Goal: Task Accomplishment & Management: Complete application form

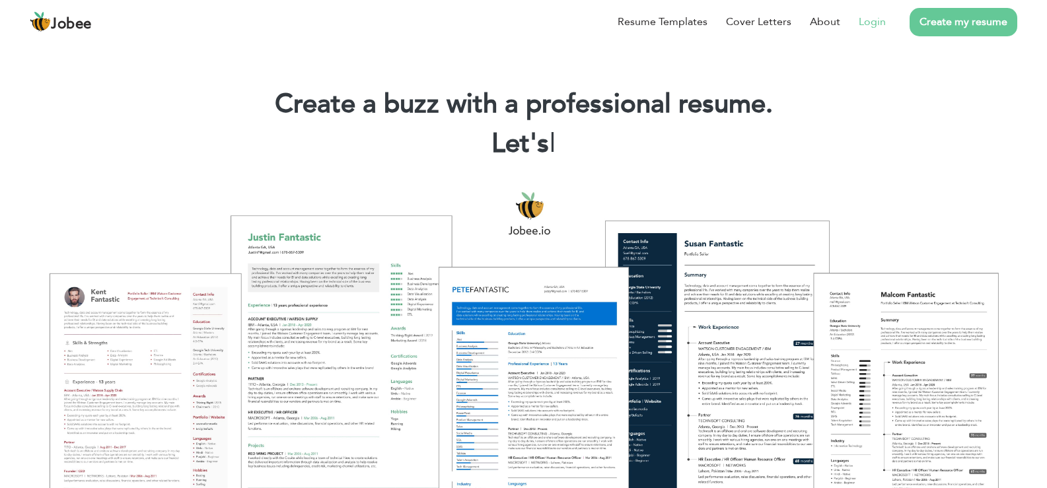
click at [873, 23] on link "Login" at bounding box center [872, 22] width 27 height 16
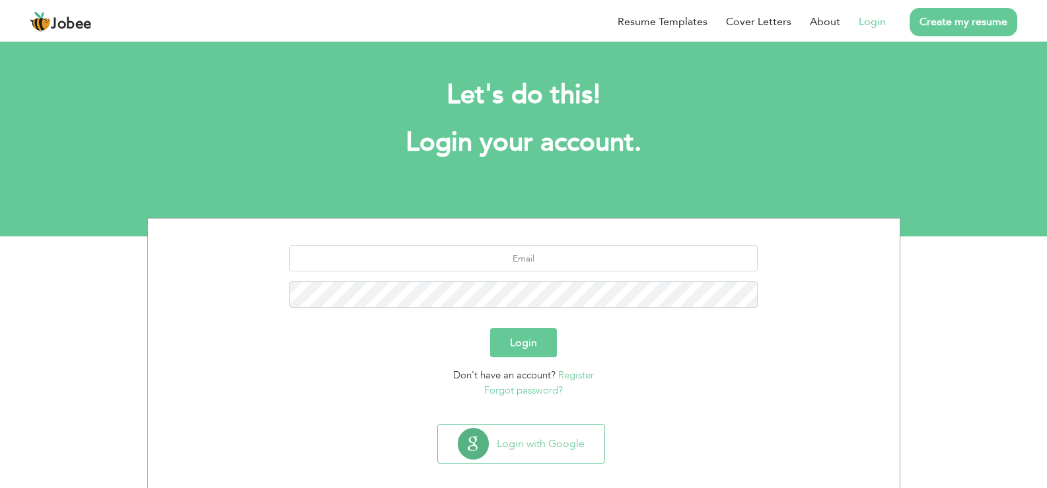
scroll to position [13, 0]
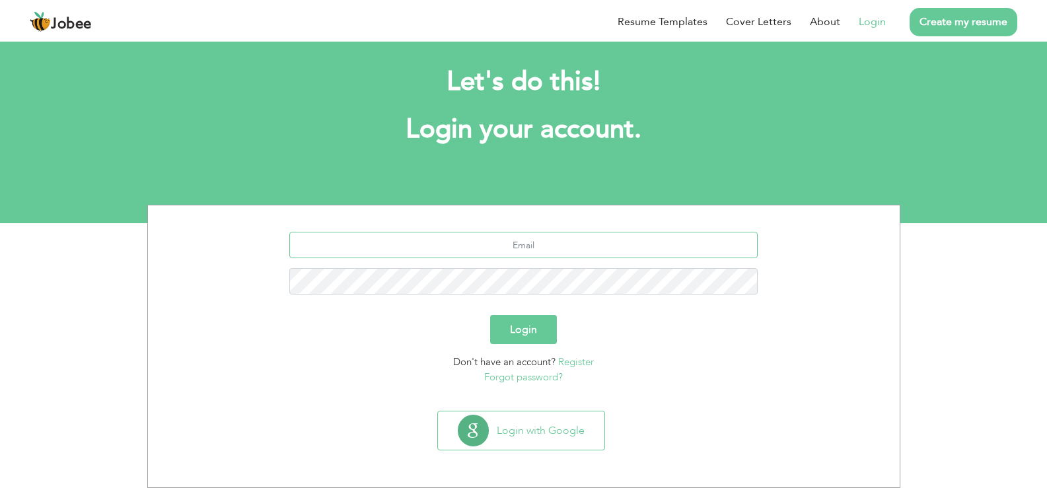
click at [538, 248] on input "text" at bounding box center [523, 245] width 468 height 26
type input "yousaf.iba@outlook.com"
click at [538, 338] on button "Login" at bounding box center [523, 329] width 67 height 29
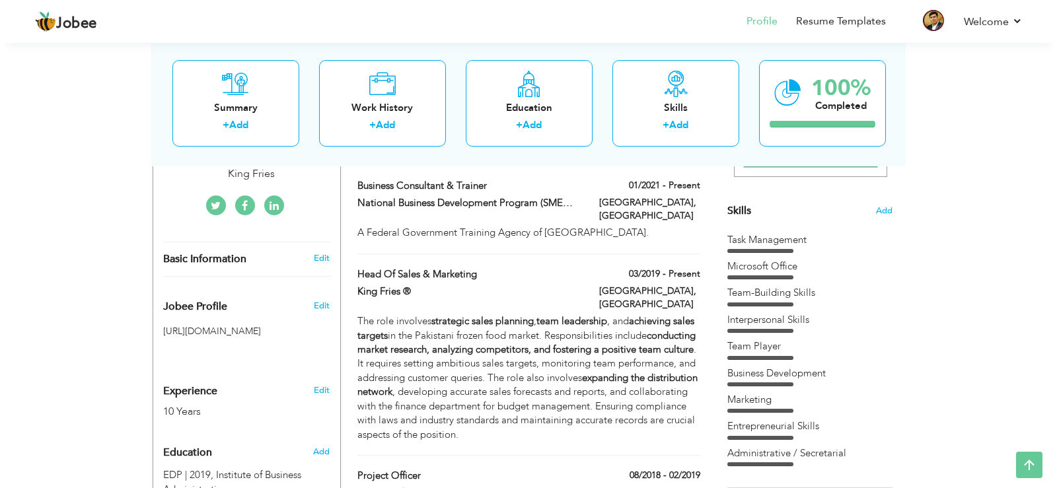
scroll to position [304, 0]
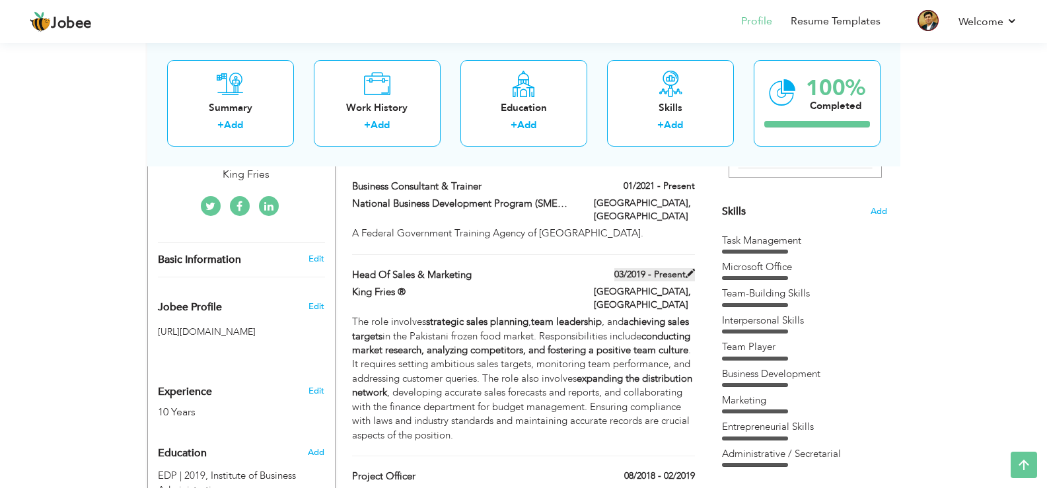
click at [687, 269] on span at bounding box center [690, 273] width 9 height 9
type input "Head of Sales & Marketing"
type input "King Fries ®"
type input "03/2019"
type input "[GEOGRAPHIC_DATA]"
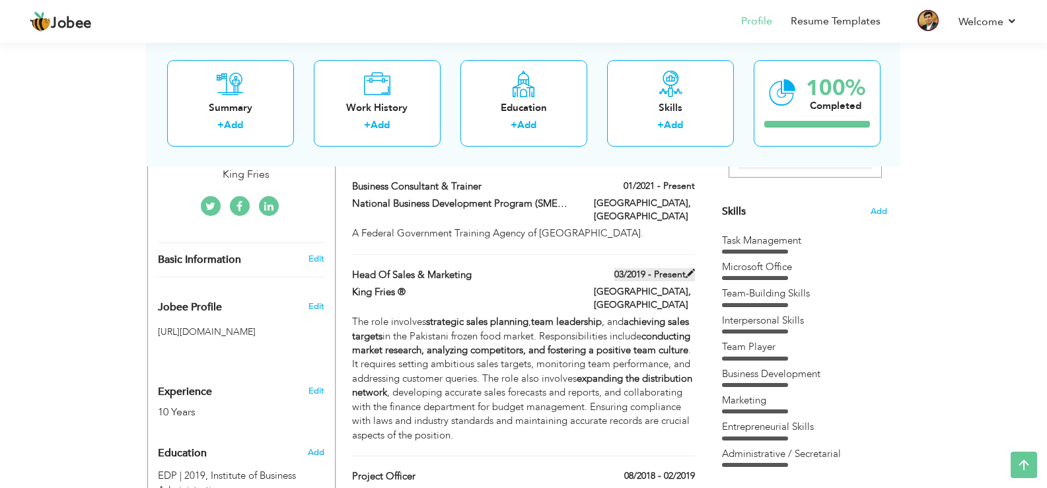
type input "[GEOGRAPHIC_DATA]"
checkbox input "true"
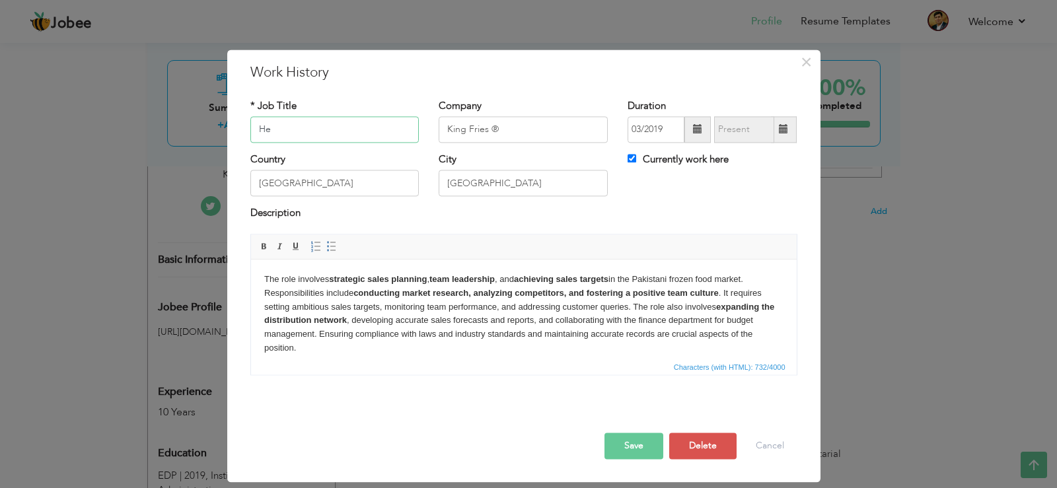
type input "H"
type input "Head of Business Development"
click at [511, 128] on input "King Fries ®" at bounding box center [523, 129] width 169 height 26
type input "K"
type input "Meezan Packaging Solution"
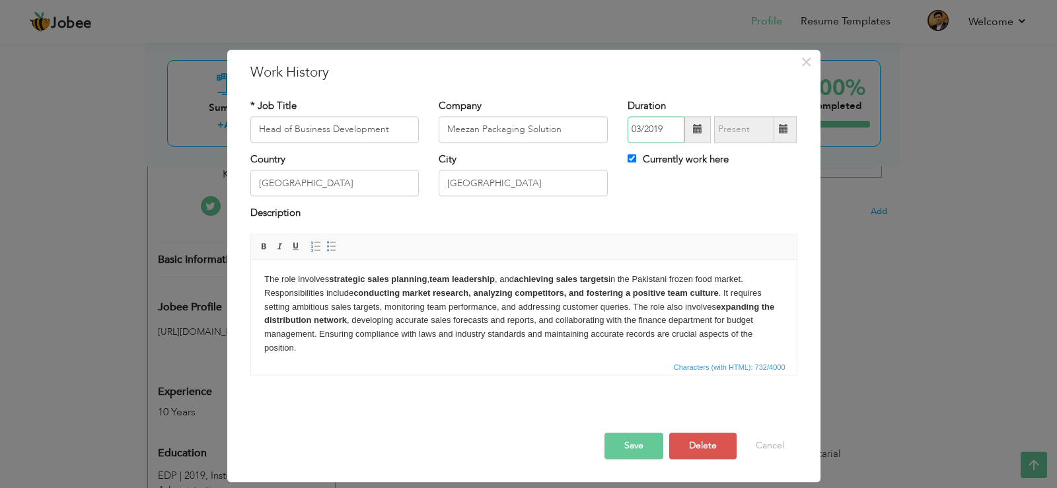
click at [643, 129] on input "03/2019" at bounding box center [656, 129] width 57 height 26
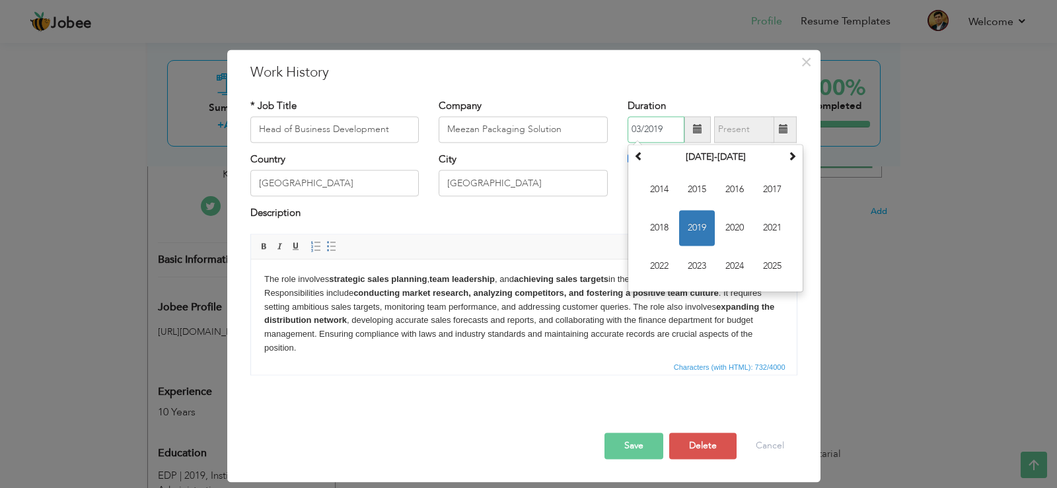
click at [640, 129] on input "03/2019" at bounding box center [656, 129] width 57 height 26
click at [690, 217] on span "2019" at bounding box center [697, 228] width 36 height 36
click at [771, 192] on span "Apr" at bounding box center [773, 190] width 36 height 36
type input "04/2019"
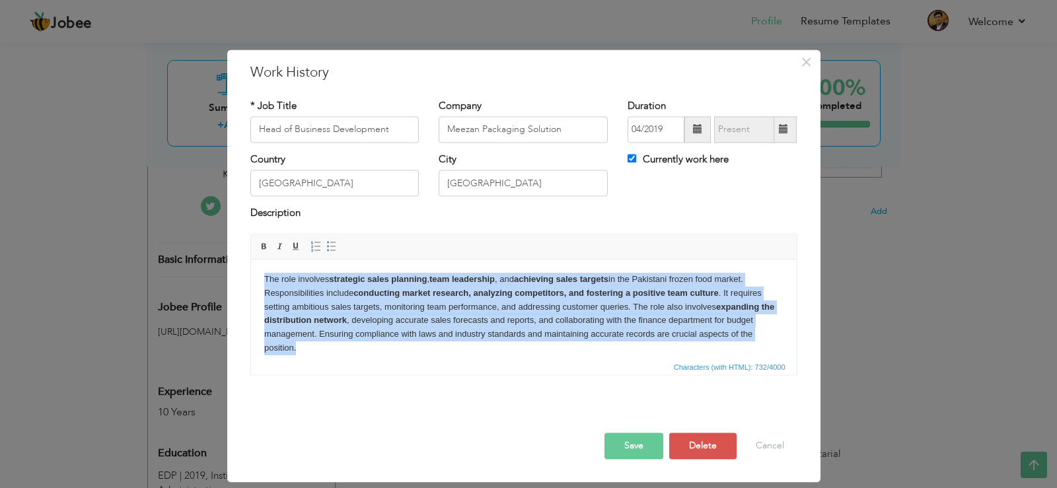
scroll to position [10, 0]
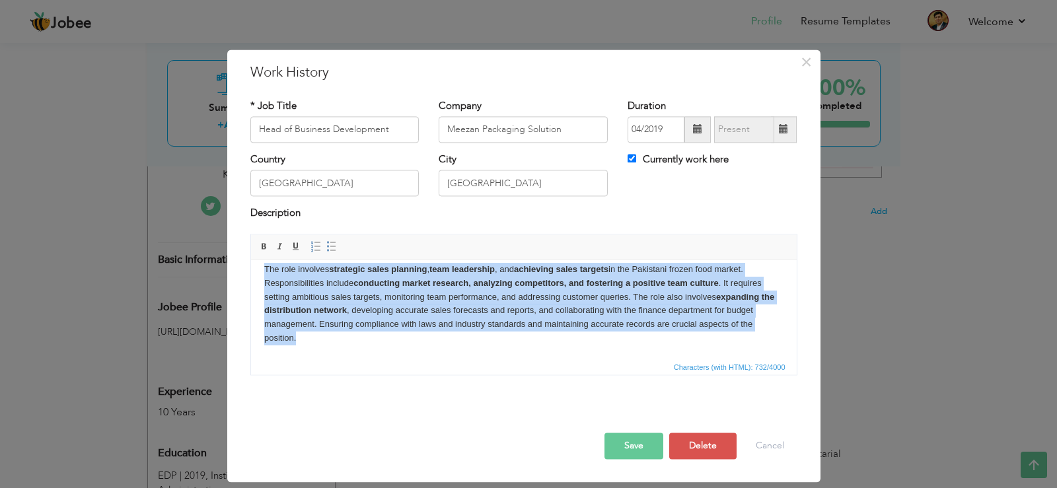
drag, startPoint x: 264, startPoint y: 279, endPoint x: 319, endPoint y: 375, distance: 110.7
click at [319, 359] on html "The role involves strategic sales planning , team leadership , and achieving sa…" at bounding box center [523, 304] width 546 height 109
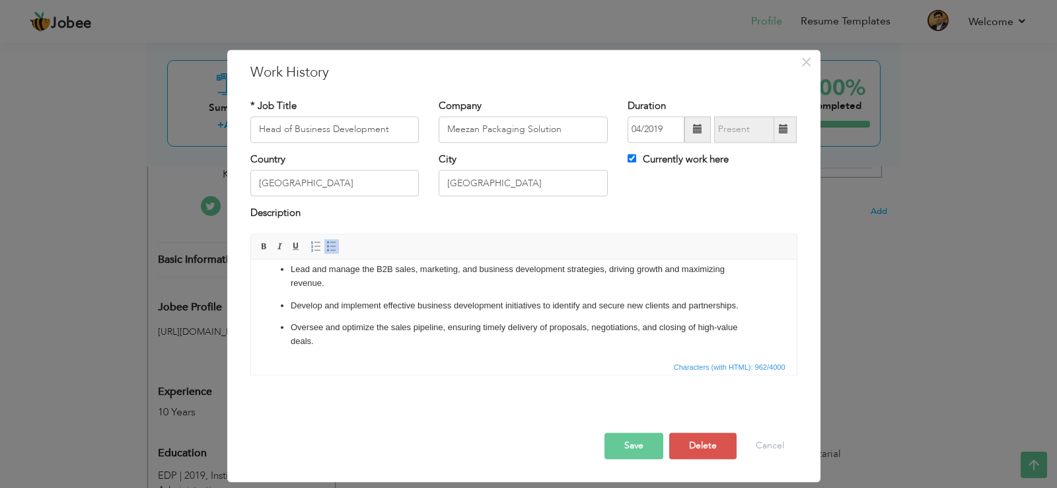
scroll to position [100, 0]
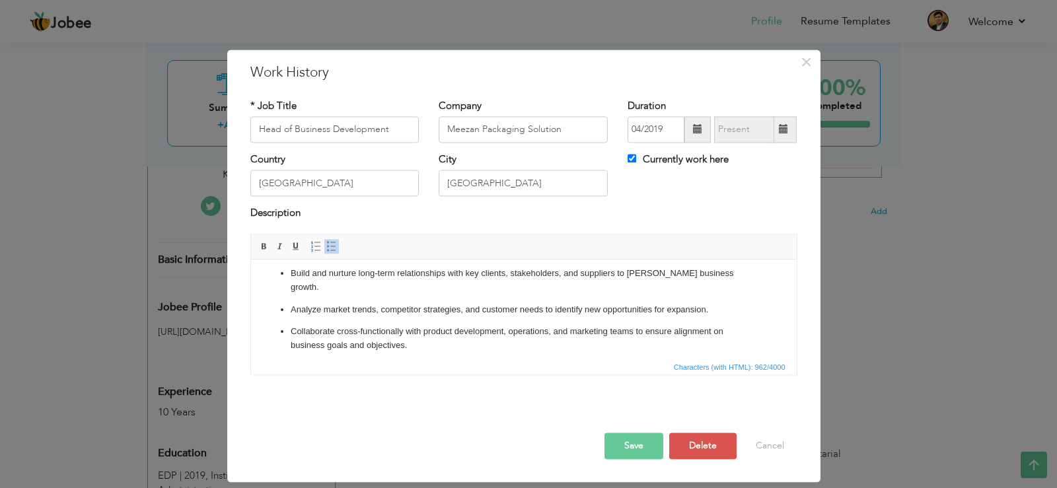
click at [499, 303] on p "Analyze market trends, competitor strategies, and customer needs to identify ne…" at bounding box center [523, 310] width 466 height 14
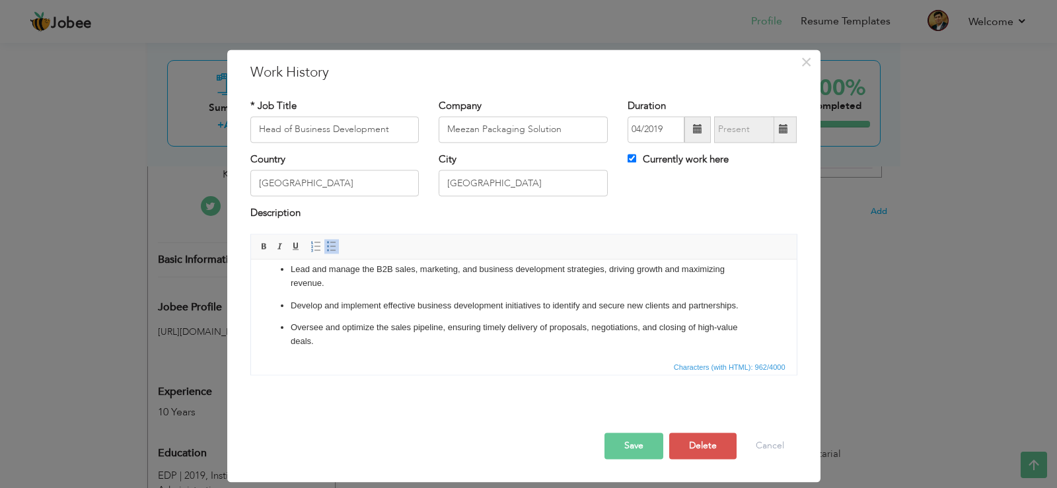
scroll to position [0, 0]
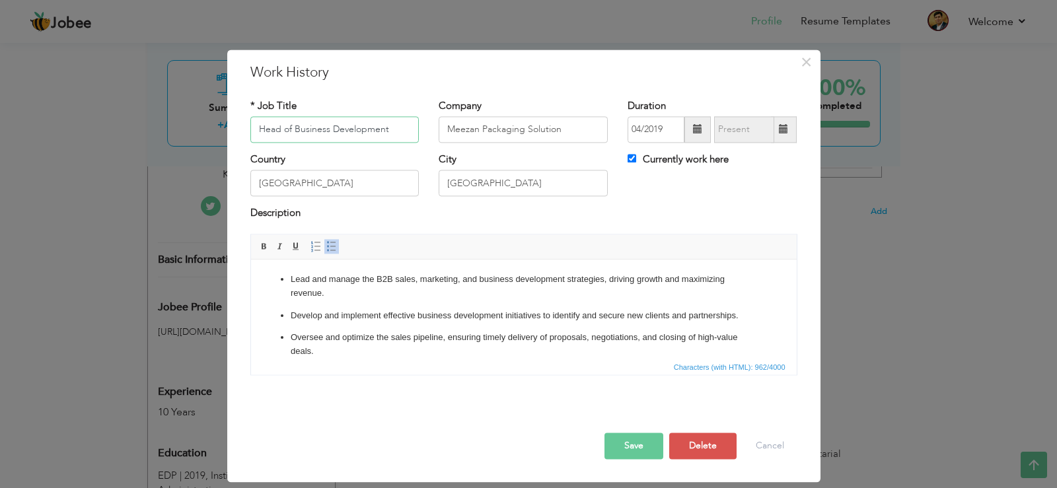
click at [398, 129] on input "Head of Business Development" at bounding box center [334, 129] width 169 height 26
click at [623, 445] on button "Save" at bounding box center [634, 446] width 59 height 26
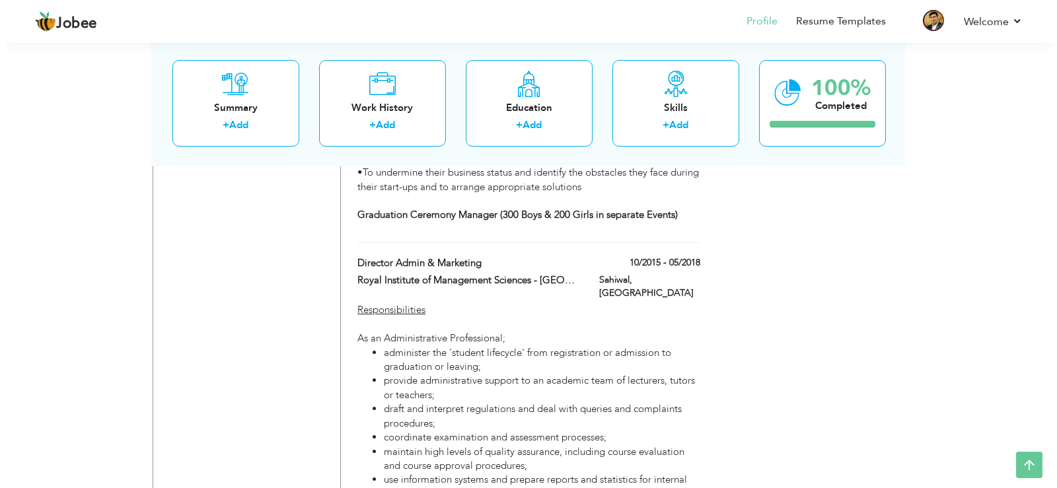
scroll to position [1366, 0]
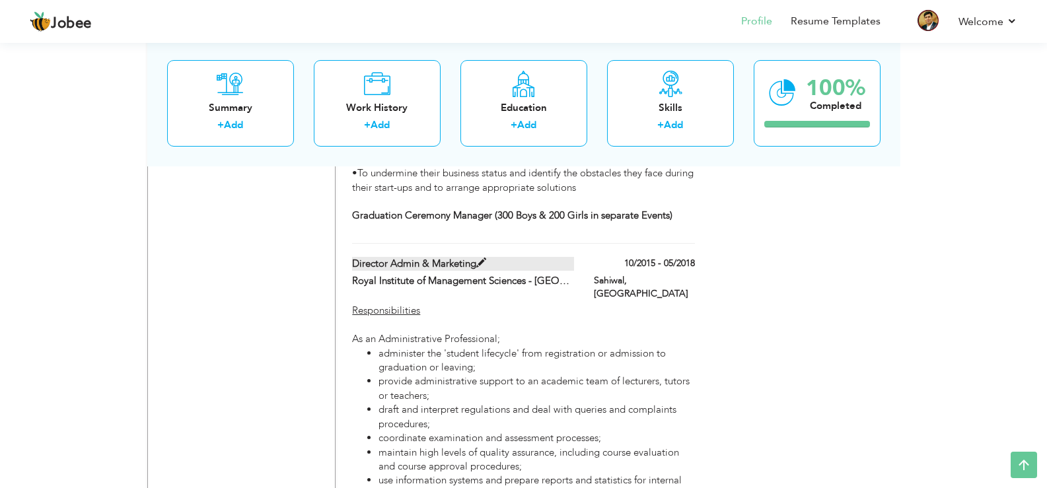
click at [478, 258] on span at bounding box center [481, 263] width 10 height 10
type input "Director Admin & Marketing"
type input "Royal Institute of Management Sciences - [GEOGRAPHIC_DATA] ([GEOGRAPHIC_DATA])"
type input "10/2015"
type input "05/2018"
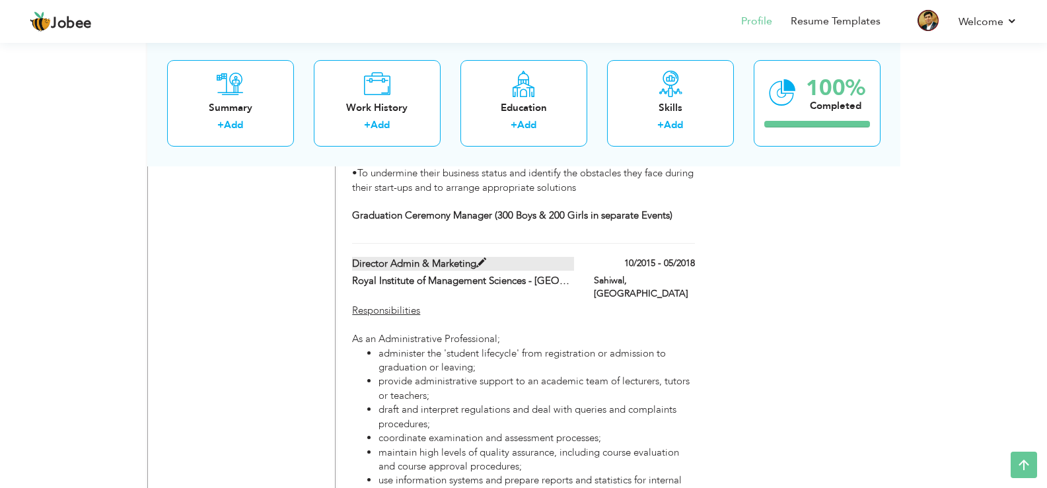
type input "Sahiwal"
checkbox input "false"
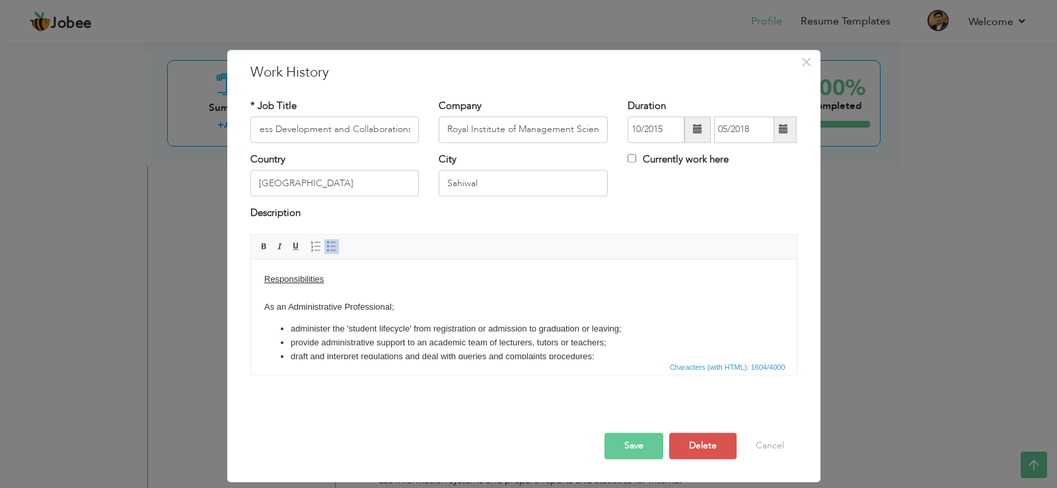
scroll to position [0, 0]
click at [635, 445] on button "Save" at bounding box center [634, 446] width 59 height 26
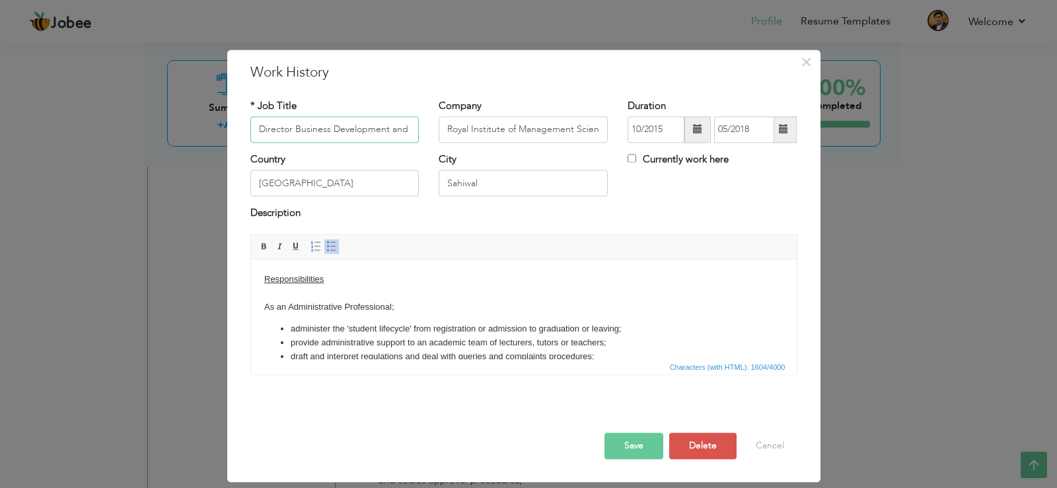
drag, startPoint x: 412, startPoint y: 130, endPoint x: 223, endPoint y: 137, distance: 189.1
click at [223, 137] on div "× Work History * Job Title Director Business Development and Collaborations Com…" at bounding box center [528, 244] width 1057 height 488
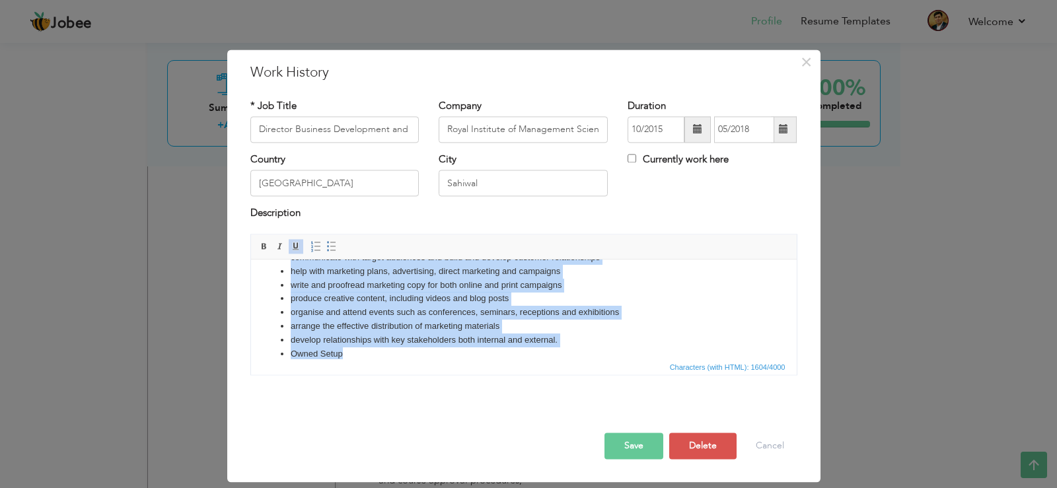
scroll to position [269, 0]
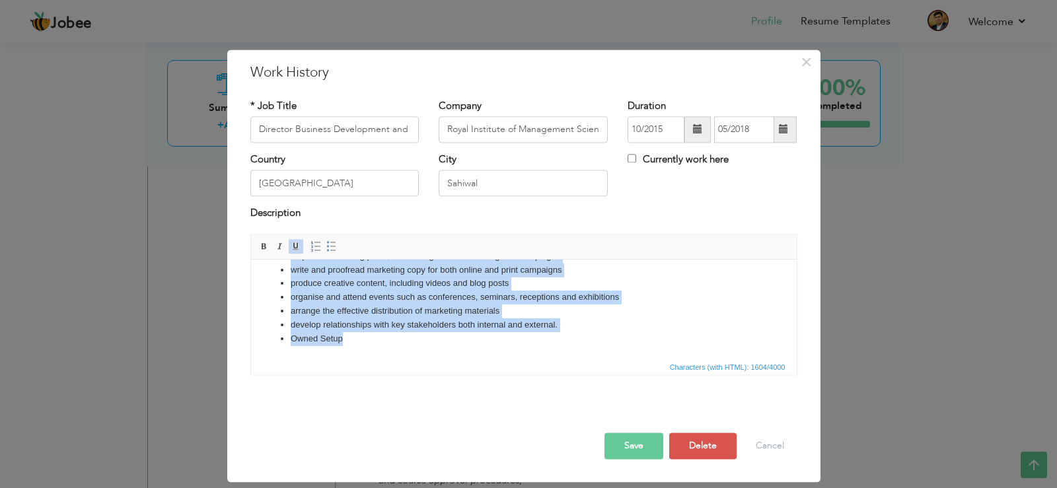
drag, startPoint x: 262, startPoint y: 279, endPoint x: 358, endPoint y: 373, distance: 134.1
click at [358, 359] on html "Responsibilities As an Administrative Professional; administer the 'student lif…" at bounding box center [523, 175] width 546 height 368
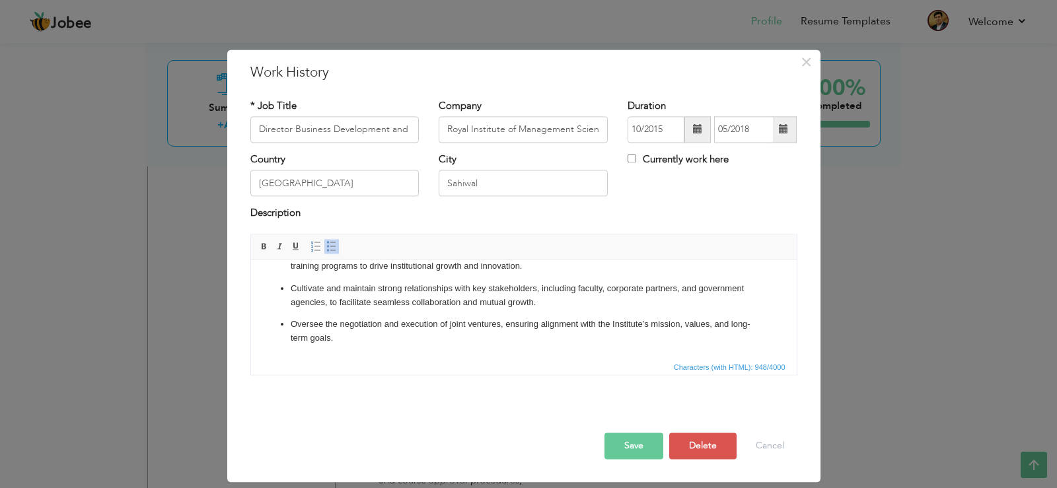
scroll to position [99, 0]
click at [624, 449] on button "Save" at bounding box center [634, 446] width 59 height 26
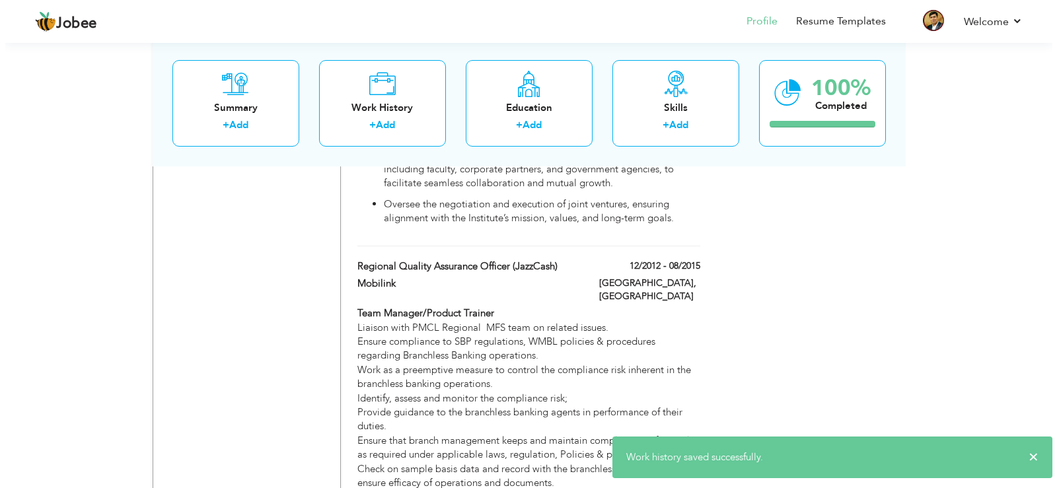
scroll to position [1709, 0]
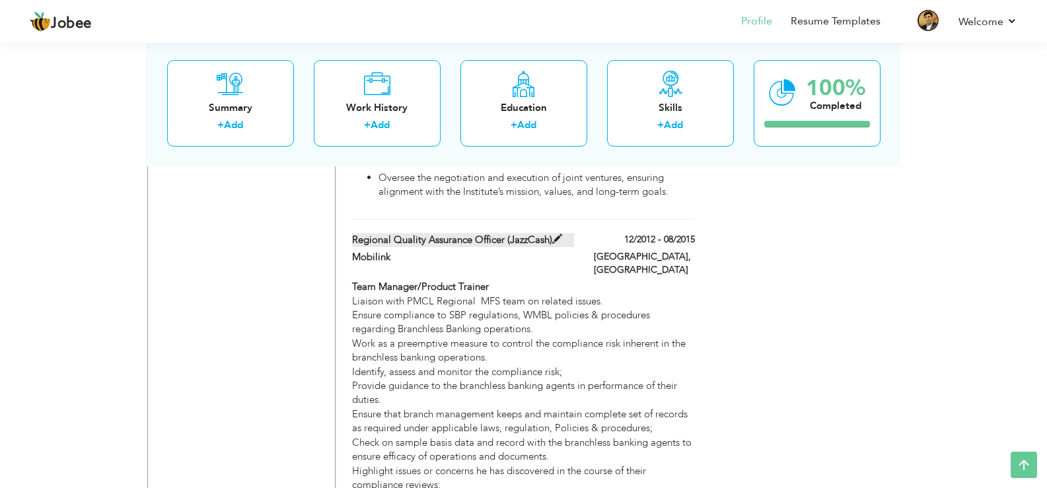
click at [553, 235] on span at bounding box center [557, 240] width 10 height 10
type input "Regional Quality Assurance Officer (JazzCash)"
type input "Mobilink"
type input "12/2012"
type input "08/2015"
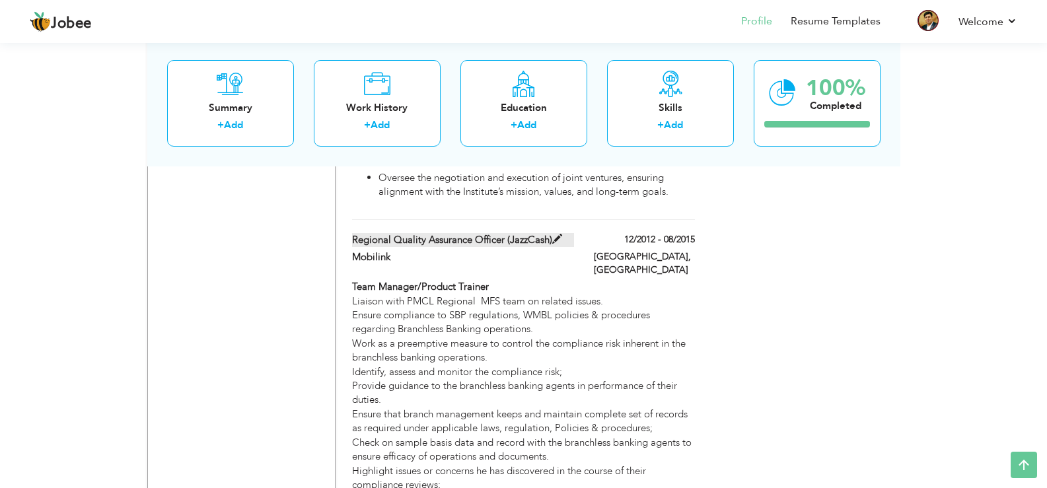
type input "[GEOGRAPHIC_DATA]"
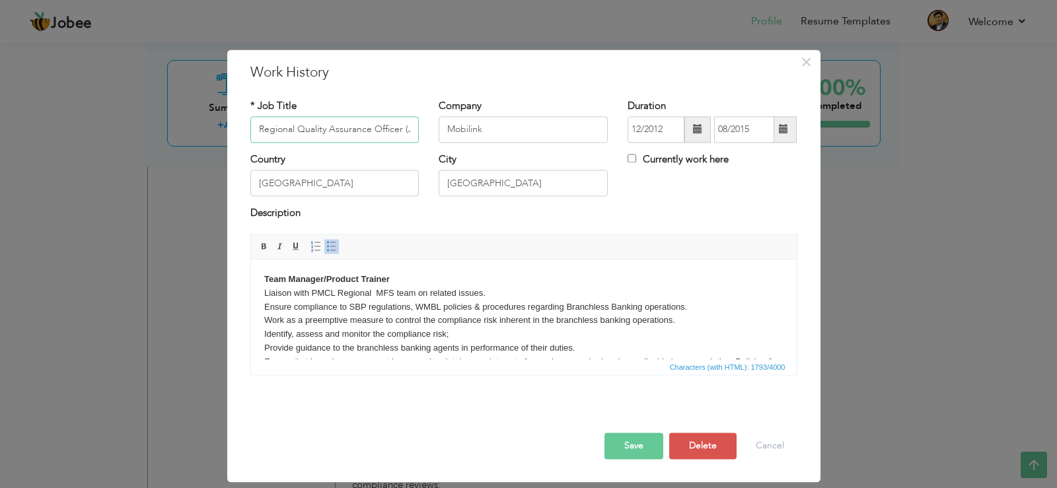
scroll to position [0, 36]
click at [365, 129] on input "Regional Quality Assurance Officer (JazzCash)" at bounding box center [334, 129] width 169 height 26
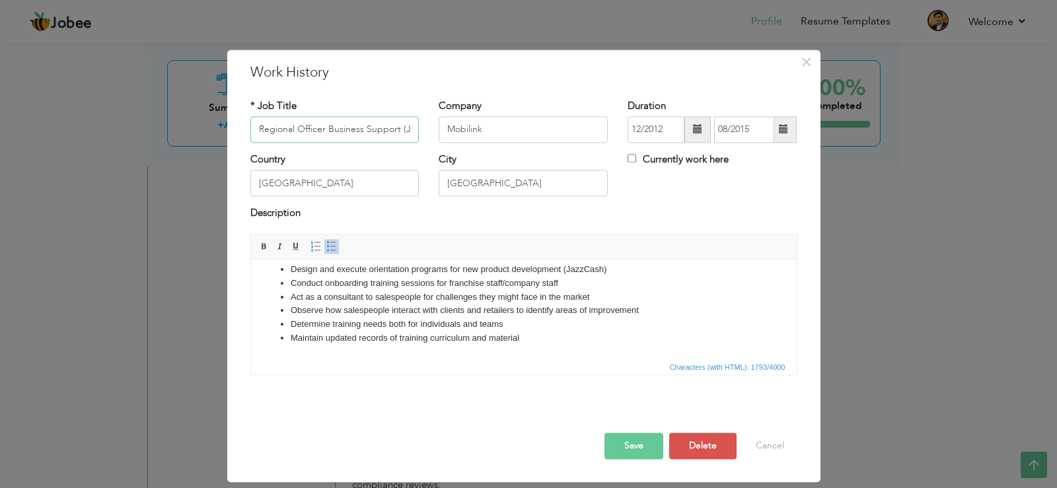
scroll to position [239, 0]
type input "Regional Officer Business Support (JazzCash)"
click at [624, 446] on button "Save" at bounding box center [634, 446] width 59 height 26
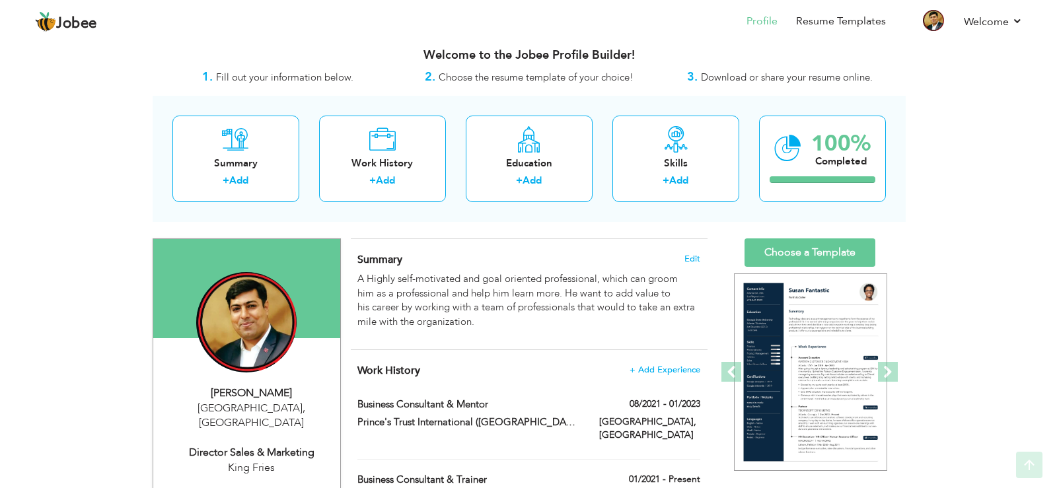
scroll to position [2, 0]
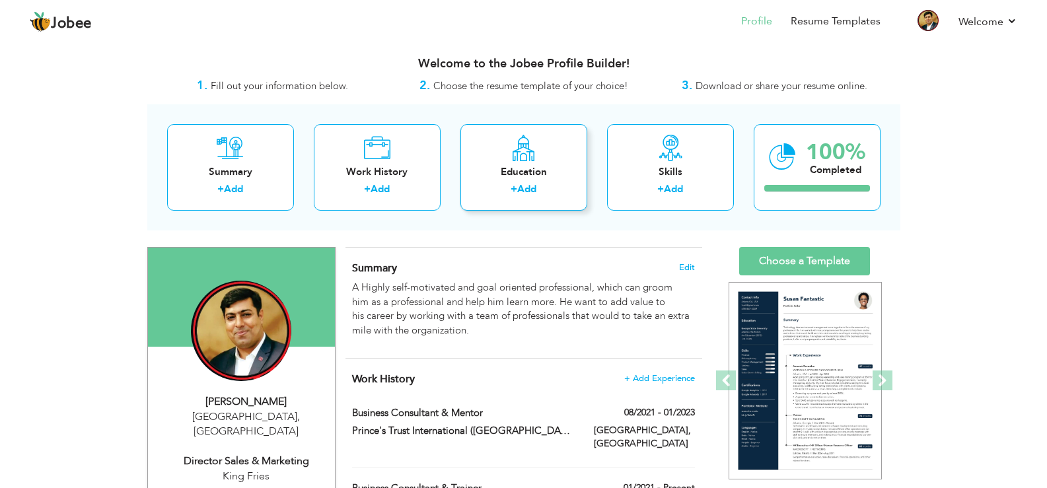
click at [513, 168] on div "Education" at bounding box center [524, 172] width 106 height 14
radio input "true"
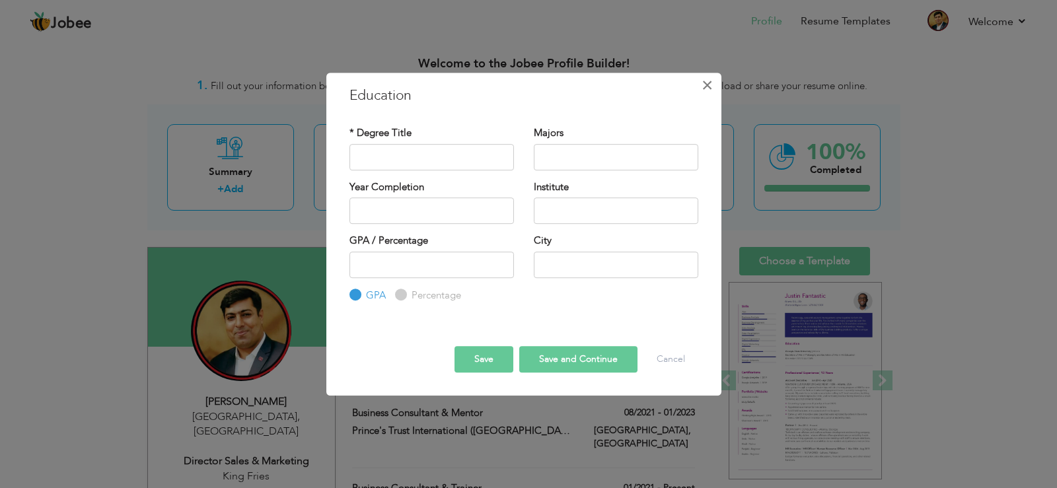
click at [707, 84] on span "×" at bounding box center [707, 85] width 11 height 24
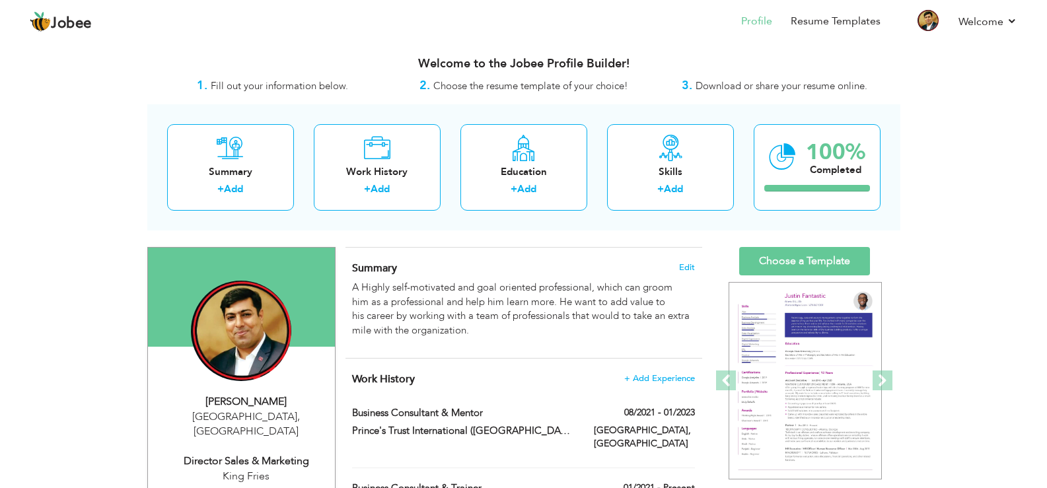
click at [265, 420] on div "Dubai , United Arab Emirates" at bounding box center [246, 425] width 177 height 30
type input "[DEMOGRAPHIC_DATA]"
type input "Yousaf"
type input "+971525641188"
select select "number:228"
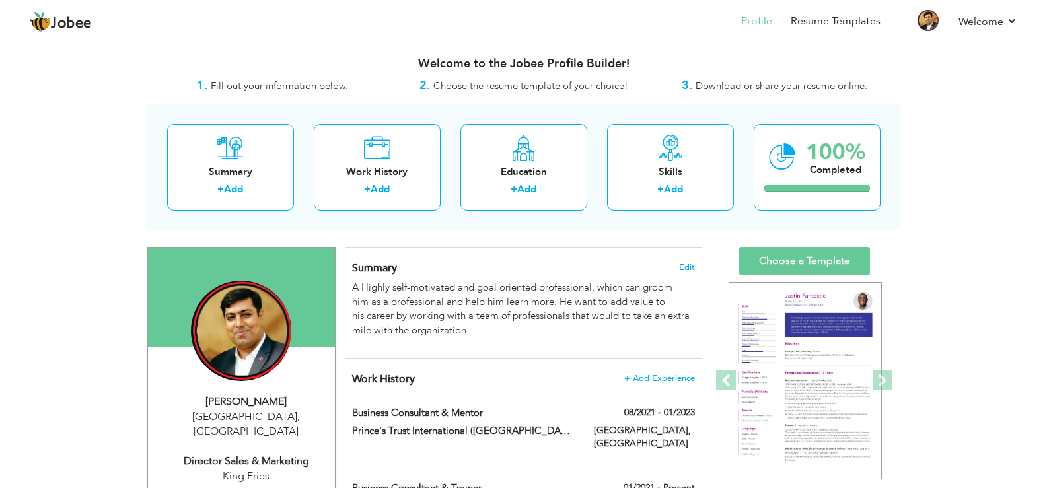
type input "Dubai"
select select "number:12"
type input "King Fries"
type input "Director Sales & Marketing"
type input "https://www.LinkedIn.com/in/Connectmyousaf"
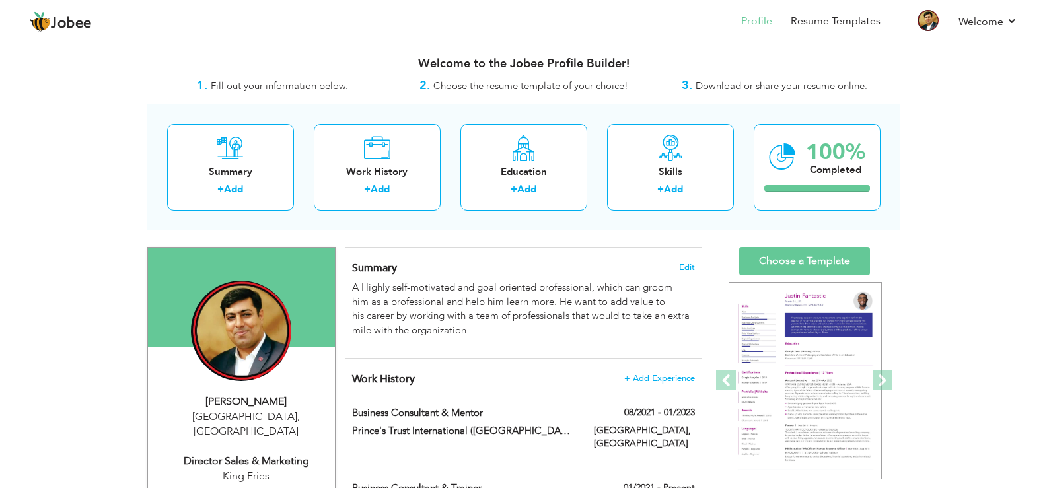
type input "https://www.facebook.com/yousafsiddiquis"
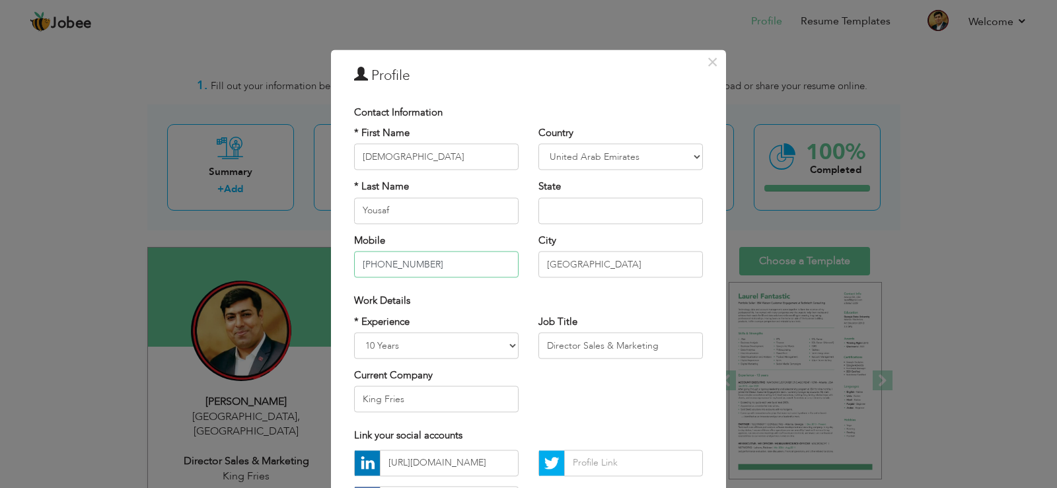
click at [480, 260] on input "+971525641188" at bounding box center [436, 265] width 165 height 26
type input "[PHONE_NUMBER]"
click at [581, 262] on input "Dubai" at bounding box center [620, 265] width 165 height 26
type input "D"
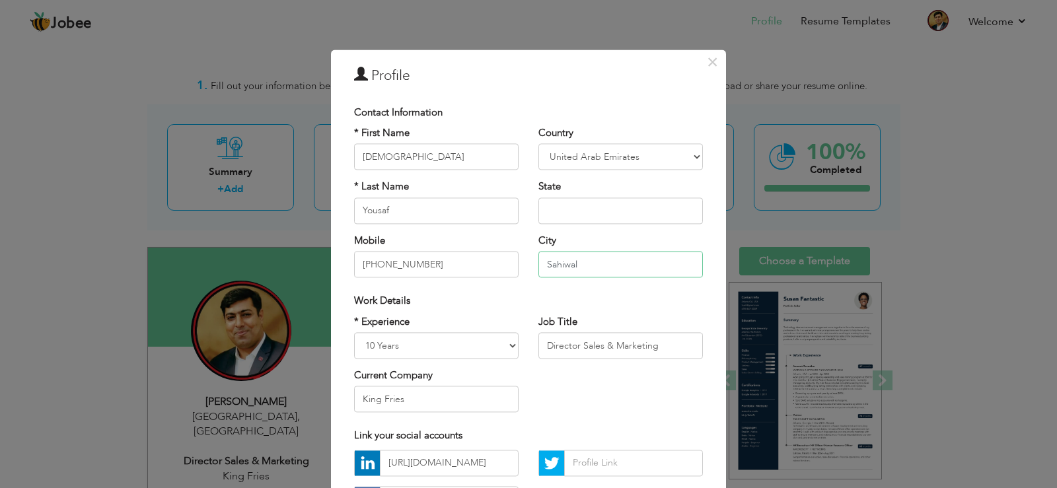
type input "Sahiwal"
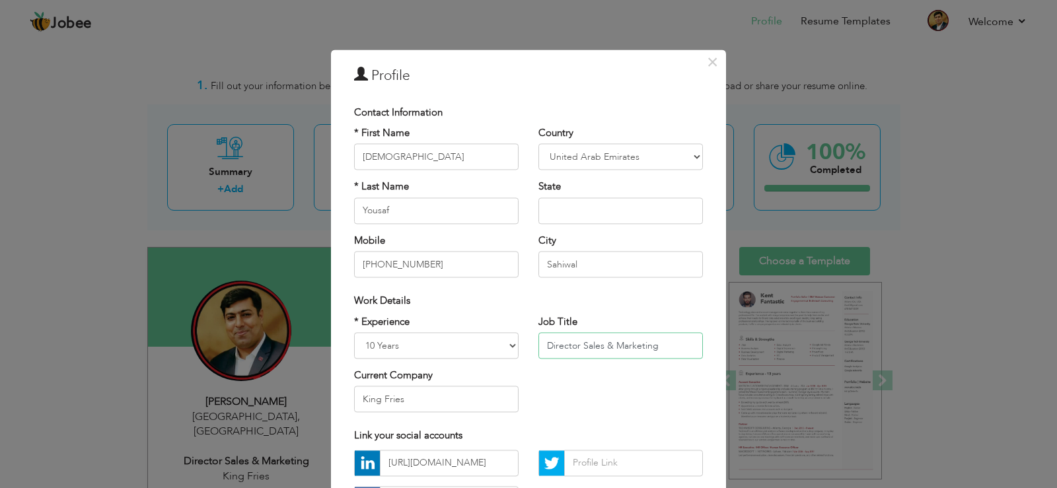
click at [658, 349] on input "Director Sales & Marketing" at bounding box center [620, 345] width 165 height 26
type input "D"
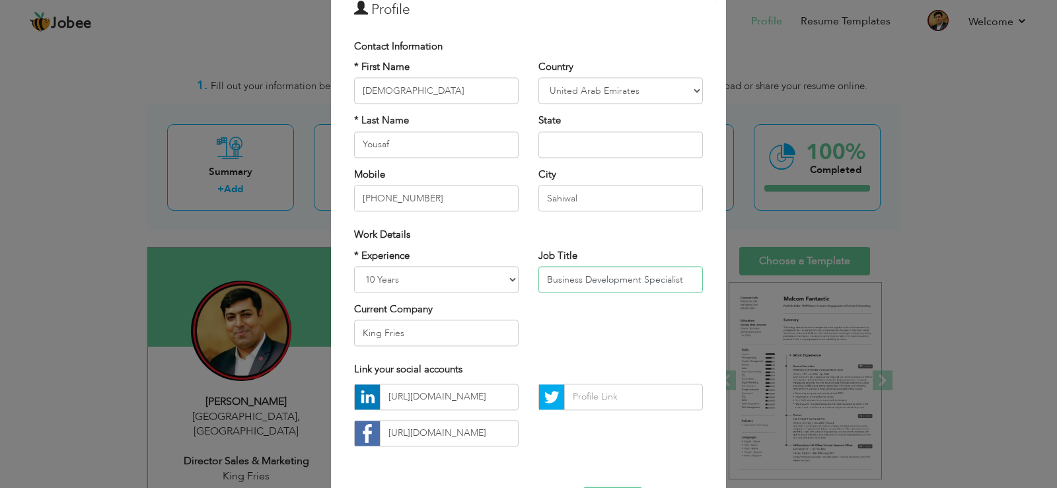
scroll to position [114, 0]
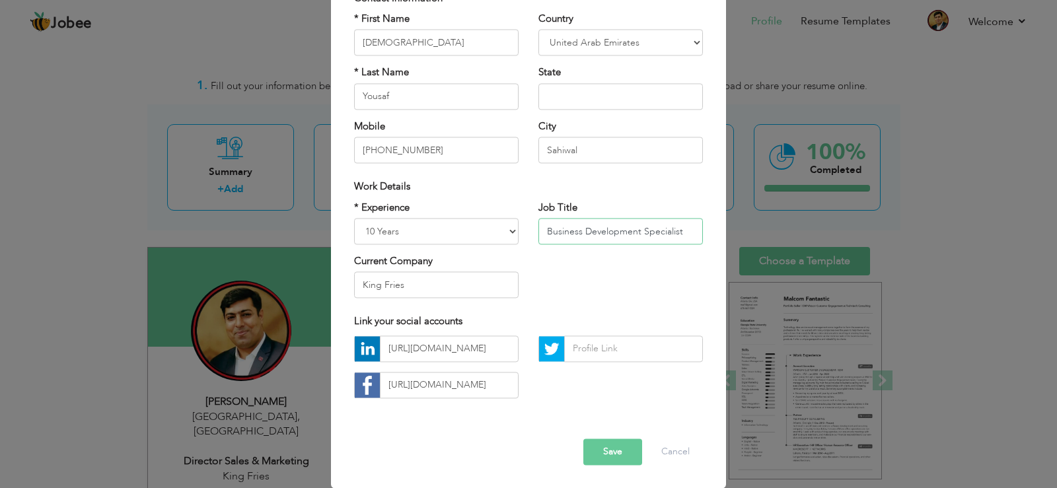
type input "Business Development Specialist"
click at [644, 299] on div "* Experience Entry Level Less than 1 Year 1 Year 2 Years 3 Years 4 Years 5 Year…" at bounding box center [528, 255] width 369 height 108
click at [492, 285] on input "King Fries" at bounding box center [436, 285] width 165 height 26
type input "K"
type input "Meezan Packaging Solution"
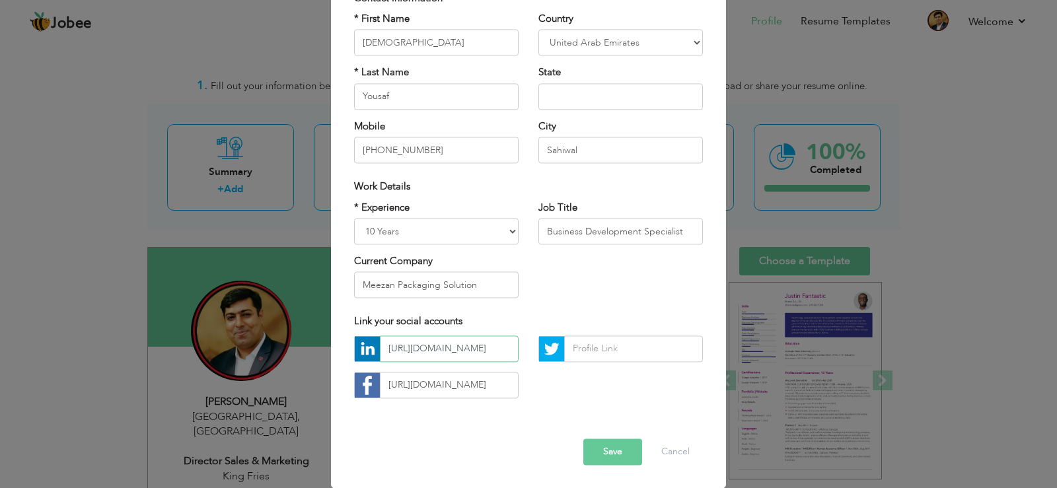
click at [383, 348] on input "https://www.LinkedIn.com/in/Connectmyousaf" at bounding box center [449, 349] width 139 height 26
type input "f"
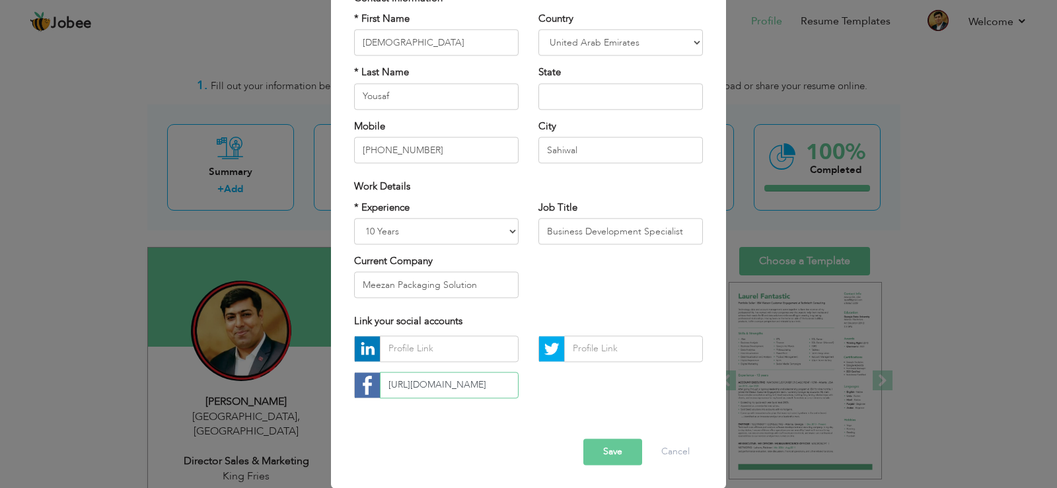
click at [381, 381] on input "https://www.facebook.com/yousafsiddiquis" at bounding box center [449, 385] width 139 height 26
type input "s"
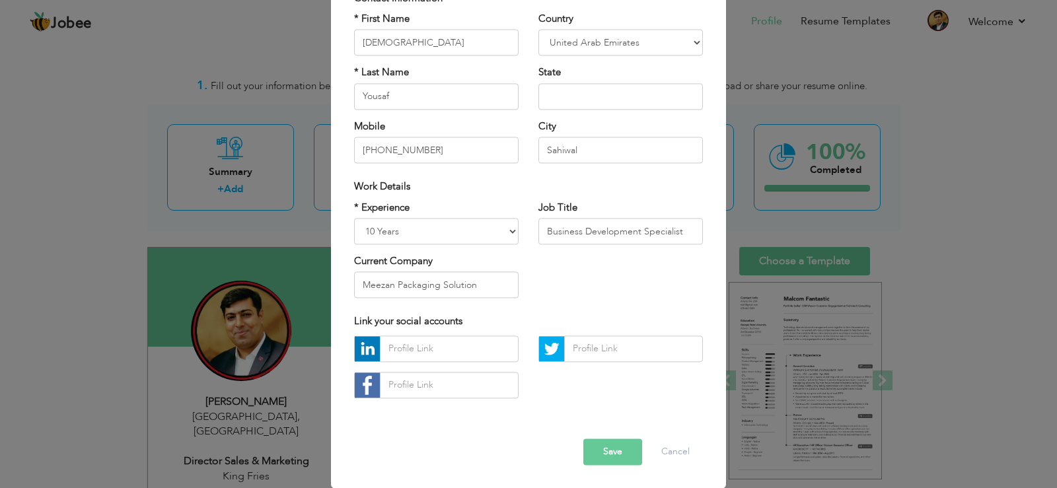
click at [496, 418] on div "Error" at bounding box center [528, 418] width 369 height 1
click at [475, 235] on select "Entry Level Less than 1 Year 1 Year 2 Years 3 Years 4 Years 5 Years 6 Years 7 Y…" at bounding box center [436, 231] width 165 height 26
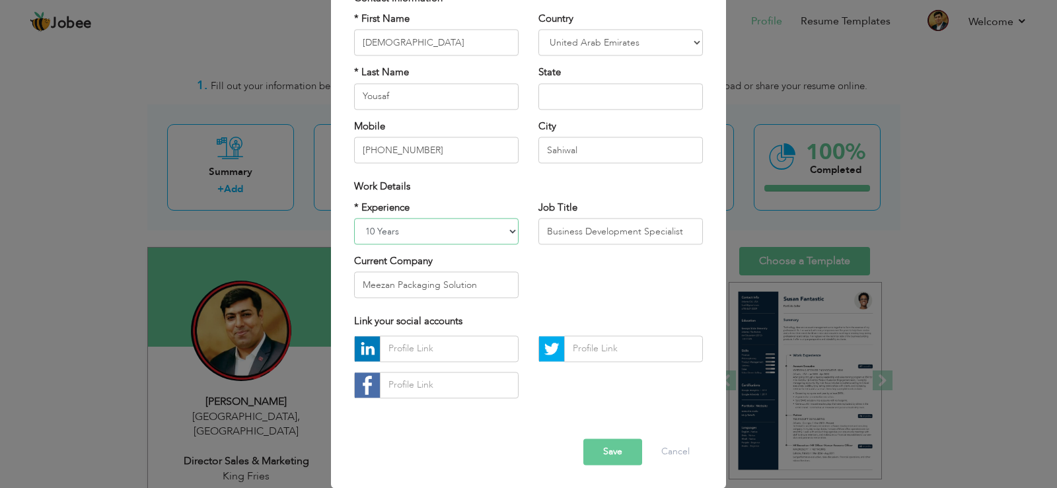
select select "number:17"
click at [354, 218] on select "Entry Level Less than 1 Year 1 Year 2 Years 3 Years 4 Years 5 Years 6 Years 7 Y…" at bounding box center [436, 231] width 165 height 26
click at [602, 452] on button "Save" at bounding box center [612, 452] width 59 height 26
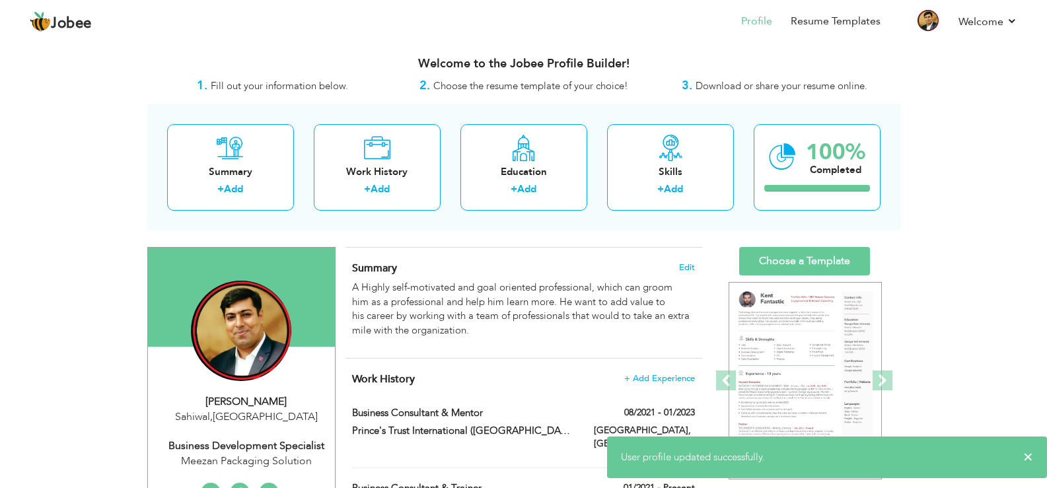
click at [240, 412] on div "Sahiwal , United Arab Emirates" at bounding box center [246, 417] width 177 height 15
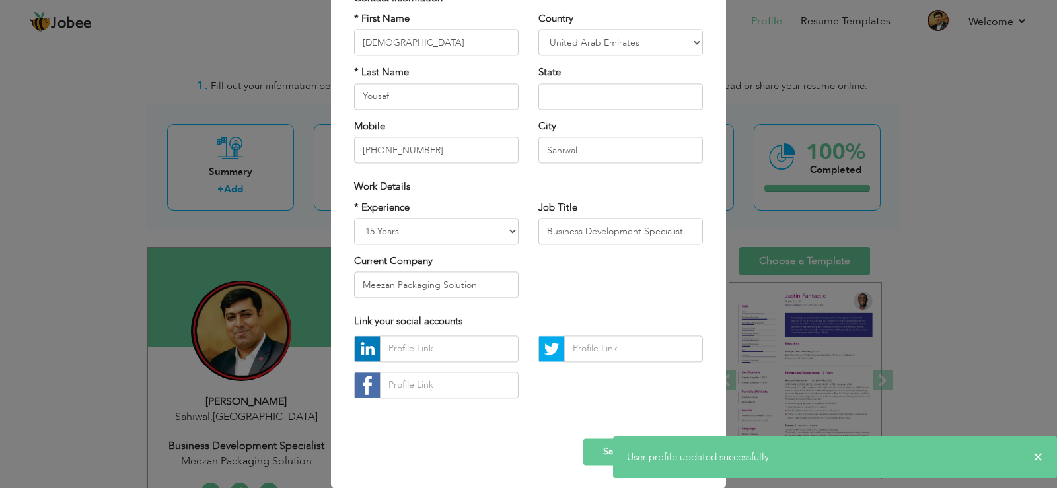
scroll to position [0, 0]
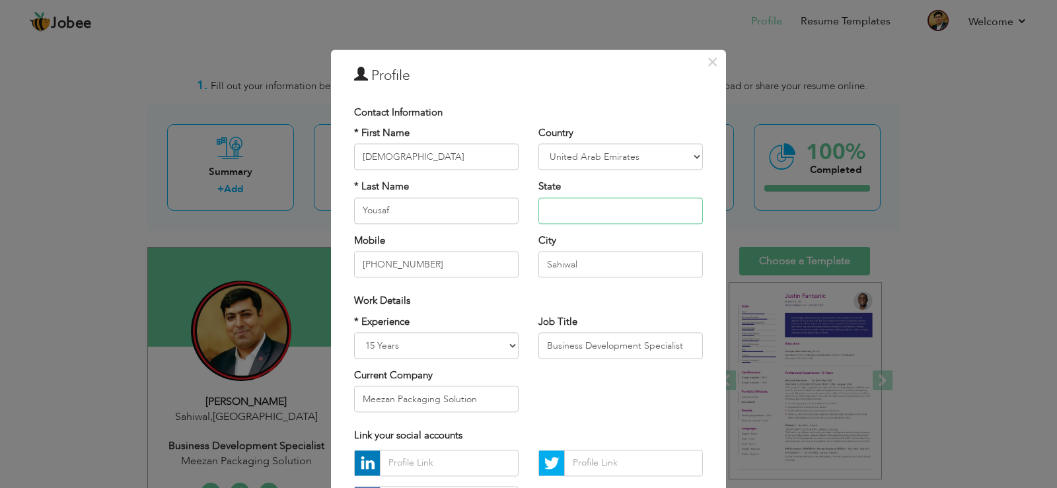
click at [593, 201] on input "text" at bounding box center [620, 211] width 165 height 26
type input "[GEOGRAPHIC_DATA]"
click at [642, 160] on select "Afghanistan Albania Algeria American Samoa Andorra Angola Anguilla Antarctica A…" at bounding box center [620, 157] width 165 height 26
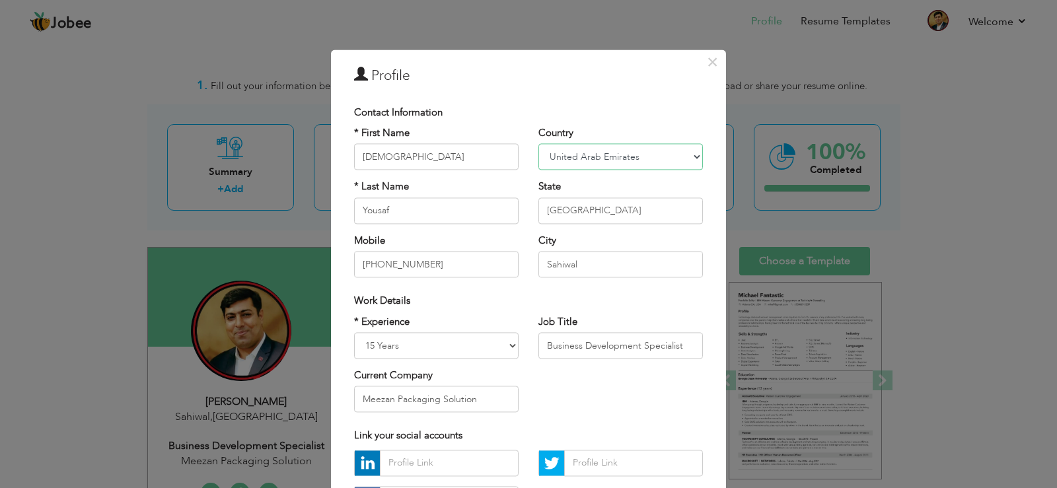
select select "number:166"
click at [538, 144] on select "Afghanistan Albania Algeria American Samoa Andorra Angola Anguilla Antarctica A…" at bounding box center [620, 157] width 165 height 26
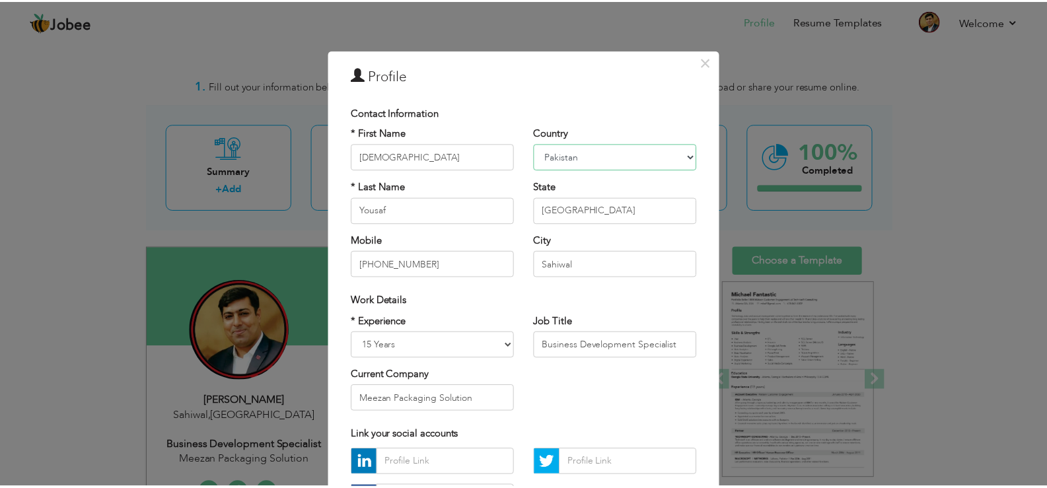
scroll to position [114, 0]
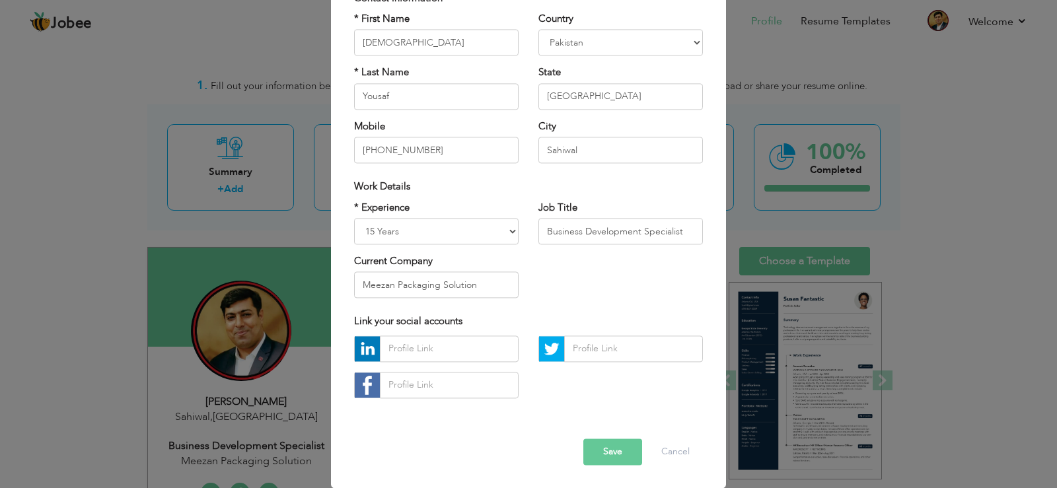
click at [605, 451] on button "Save" at bounding box center [612, 452] width 59 height 26
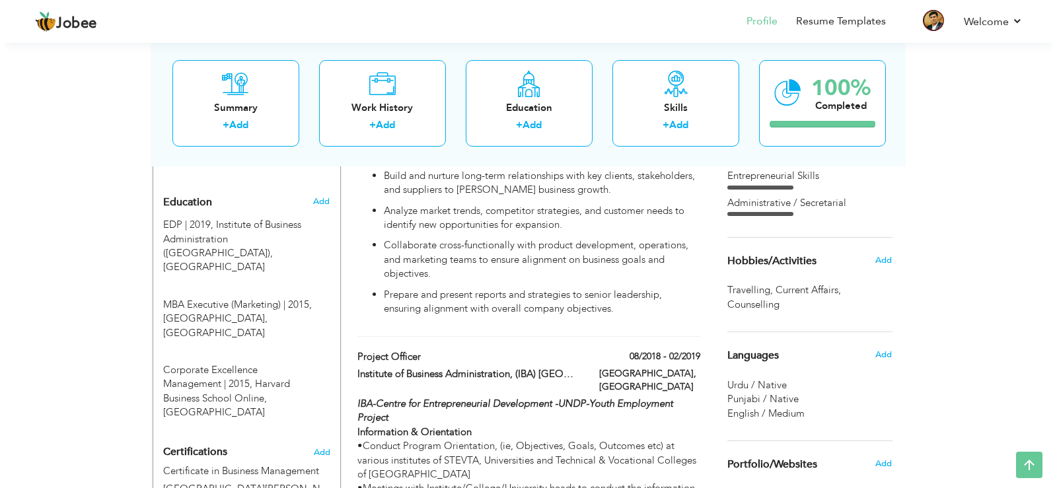
scroll to position [554, 0]
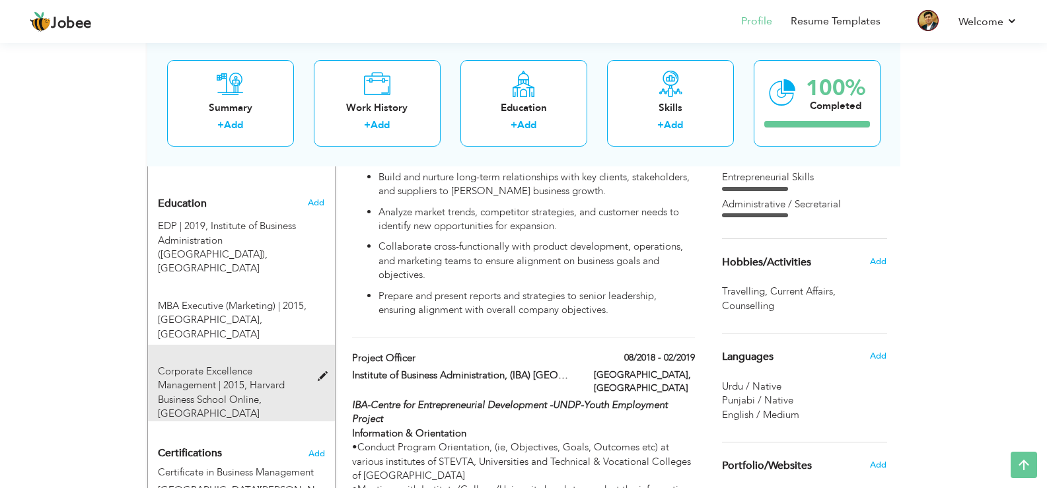
click at [320, 372] on span at bounding box center [326, 377] width 17 height 10
type input "Corporate Excellence Management"
type input "2015"
type input "Harvard Business School Online"
type input "80"
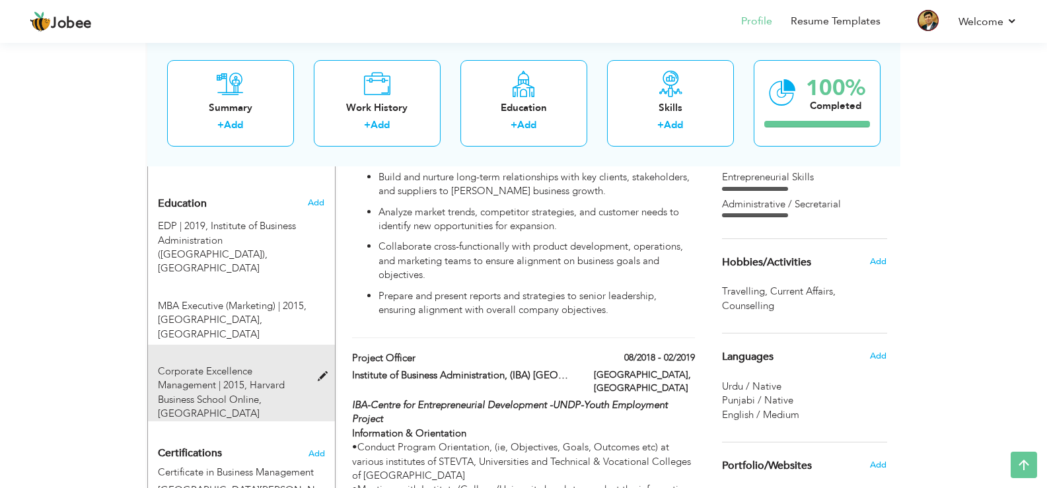
radio input "false"
radio input "true"
type input "[GEOGRAPHIC_DATA]"
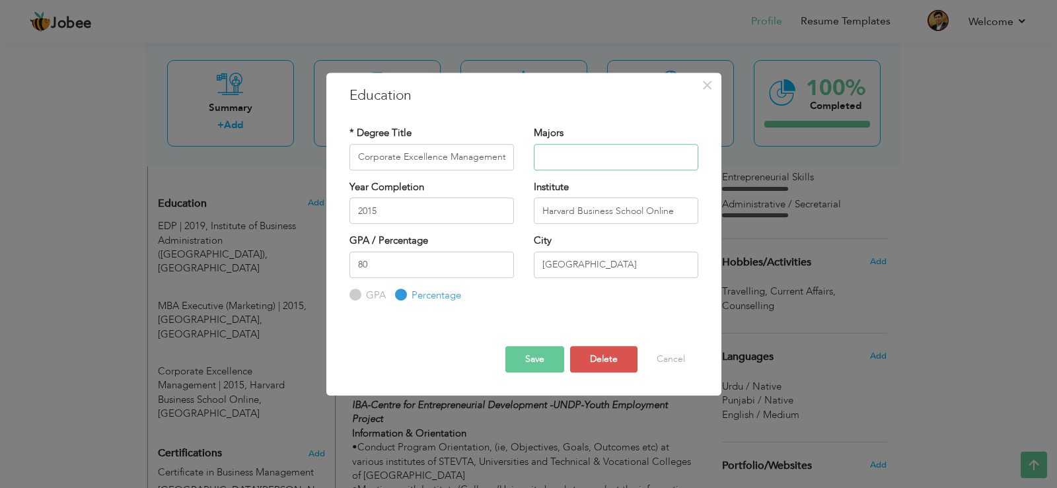
click at [575, 161] on input "text" at bounding box center [616, 157] width 165 height 26
click at [583, 159] on input "Business Development, Professional Development" at bounding box center [616, 157] width 165 height 26
type input "Professional Development"
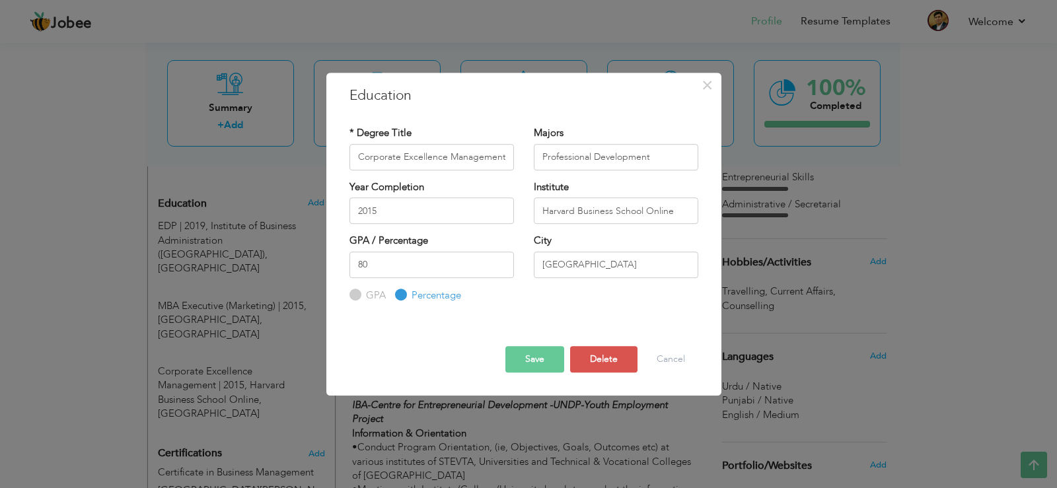
click at [536, 359] on button "Save" at bounding box center [534, 359] width 59 height 26
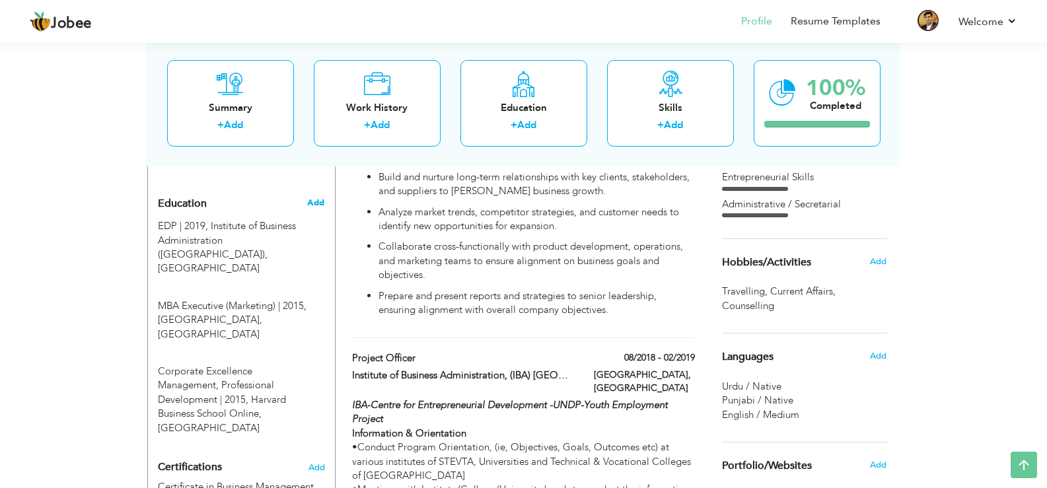
click at [315, 197] on span "Add" at bounding box center [315, 203] width 17 height 12
radio input "true"
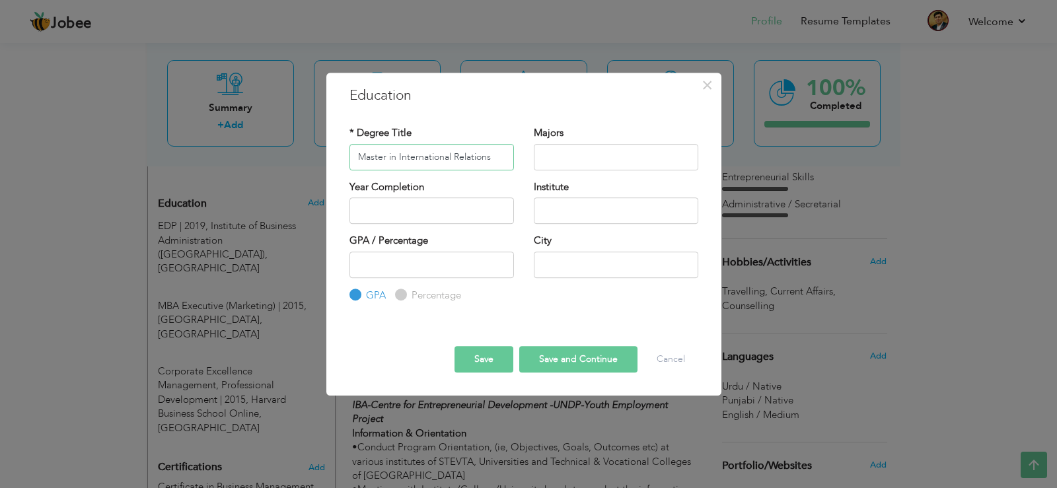
type input "Master in International Relations"
type input "International Relations"
type input "2025"
click at [419, 217] on input "2025" at bounding box center [432, 211] width 165 height 26
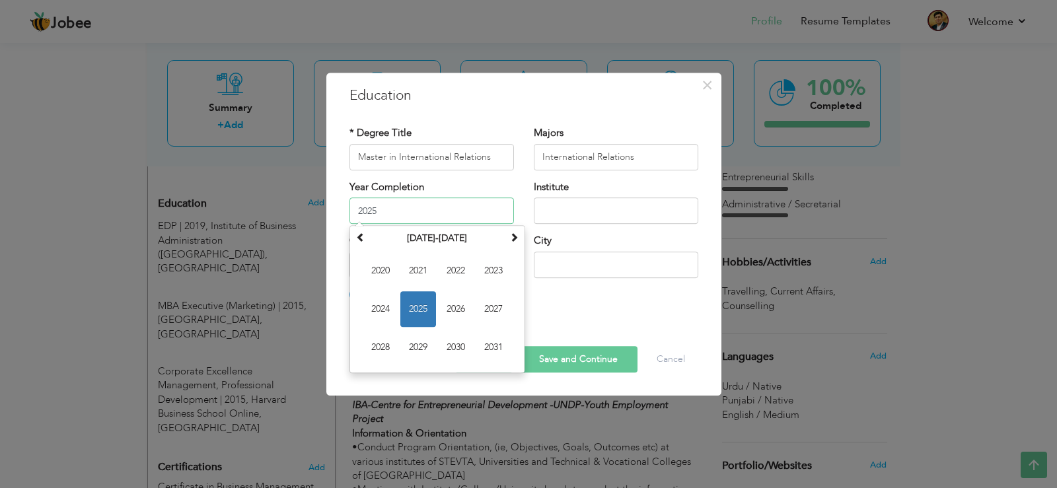
click at [419, 303] on span "2025" at bounding box center [418, 309] width 36 height 36
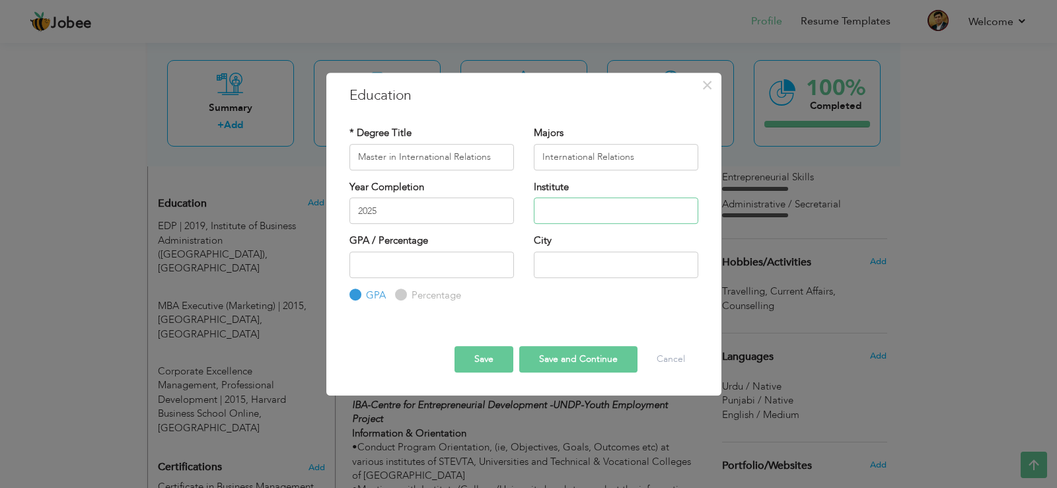
click at [584, 209] on input "text" at bounding box center [616, 211] width 165 height 26
type input "[GEOGRAPHIC_DATA]"
click at [461, 269] on input "number" at bounding box center [432, 265] width 165 height 26
type input "1"
click at [501, 262] on input "1" at bounding box center [432, 265] width 165 height 26
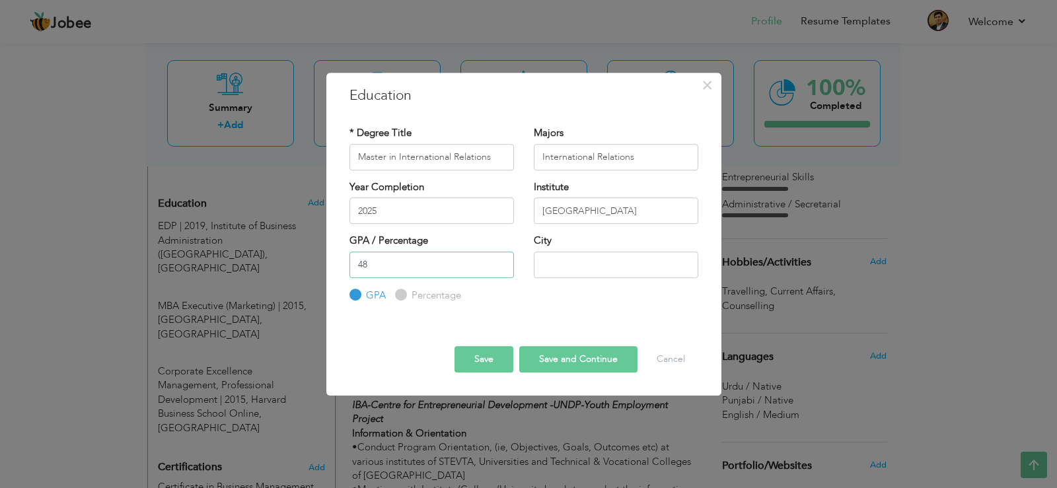
type input "48"
click at [570, 306] on div "* Degree Title Master in International Relations Majors International Relations…" at bounding box center [524, 214] width 369 height 197
click at [400, 295] on input "Percentage" at bounding box center [399, 295] width 9 height 9
radio input "true"
click at [554, 260] on input "text" at bounding box center [616, 265] width 165 height 26
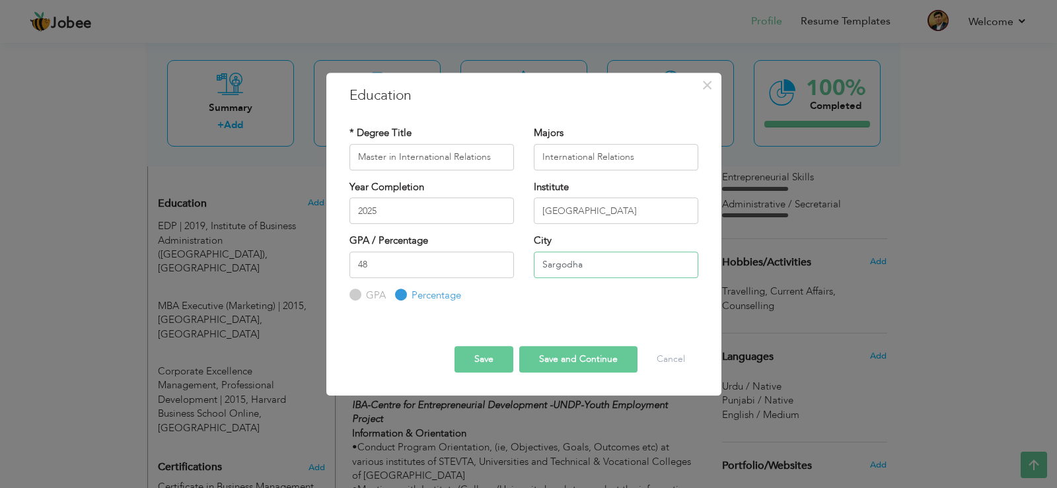
type input "Sargodha"
click at [474, 356] on button "Save" at bounding box center [484, 359] width 59 height 26
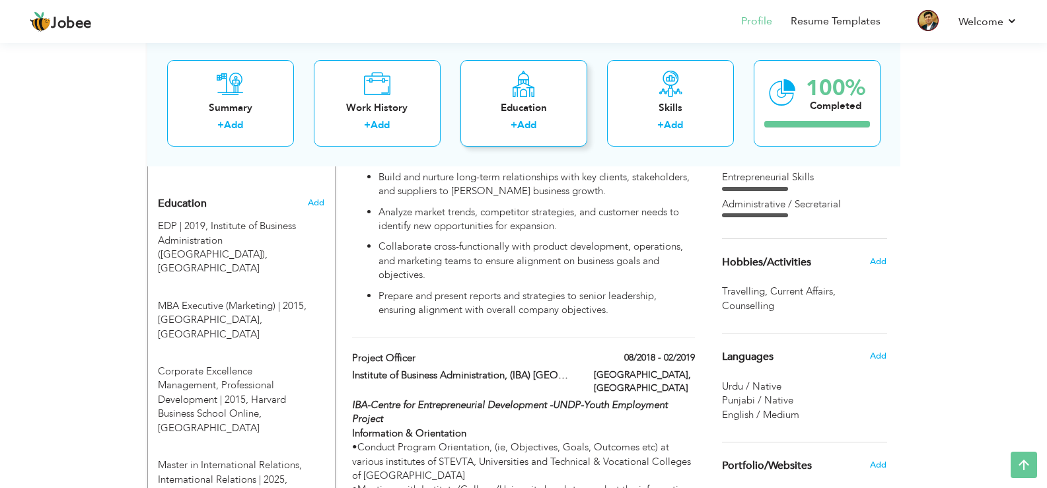
click at [526, 113] on div "Education" at bounding box center [524, 107] width 106 height 14
radio input "true"
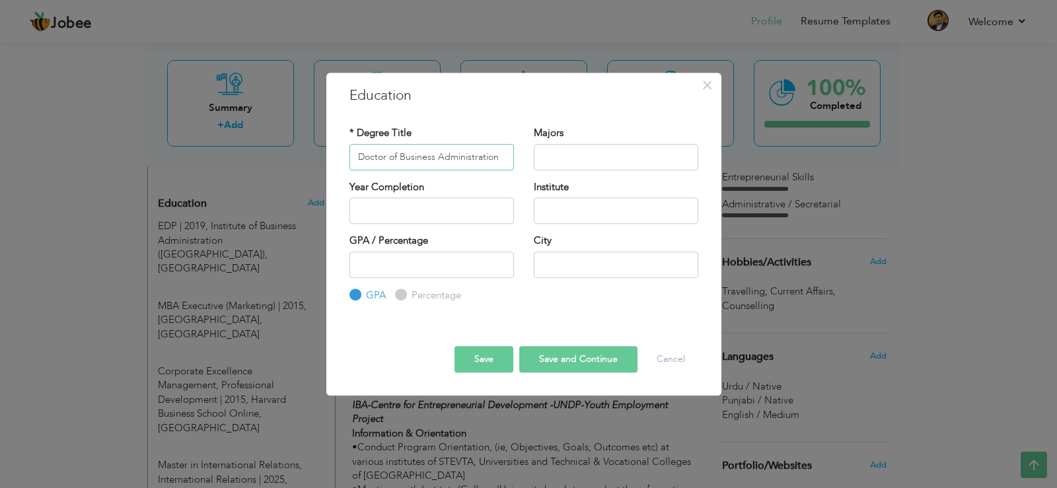
type input "Doctor of Business Administration"
click at [555, 155] on input "text" at bounding box center [616, 157] width 165 height 26
type input "Business Administration"
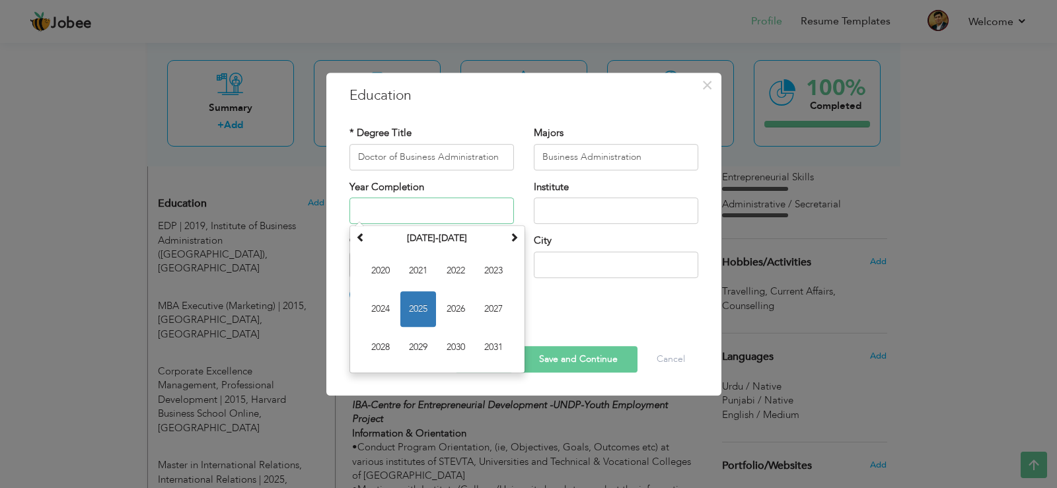
click at [425, 212] on input "text" at bounding box center [432, 211] width 165 height 26
click at [425, 306] on span "2025" at bounding box center [418, 309] width 36 height 36
type input "2025"
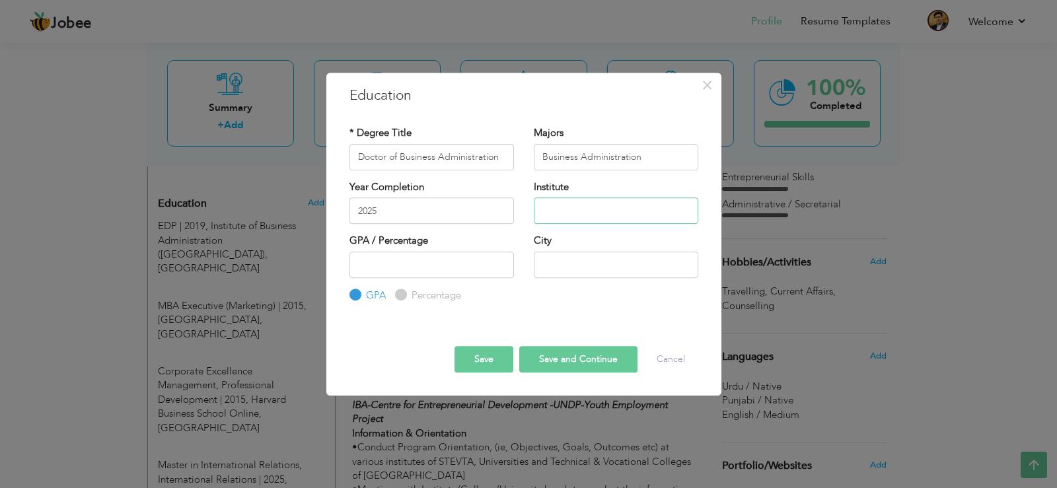
click at [580, 201] on input "text" at bounding box center [616, 211] width 165 height 26
type input "T"
click at [684, 206] on input "Atlanta College of Liberal Arts and Science" at bounding box center [616, 211] width 165 height 26
type input "Atlanta College of Liberal Arts and Sciences"
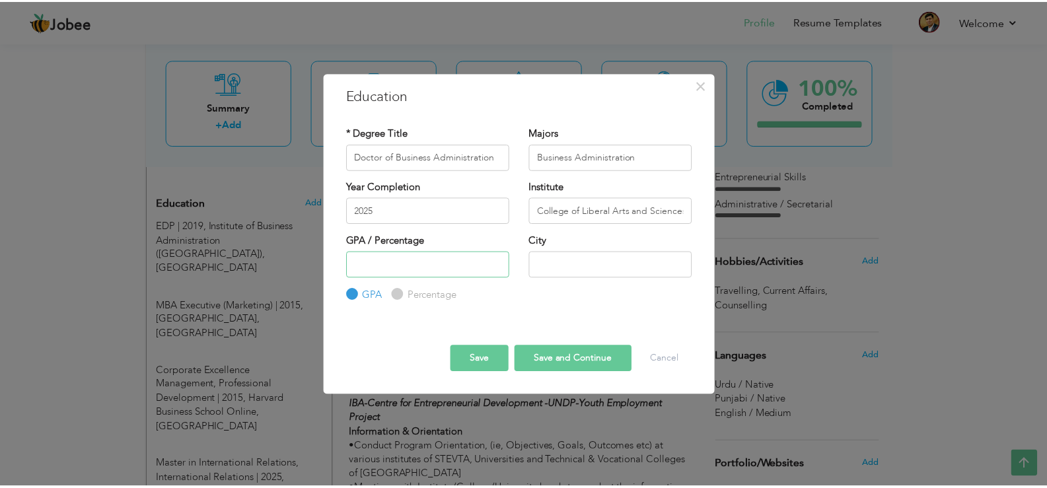
scroll to position [0, 0]
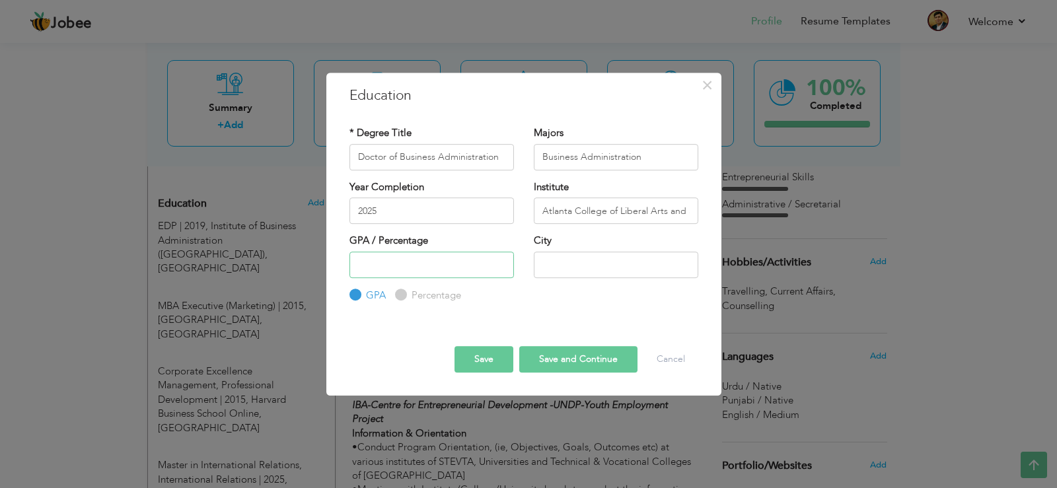
click at [400, 268] on input "number" at bounding box center [432, 265] width 165 height 26
type input "3.6"
click at [576, 264] on input "text" at bounding box center [616, 265] width 165 height 26
click at [591, 301] on div "GPA / Percentage 3.6 GPA Percentage City" at bounding box center [524, 268] width 369 height 69
click at [612, 260] on input "Georgia" at bounding box center [616, 265] width 165 height 26
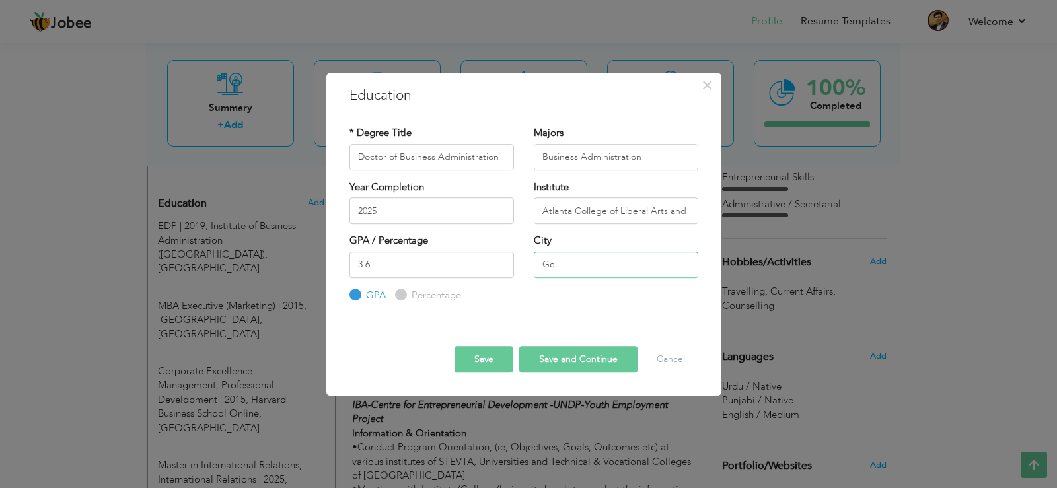
type input "G"
paste input "[US_STATE], [GEOGRAPHIC_DATA]"
type input "[US_STATE], [GEOGRAPHIC_DATA]"
click at [483, 358] on button "Save" at bounding box center [484, 359] width 59 height 26
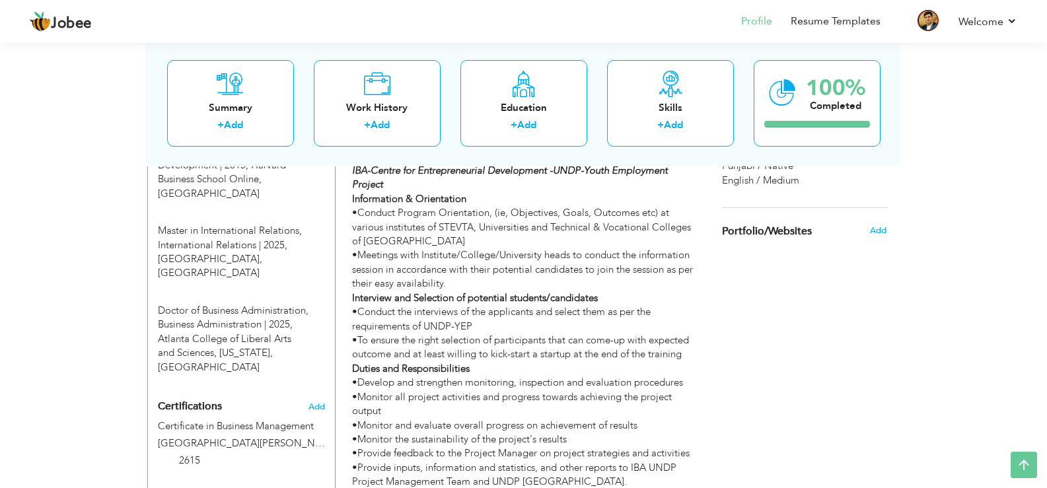
scroll to position [789, 0]
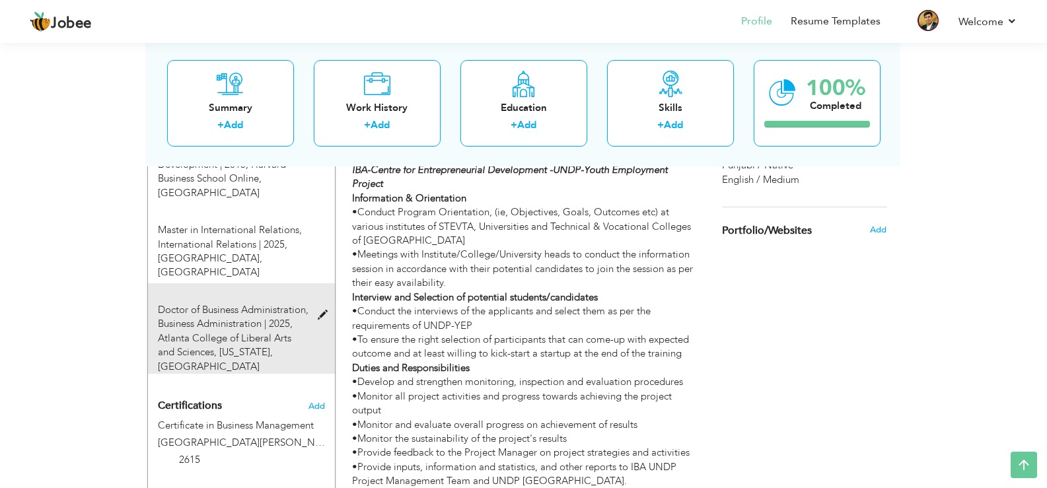
click at [318, 311] on span at bounding box center [326, 316] width 17 height 10
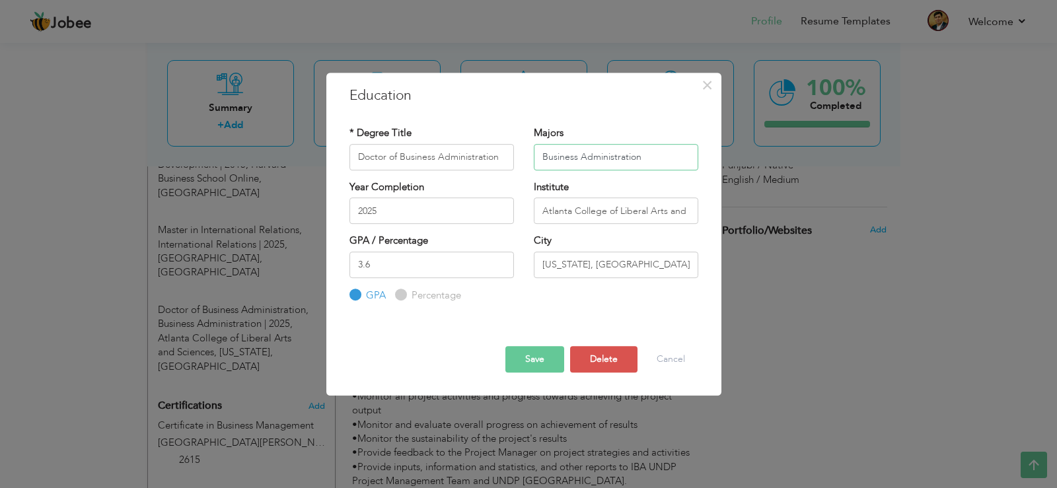
click at [659, 153] on input "Business Administration" at bounding box center [616, 157] width 165 height 26
type input "Business"
click at [530, 357] on button "Save" at bounding box center [534, 359] width 59 height 26
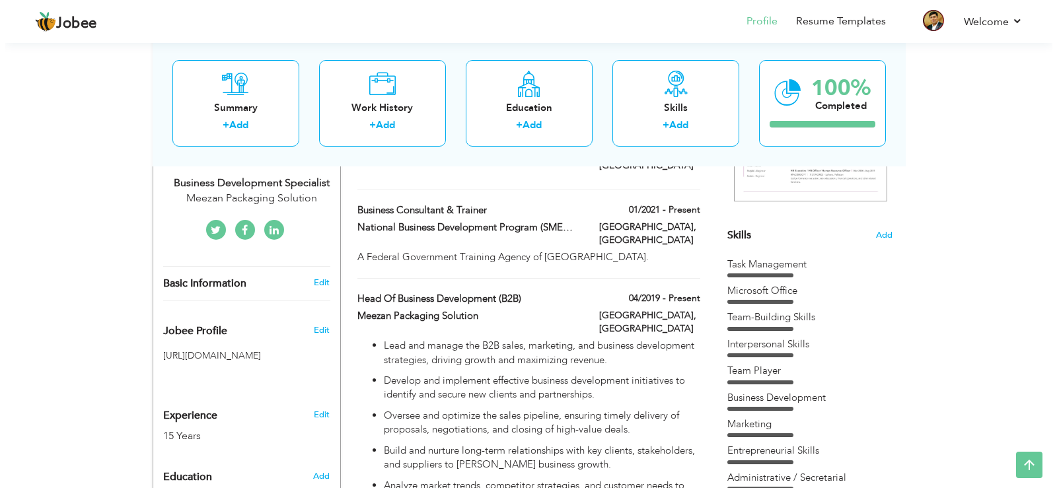
scroll to position [279, 0]
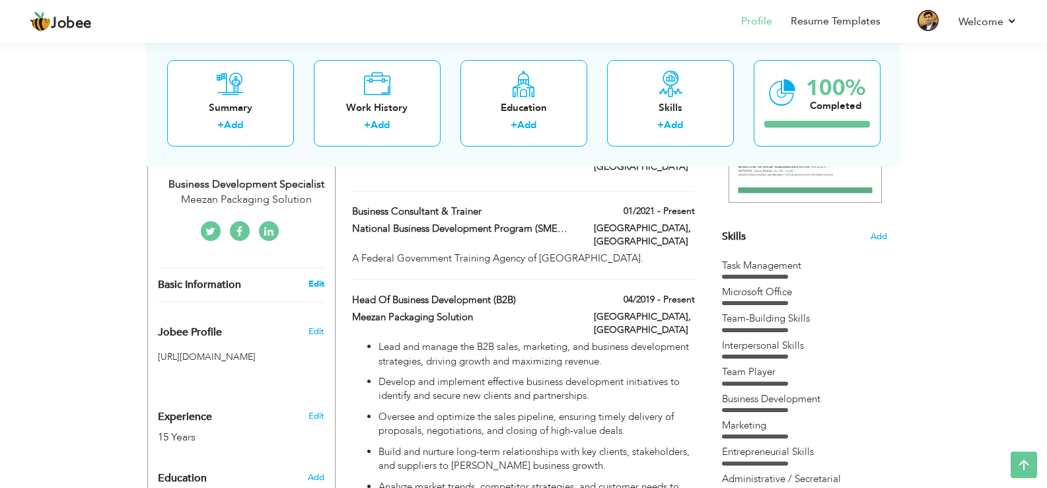
click at [316, 278] on link "Edit" at bounding box center [317, 284] width 16 height 12
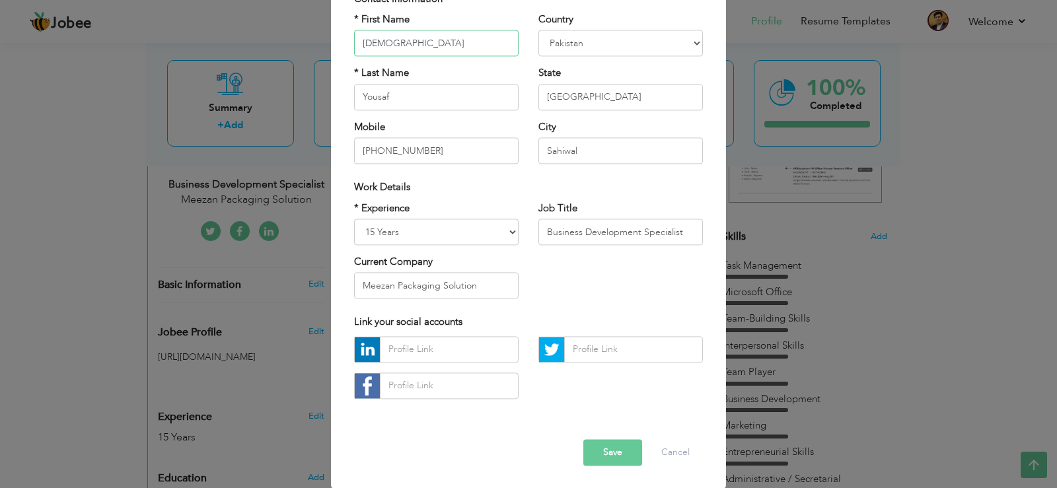
scroll to position [114, 0]
click at [601, 450] on button "Save" at bounding box center [612, 452] width 59 height 26
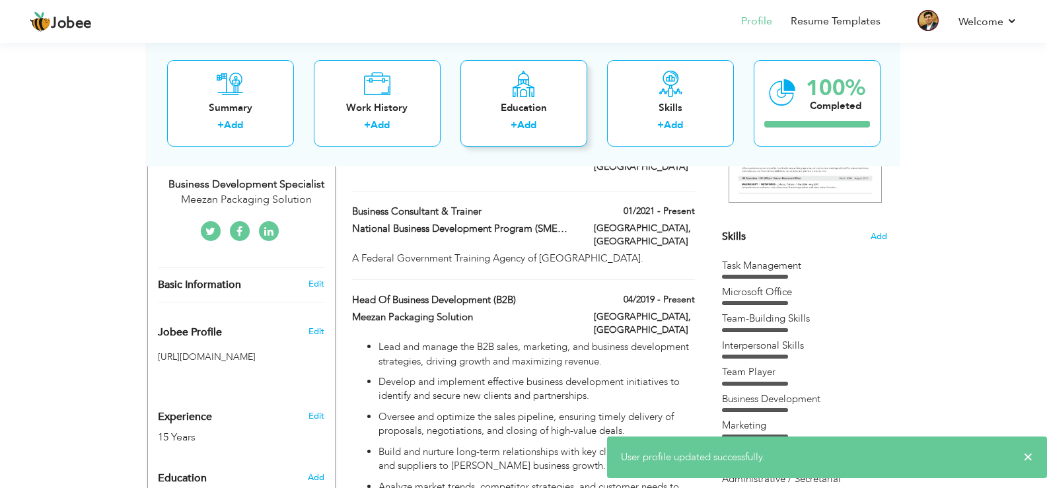
click at [517, 100] on div "Education" at bounding box center [524, 107] width 106 height 14
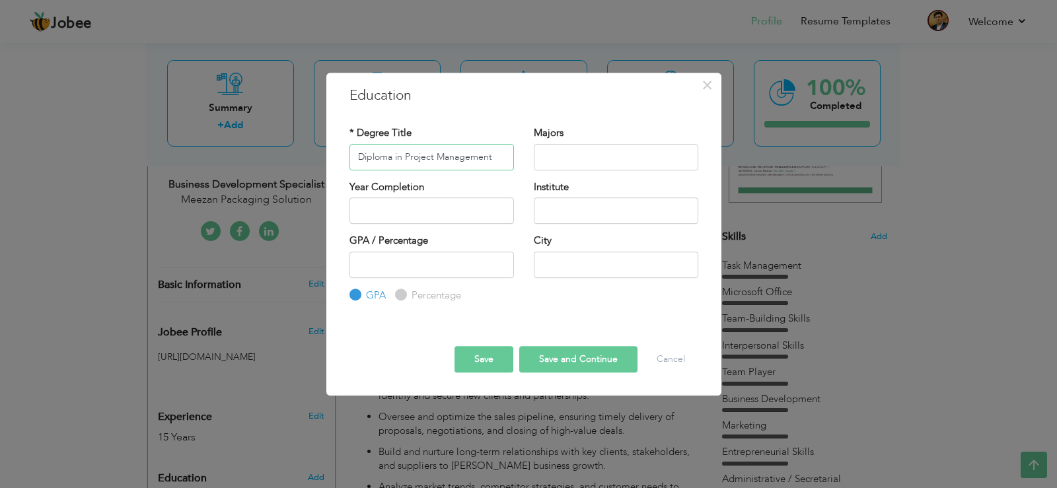
type input "Diploma in Project Management"
click at [562, 147] on input "text" at bounding box center [616, 157] width 165 height 26
type input "Management"
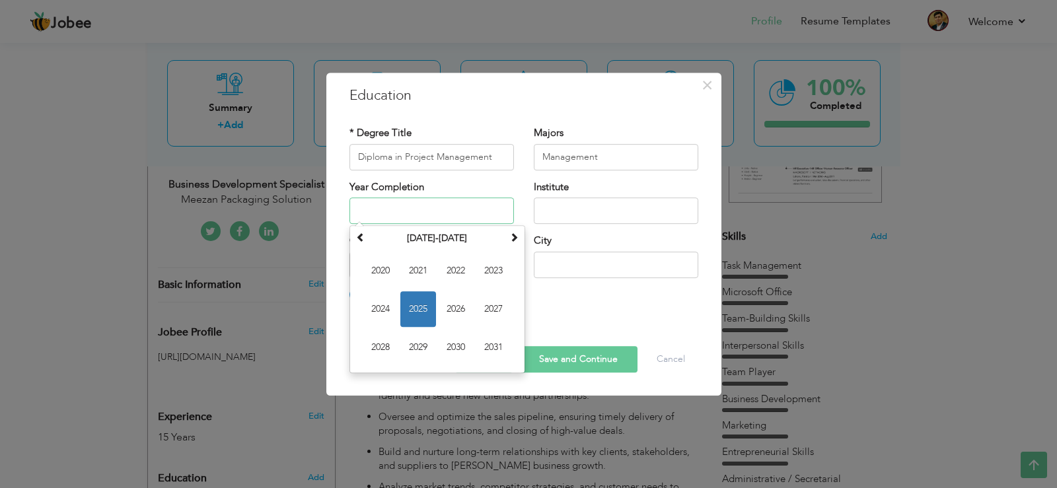
click at [463, 213] on input "text" at bounding box center [432, 211] width 165 height 26
click at [425, 305] on span "2025" at bounding box center [418, 309] width 36 height 36
type input "2025"
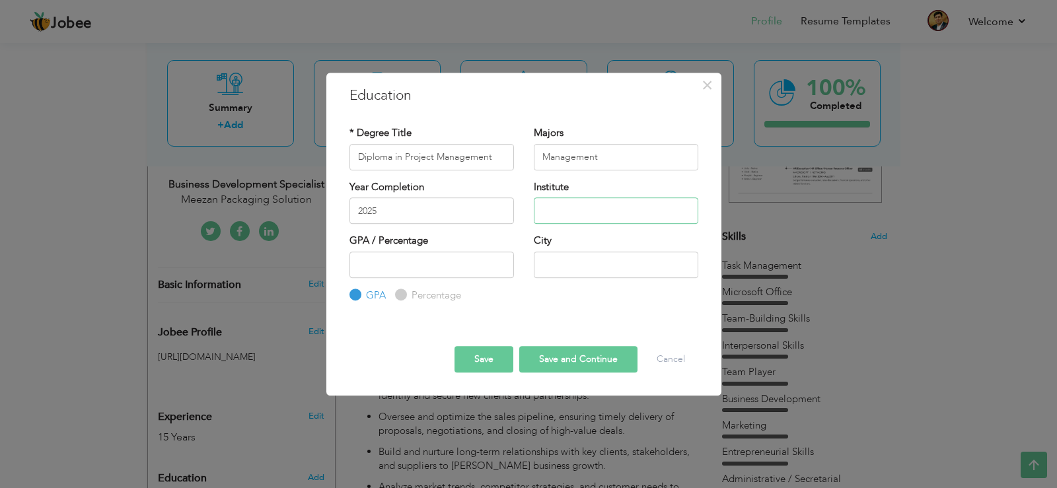
click at [586, 202] on input "text" at bounding box center [616, 211] width 165 height 26
type input "Lahore University of Management Sciences (LUMS)"
click at [412, 264] on input "number" at bounding box center [432, 265] width 165 height 26
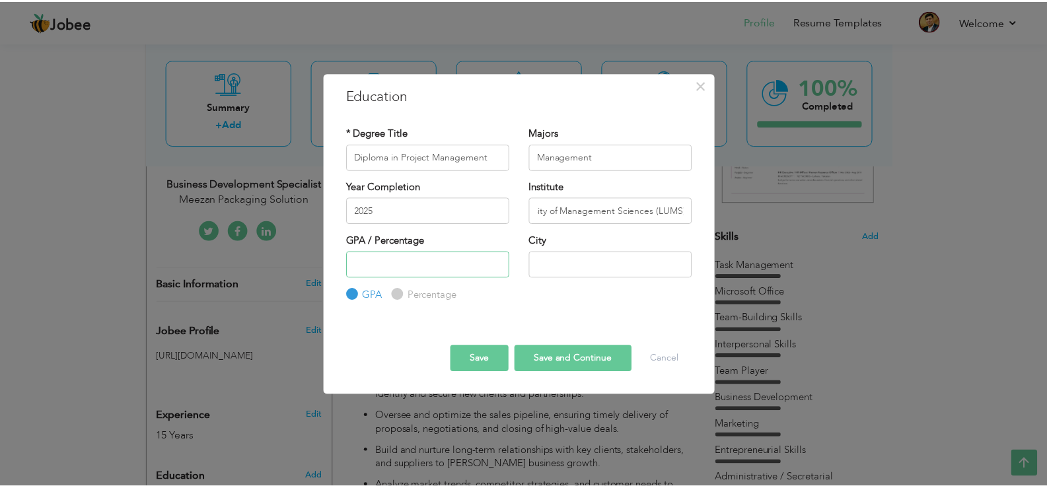
scroll to position [0, 0]
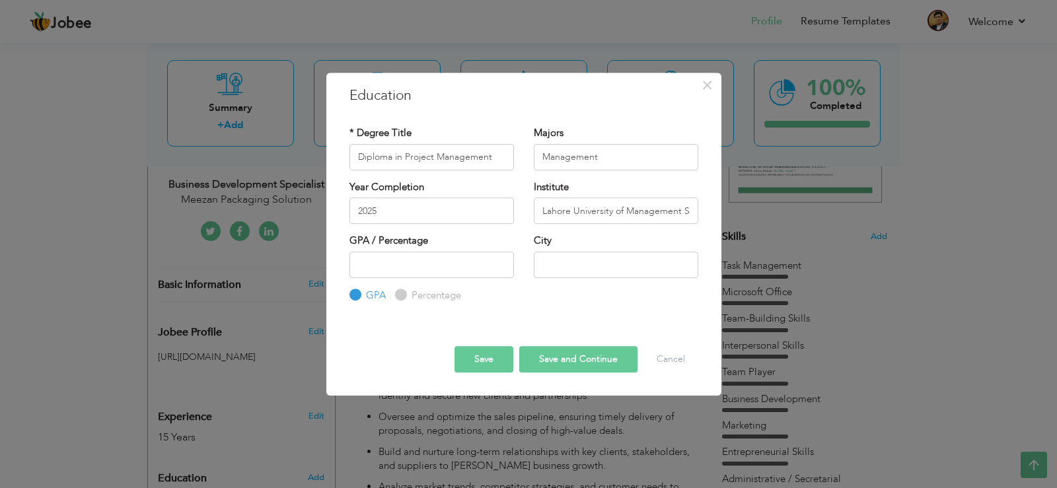
click at [399, 293] on input "Percentage" at bounding box center [399, 295] width 9 height 9
radio input "true"
click at [387, 257] on input "number" at bounding box center [432, 265] width 165 height 26
type input "80"
click at [554, 257] on input "text" at bounding box center [616, 265] width 165 height 26
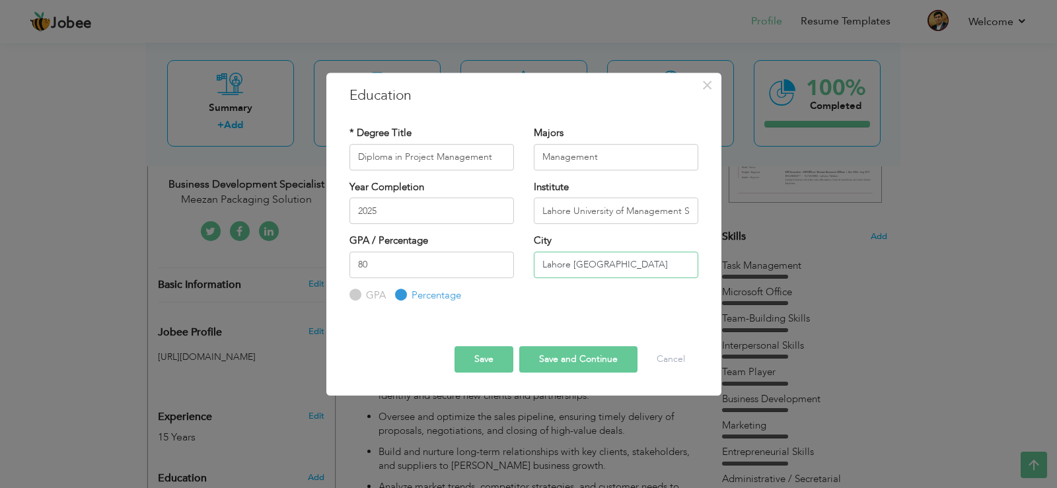
type input "Lahore [GEOGRAPHIC_DATA]"
click at [480, 359] on button "Save" at bounding box center [484, 359] width 59 height 26
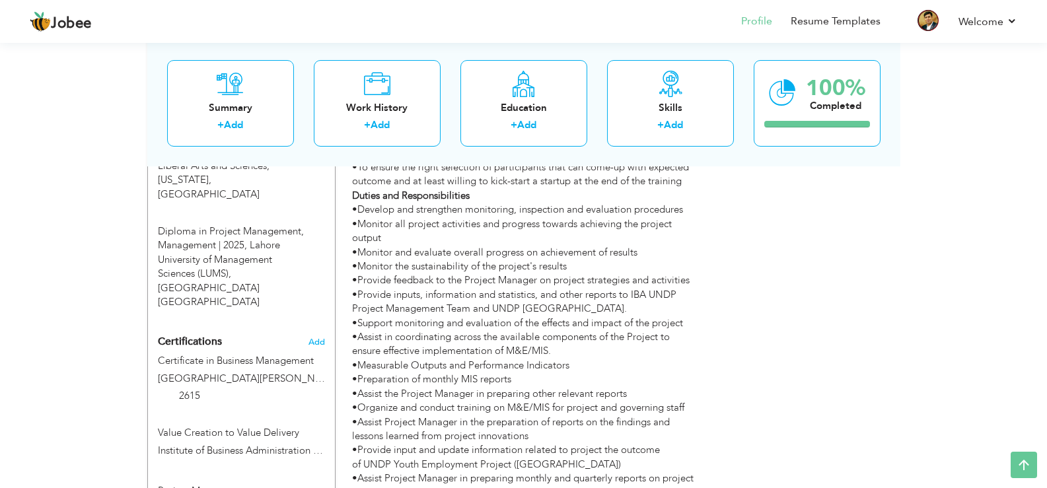
scroll to position [964, 0]
click at [191, 388] on span at bounding box center [195, 393] width 10 height 10
type input "Certificate in Business Management"
type input "[GEOGRAPHIC_DATA][PERSON_NAME] ([GEOGRAPHIC_DATA]) [PERSON_NAME]"
type input "2019"
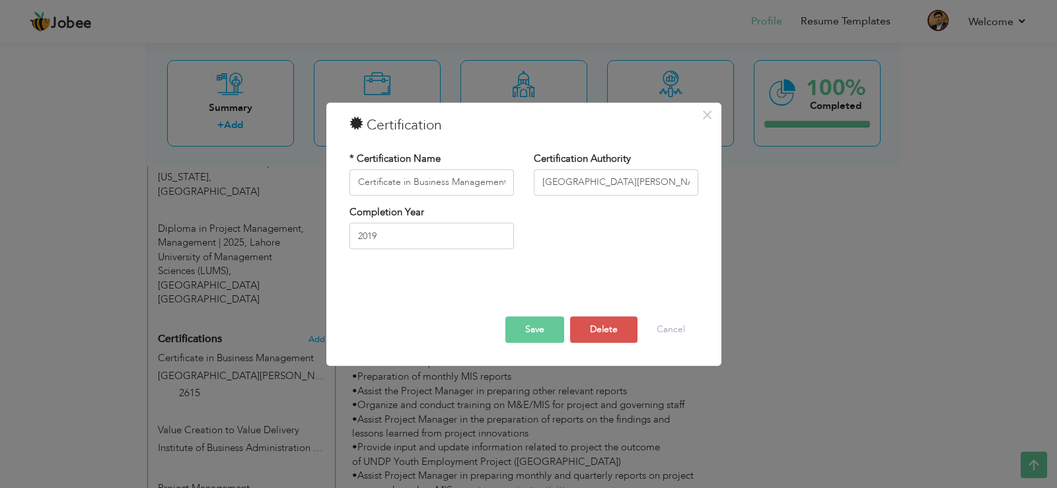
click at [519, 327] on button "Save" at bounding box center [534, 329] width 59 height 26
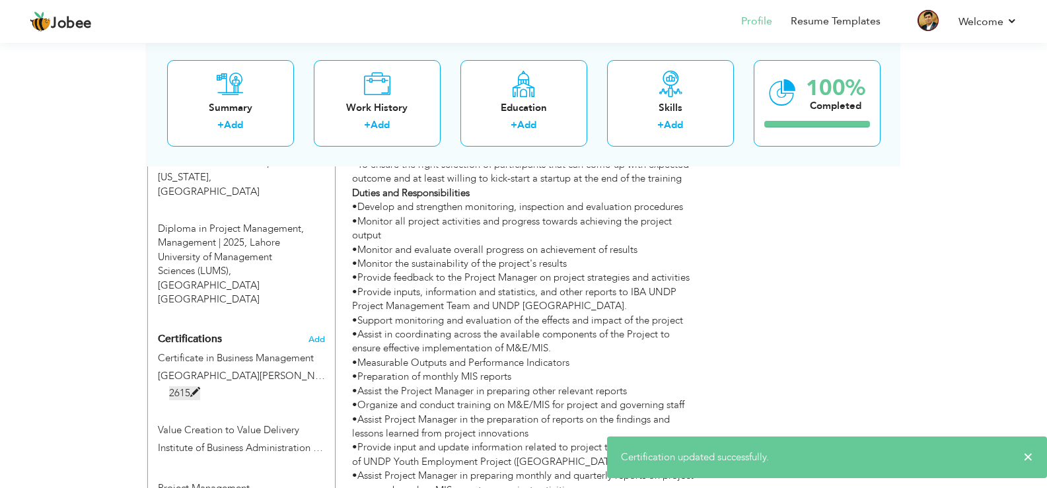
click at [188, 387] on label "2615" at bounding box center [184, 394] width 31 height 14
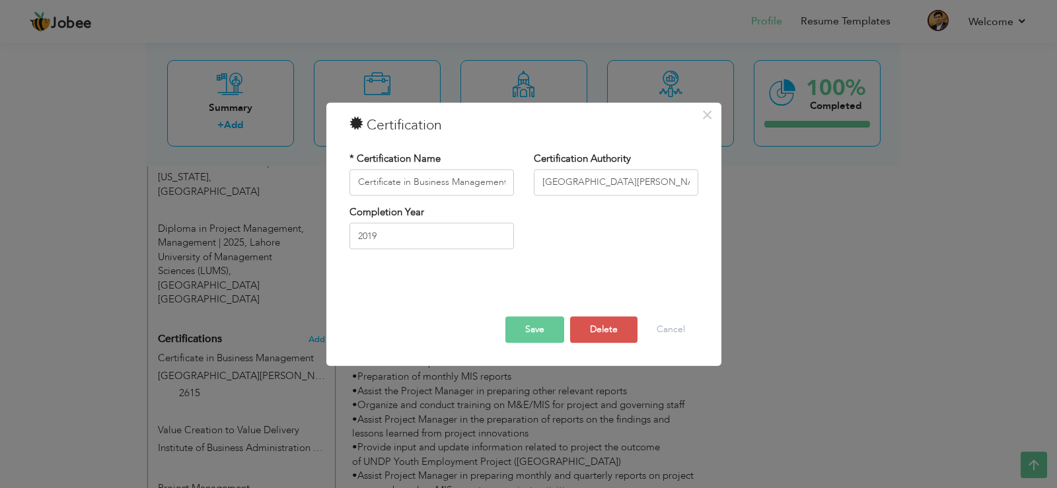
click at [536, 318] on button "Save" at bounding box center [534, 329] width 59 height 26
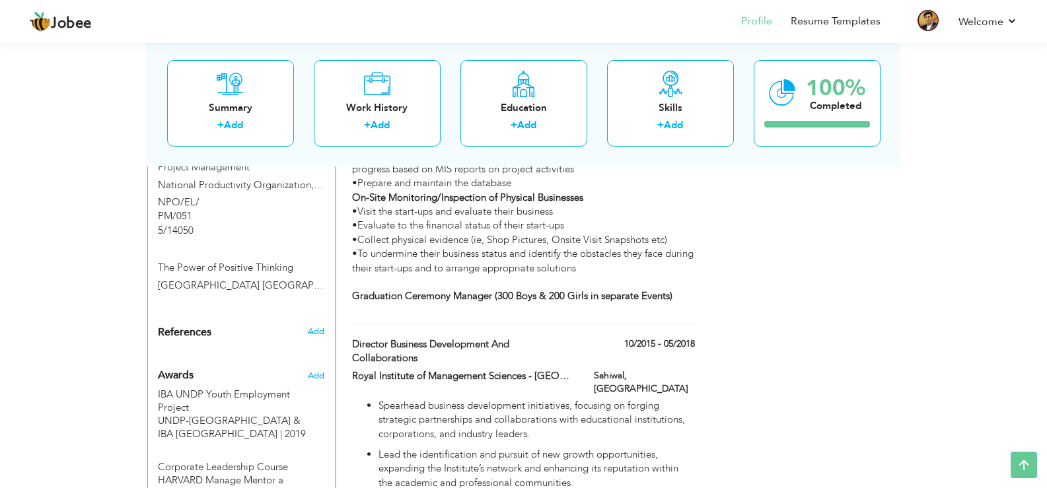
scroll to position [1286, 0]
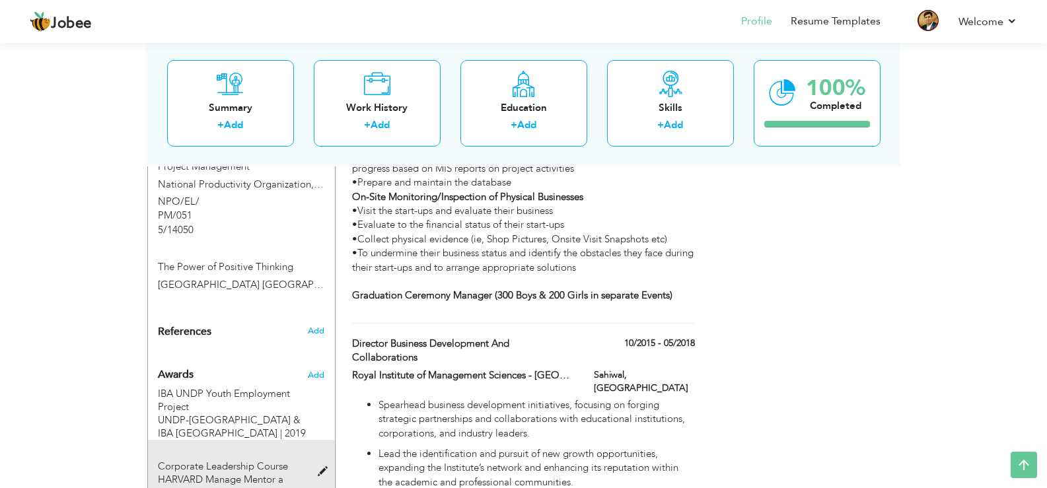
click at [319, 467] on span at bounding box center [326, 472] width 17 height 10
type input "Corporate Leadership Course"
type input "HARVARD Manage Mentor a Subsidiary of (Harvard Business School, USA)"
type input "2014"
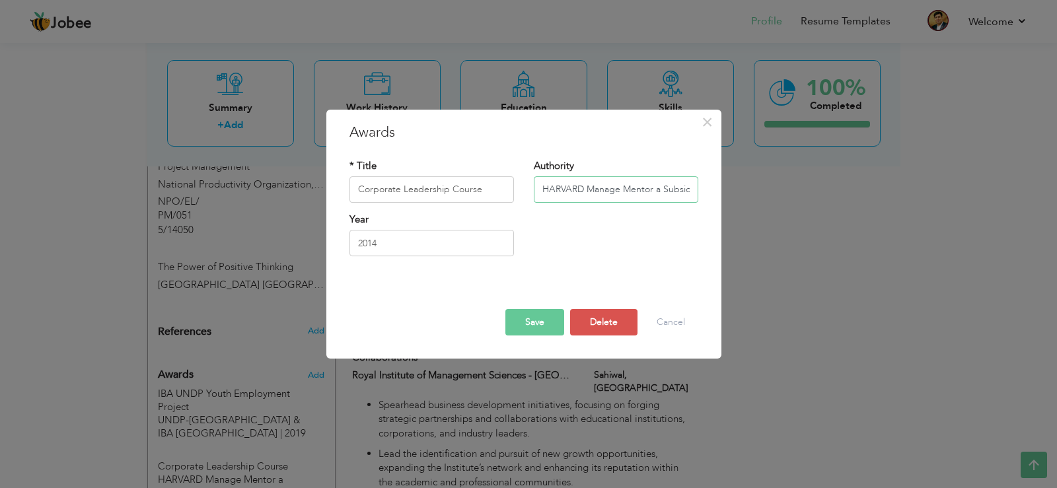
click at [622, 189] on input "HARVARD Manage Mentor a Subsidiary of (Harvard Business School, USA)" at bounding box center [616, 189] width 165 height 26
type input "HARVARD ManageMentor a Subsidiary of ([GEOGRAPHIC_DATA], [GEOGRAPHIC_DATA])"
click at [536, 326] on button "Save" at bounding box center [534, 322] width 59 height 26
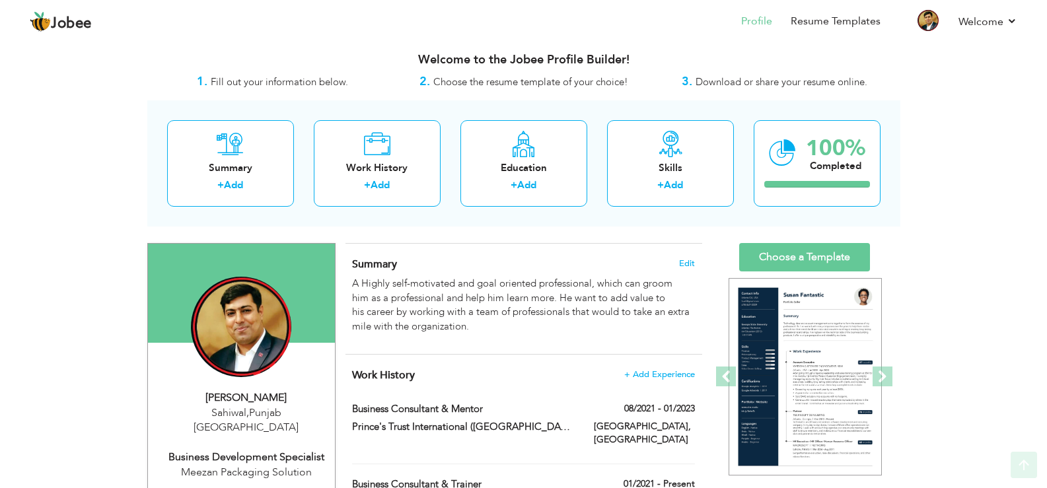
scroll to position [0, 0]
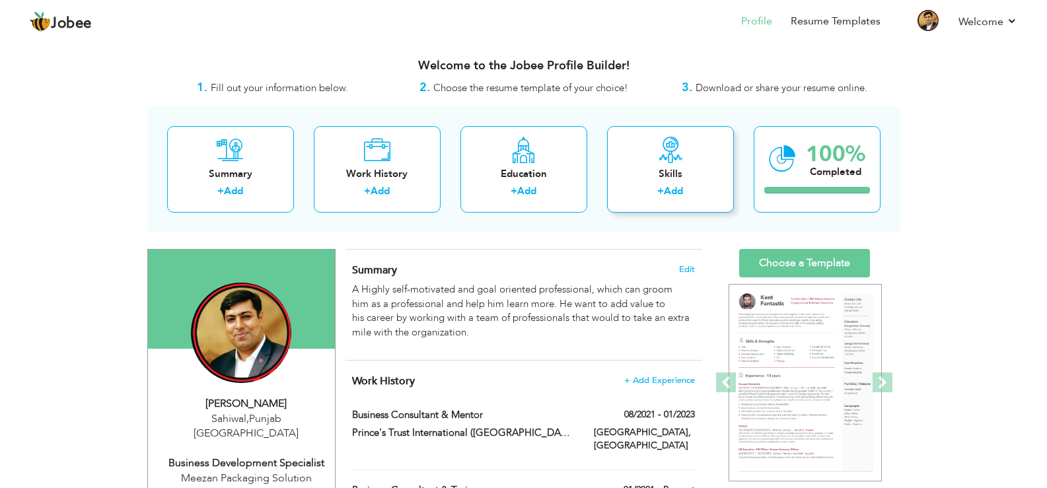
click at [677, 190] on link "Add" at bounding box center [673, 190] width 19 height 13
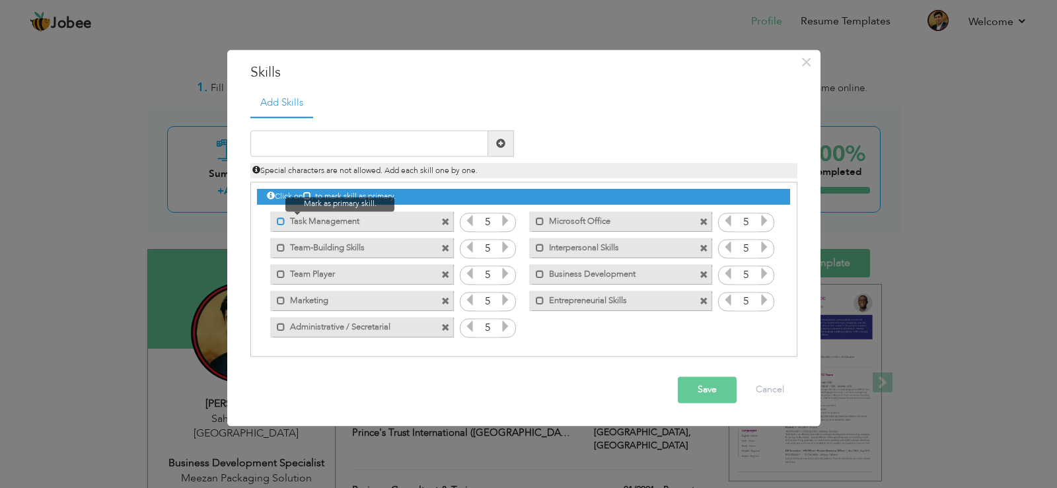
click at [278, 221] on span at bounding box center [281, 221] width 9 height 9
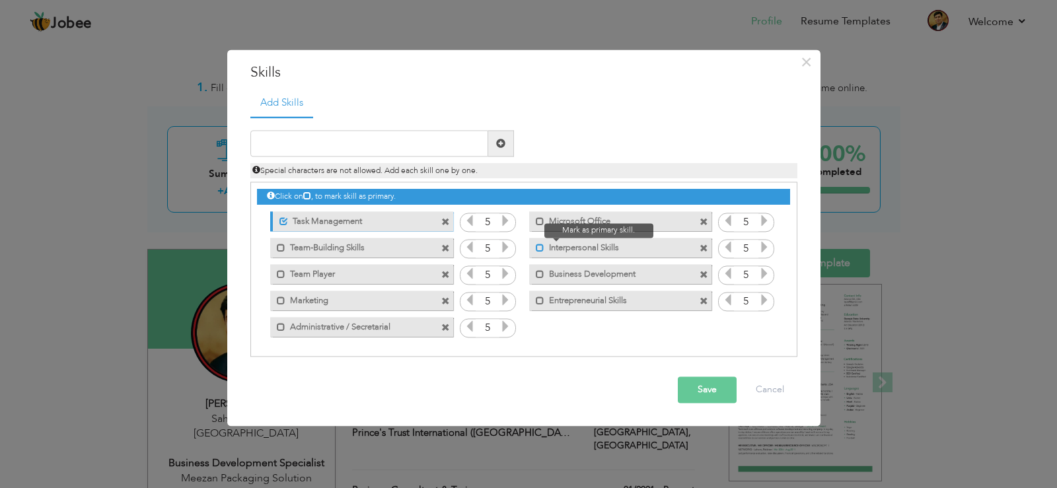
click at [536, 244] on span at bounding box center [540, 248] width 9 height 9
click at [538, 276] on span at bounding box center [540, 274] width 9 height 9
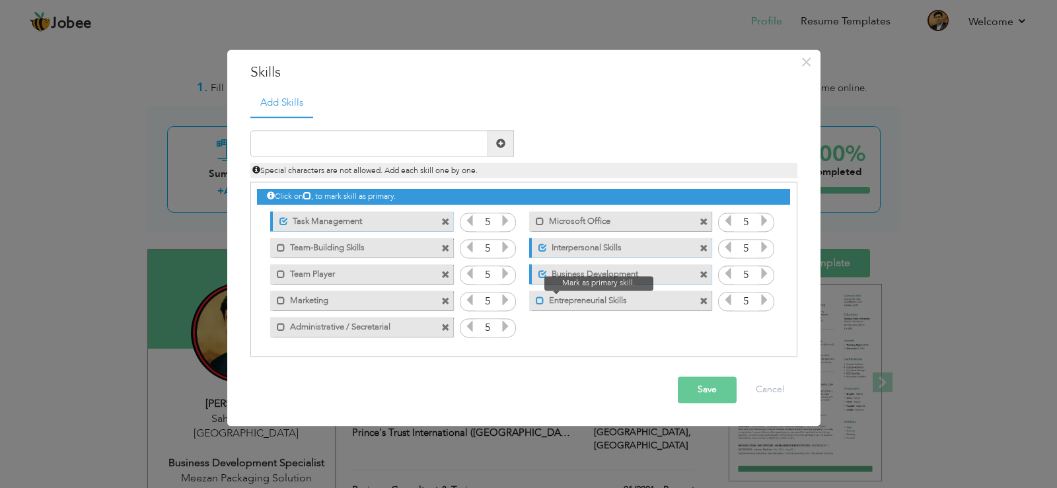
click at [537, 299] on span at bounding box center [540, 301] width 9 height 9
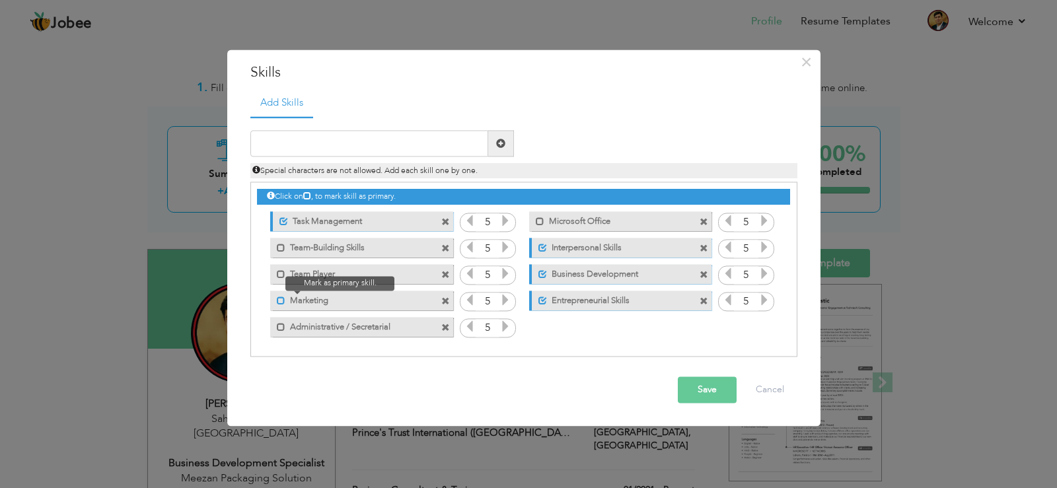
click at [281, 303] on span at bounding box center [281, 301] width 9 height 9
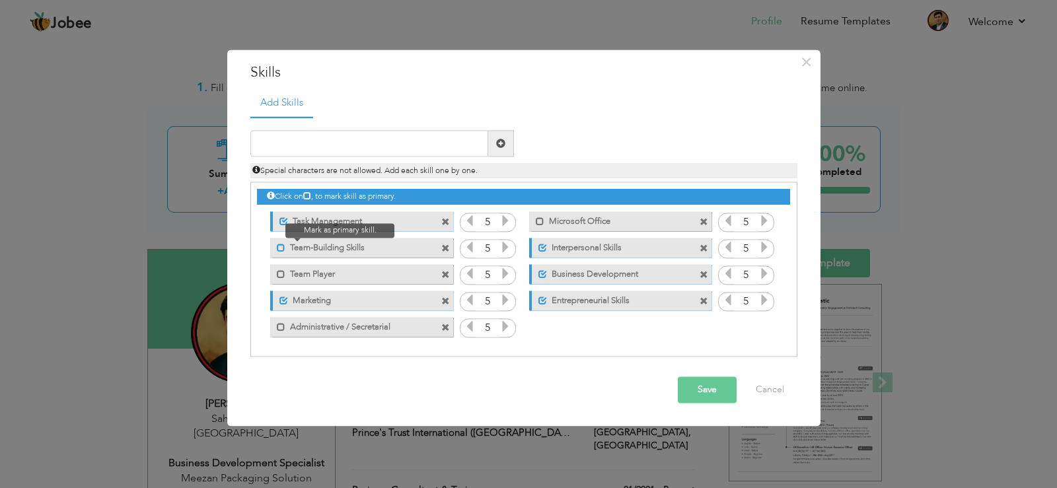
click at [281, 252] on span at bounding box center [281, 248] width 9 height 9
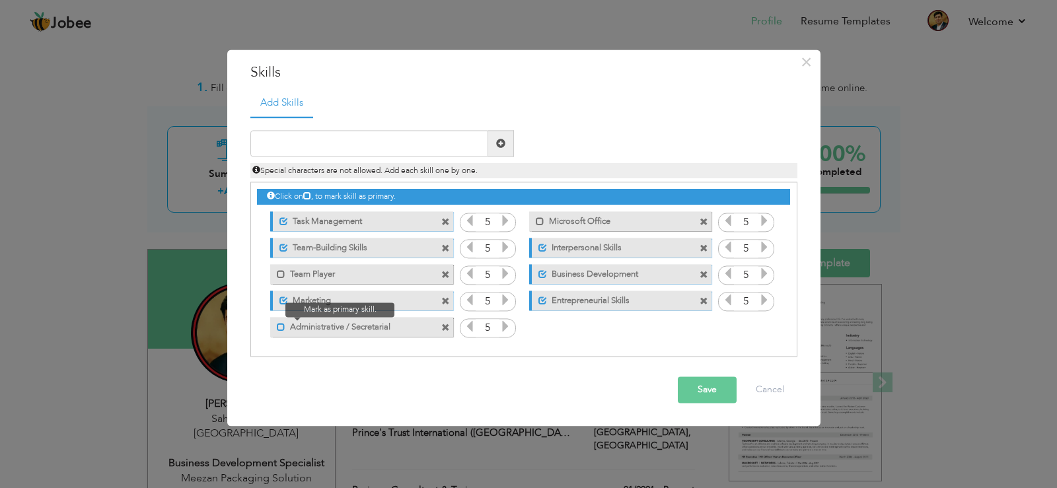
click at [279, 327] on span at bounding box center [281, 327] width 9 height 9
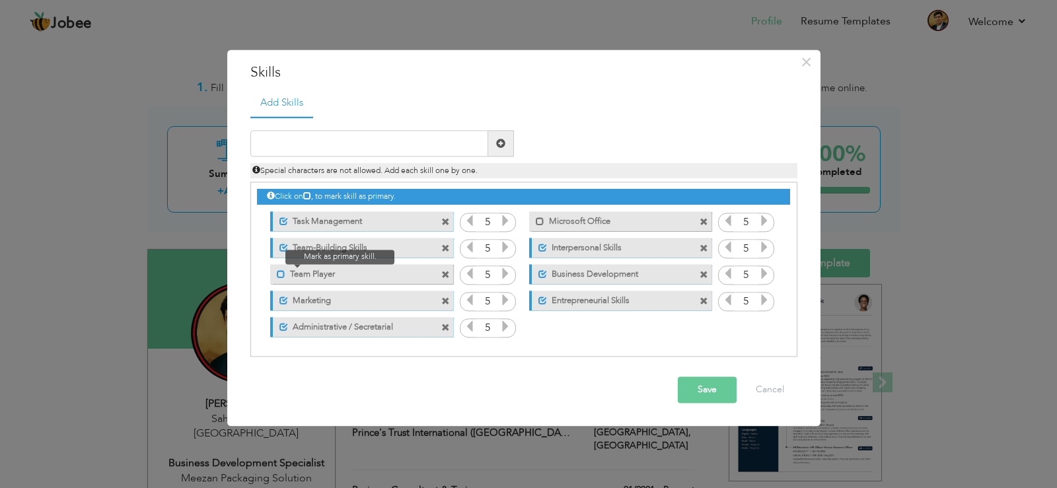
click at [279, 275] on span at bounding box center [281, 274] width 9 height 9
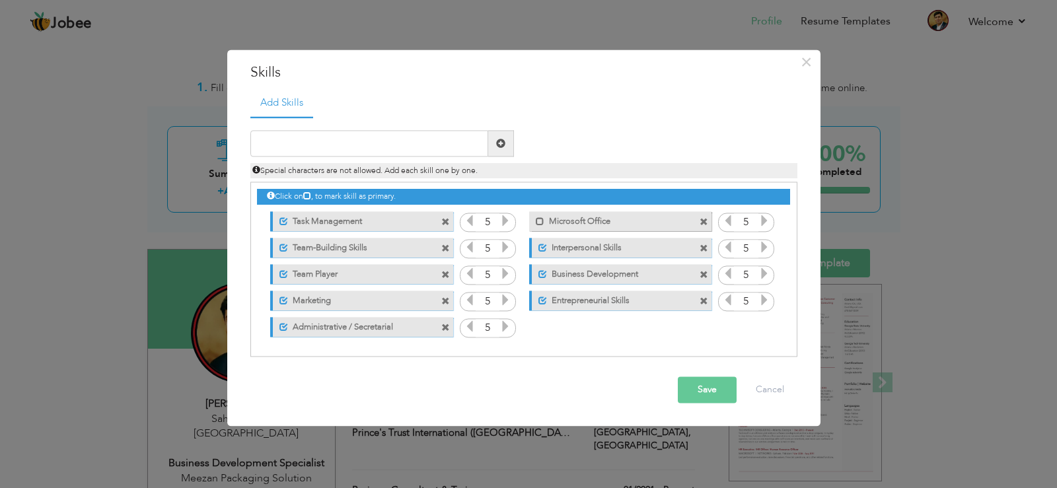
click at [700, 392] on button "Save" at bounding box center [707, 390] width 59 height 26
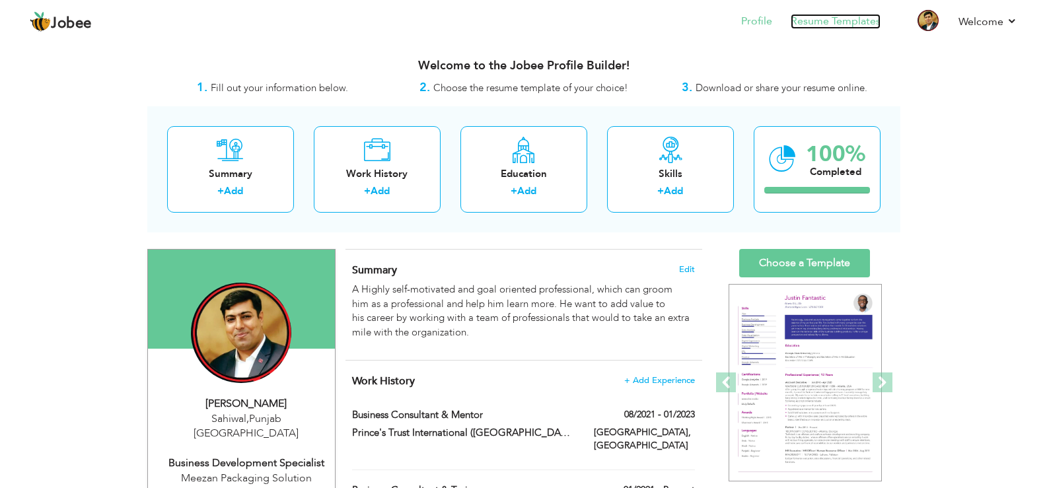
click at [846, 19] on link "Resume Templates" at bounding box center [836, 21] width 90 height 15
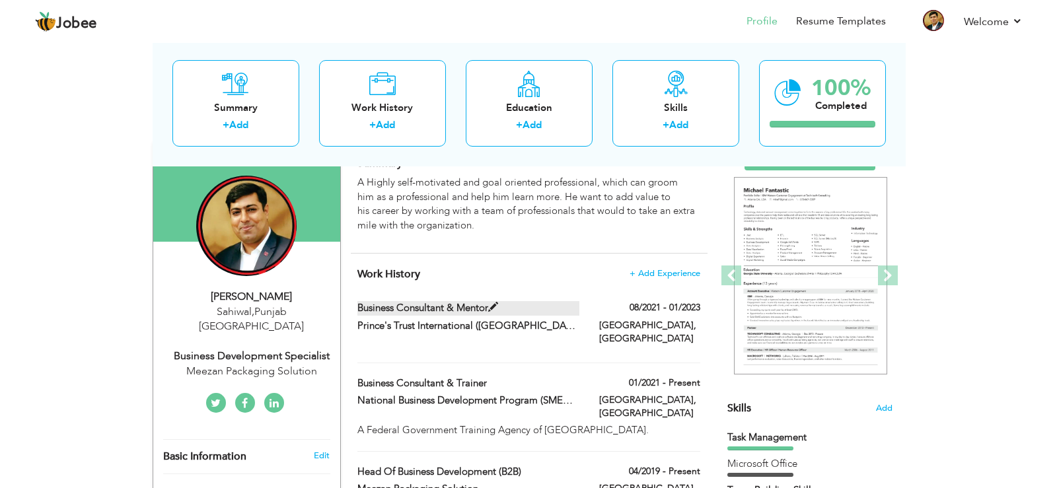
scroll to position [135, 0]
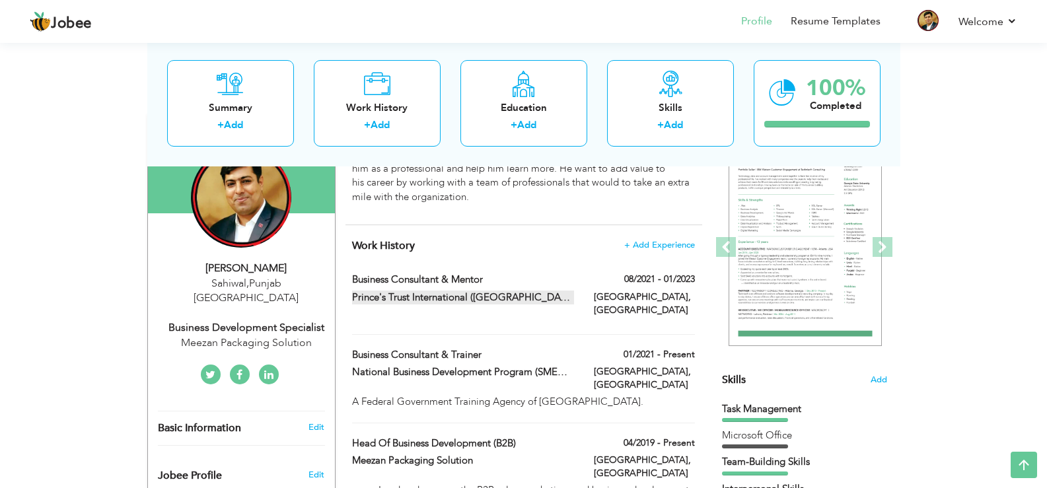
click at [577, 293] on span at bounding box center [582, 297] width 10 height 10
type input "Business Consultant & Mentor"
type input "Prince's Trust International ([GEOGRAPHIC_DATA])"
type input "08/2021"
type input "01/2023"
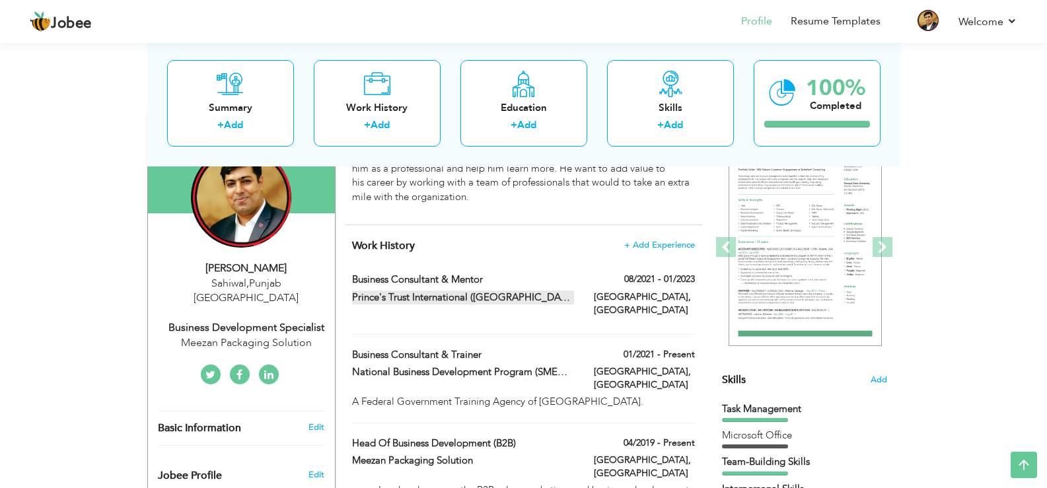
type input "[GEOGRAPHIC_DATA]"
type input "Karachi"
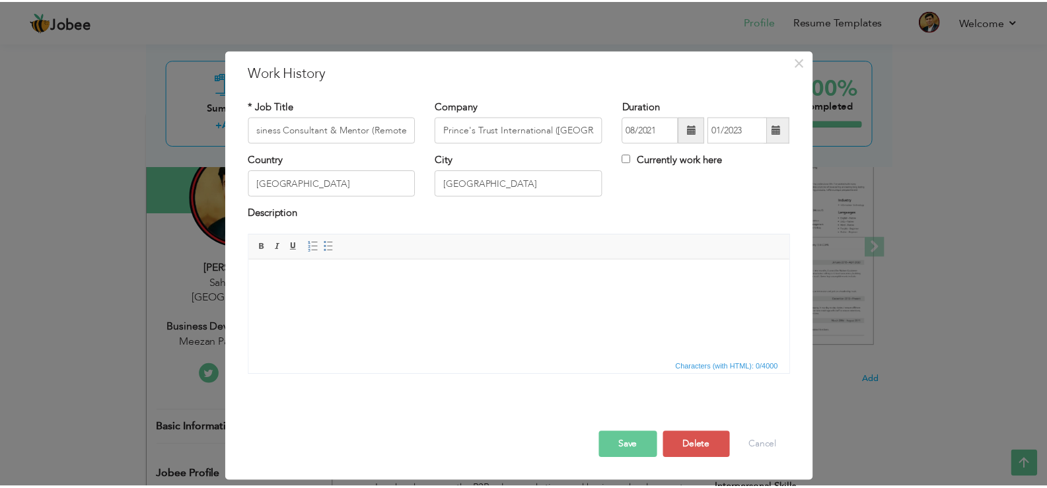
scroll to position [0, 0]
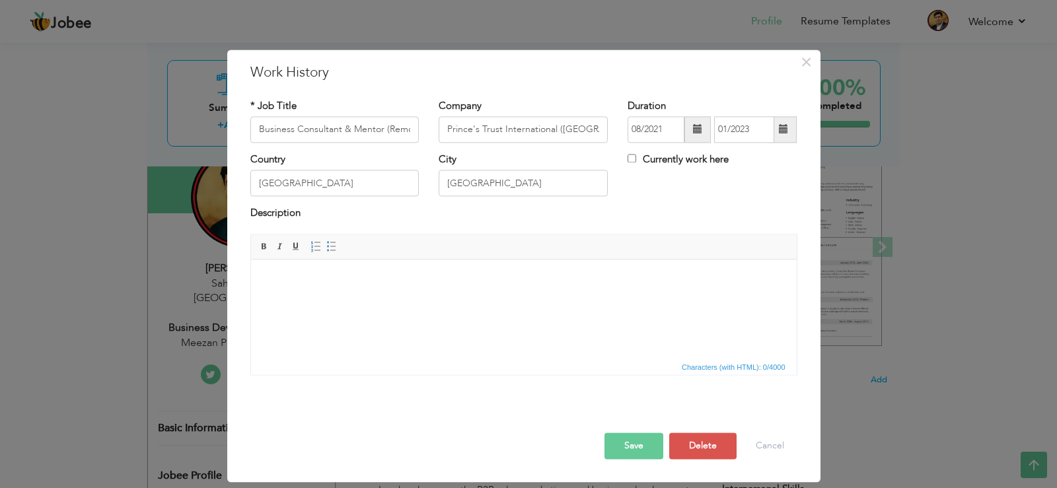
click at [621, 441] on button "Save" at bounding box center [634, 446] width 59 height 26
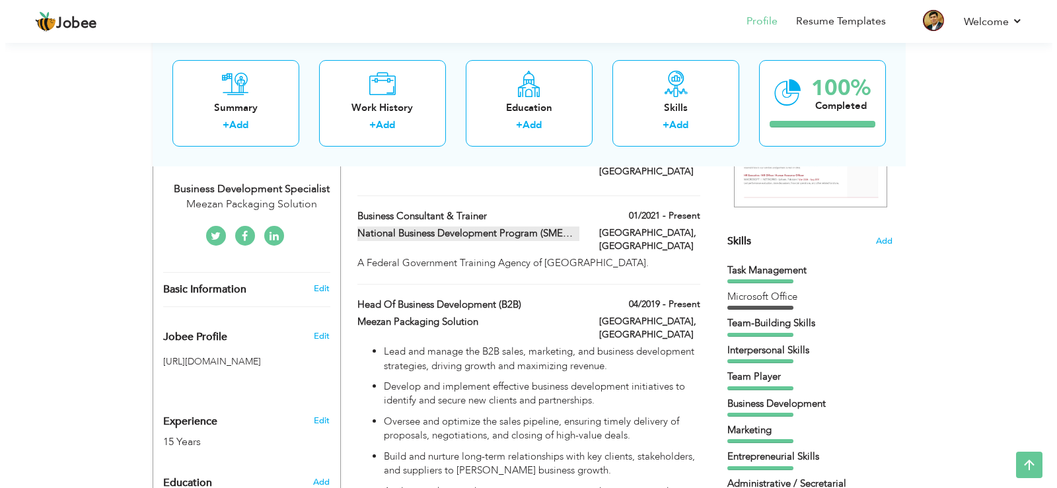
scroll to position [270, 0]
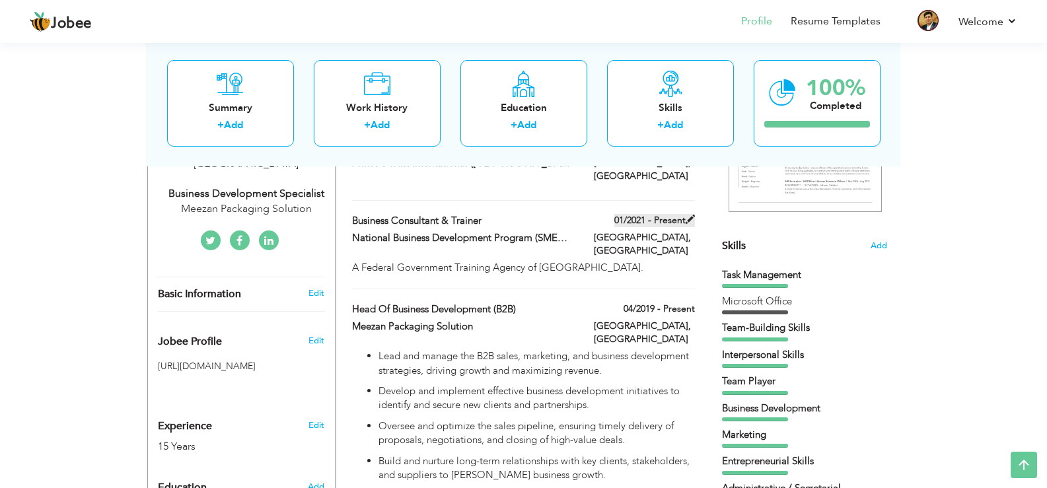
click at [683, 214] on label "01/2021 - Present" at bounding box center [654, 220] width 81 height 13
type input "Business Consultant & Trainer"
type input "National Business Development Program (SMEDA) [GEOGRAPHIC_DATA]"
type input "01/2021"
type input "[GEOGRAPHIC_DATA]"
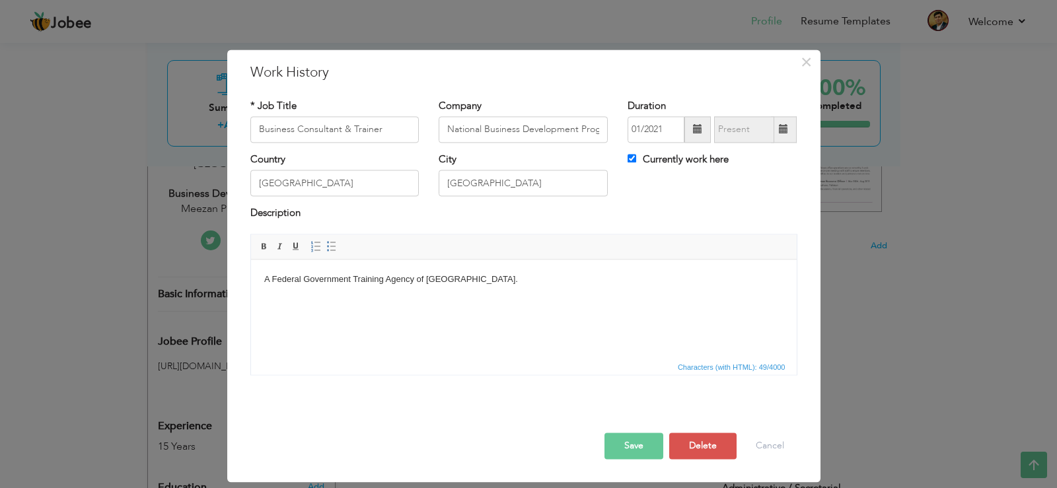
click at [659, 160] on label "Currently work here" at bounding box center [678, 160] width 101 height 14
click at [636, 160] on input "Currently work here" at bounding box center [632, 158] width 9 height 9
checkbox input "false"
click at [778, 129] on span at bounding box center [784, 129] width 26 height 26
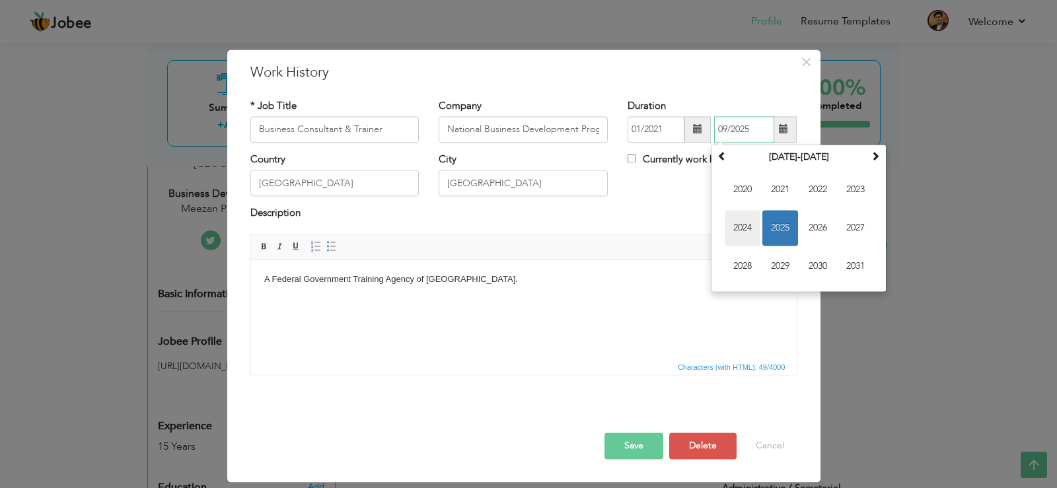
click at [745, 233] on span "2024" at bounding box center [743, 228] width 36 height 36
click at [850, 263] on span "Dec" at bounding box center [856, 266] width 36 height 36
type input "12/2024"
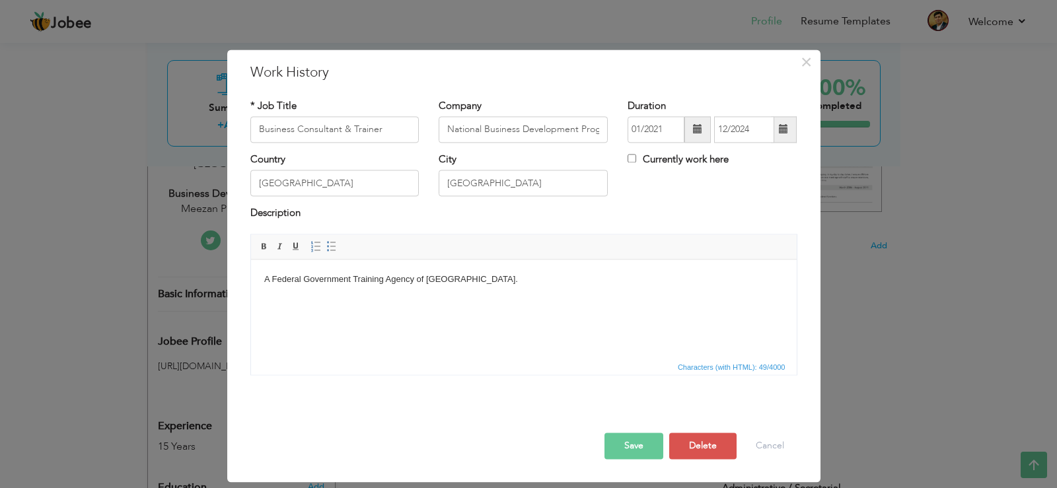
click at [656, 24] on div "× Work History * Job Title Business Consultant & Trainer Company National Busin…" at bounding box center [528, 244] width 1057 height 488
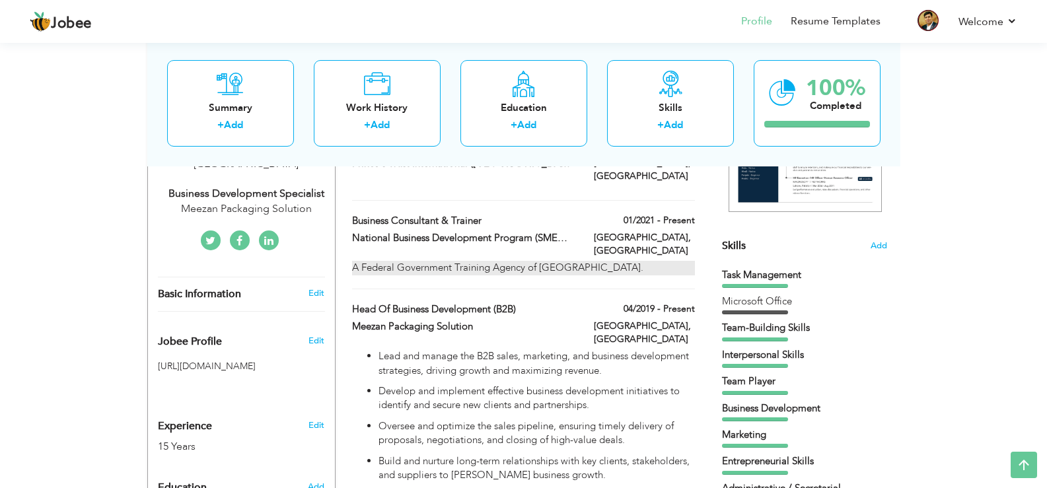
click at [576, 261] on div "A Federal Government Training Agency of Pakistan." at bounding box center [523, 268] width 342 height 14
checkbox input "true"
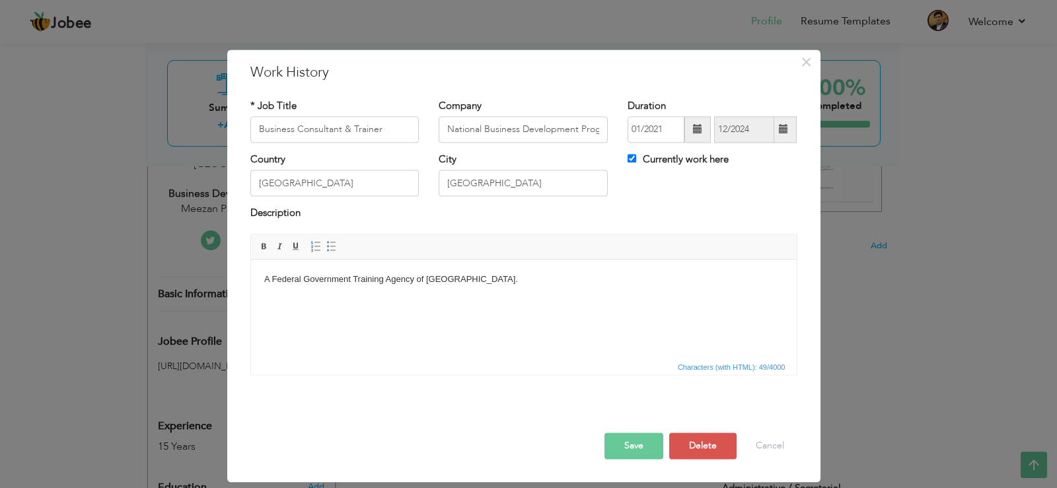
click at [501, 283] on body "A Federal Government Training Agency of Pakistan." at bounding box center [523, 280] width 519 height 14
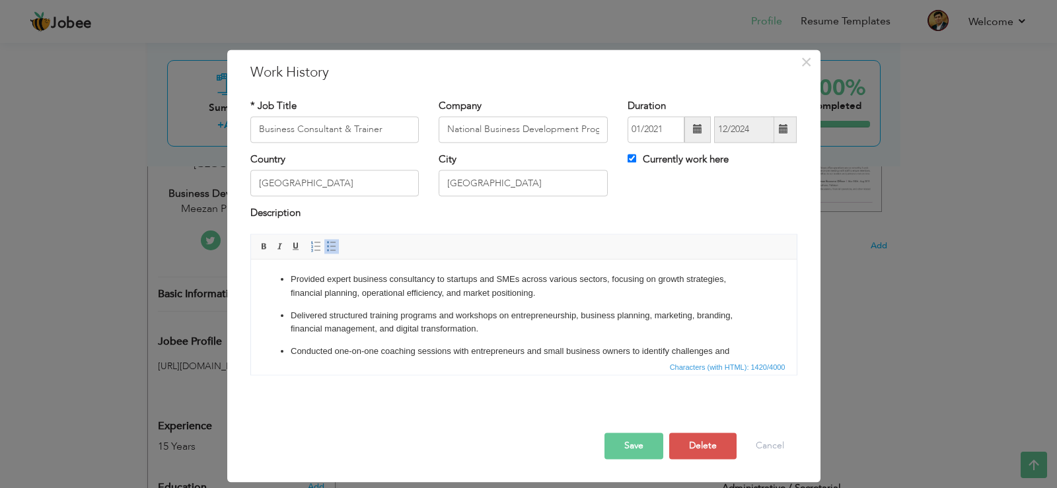
scroll to position [200, 0]
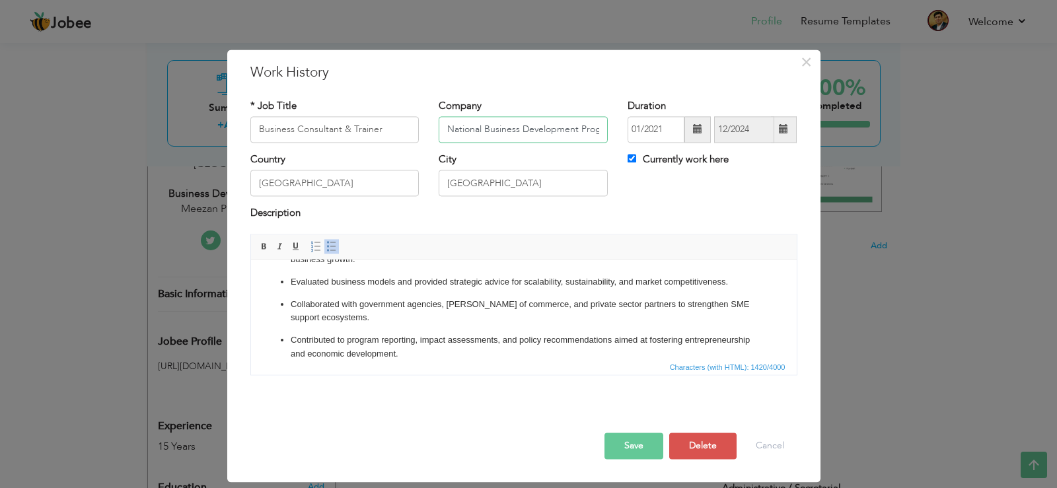
click at [560, 124] on input "National Business Development Program (SMEDA) [GEOGRAPHIC_DATA]" at bounding box center [523, 129] width 169 height 26
click at [625, 443] on button "Save" at bounding box center [634, 446] width 59 height 26
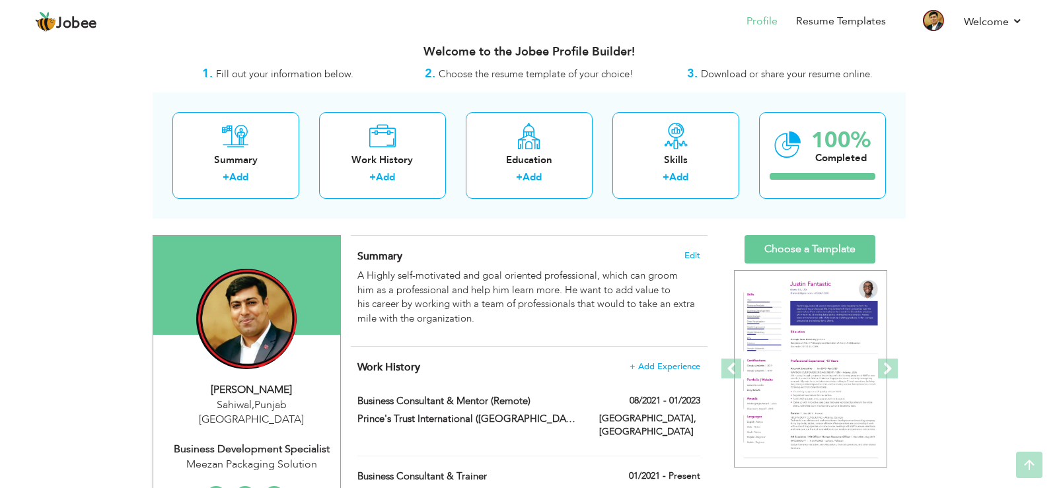
scroll to position [10, 0]
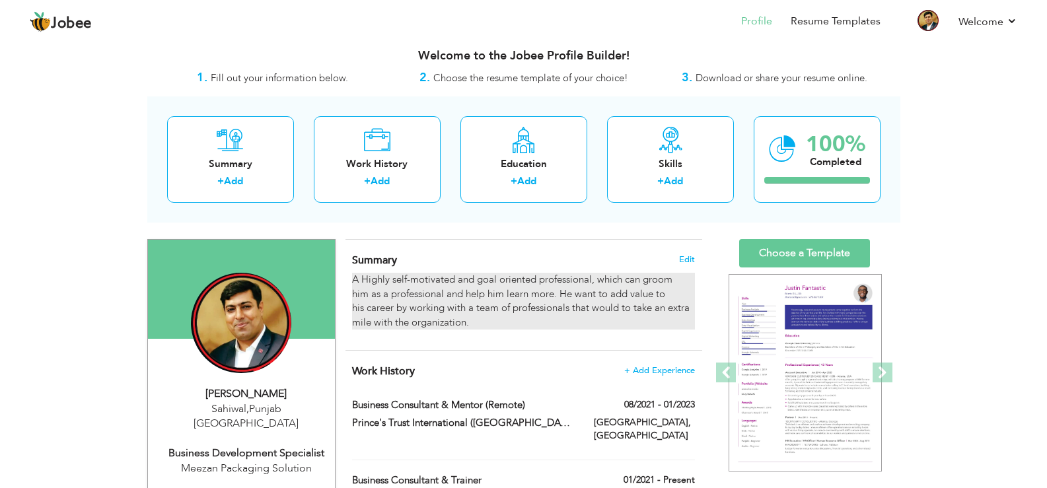
click at [469, 318] on p "A Highly self-motivated and goal oriented professional, which can groom him as …" at bounding box center [523, 301] width 342 height 57
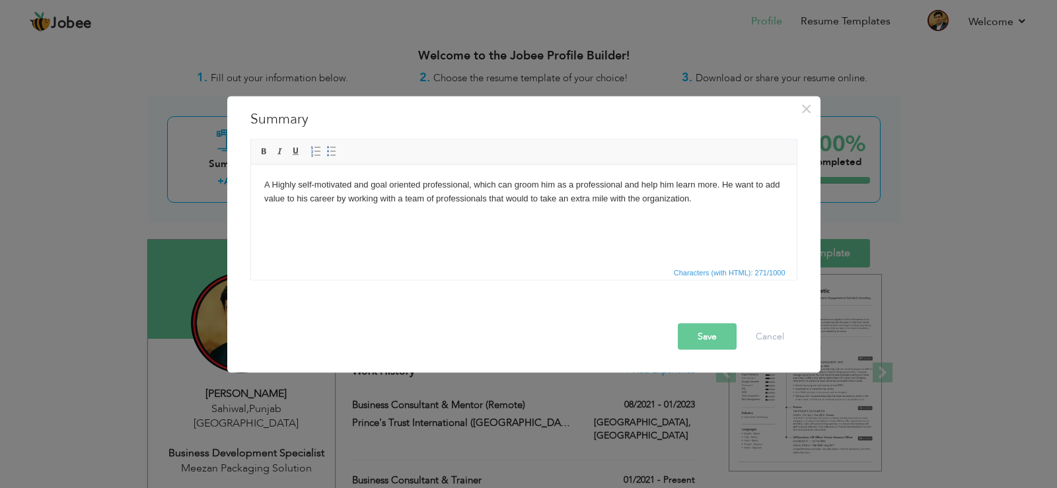
click at [698, 334] on button "Save" at bounding box center [707, 336] width 59 height 26
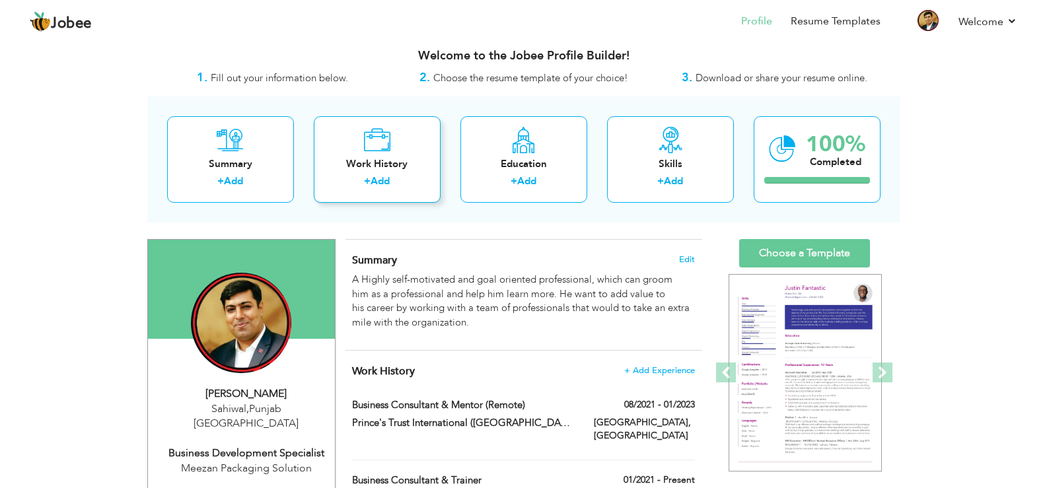
click at [379, 151] on icon at bounding box center [376, 140] width 27 height 26
checkbox input "false"
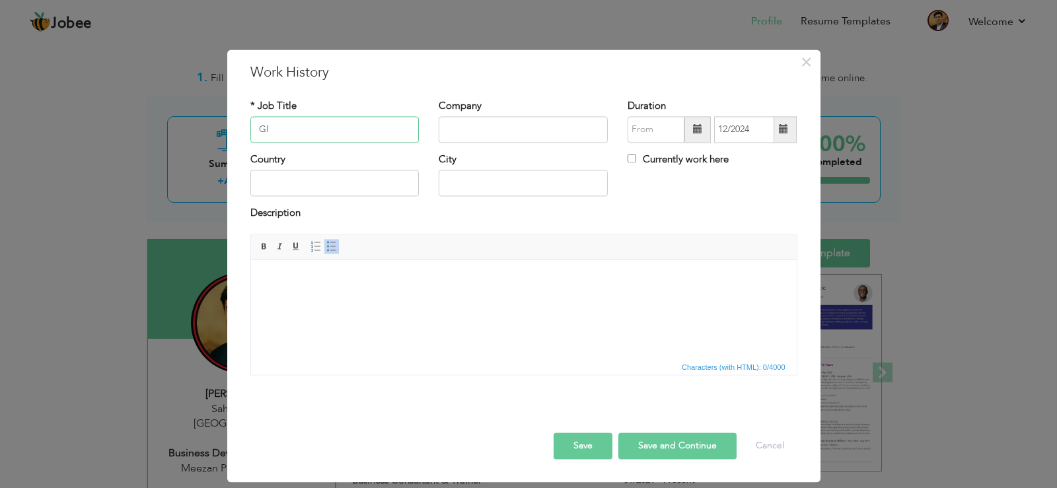
type input "G"
type input "Business Advisor and Mentor"
type input "Startup World Cup"
click at [385, 132] on input "Business Advisor and Mentor" at bounding box center [334, 129] width 169 height 26
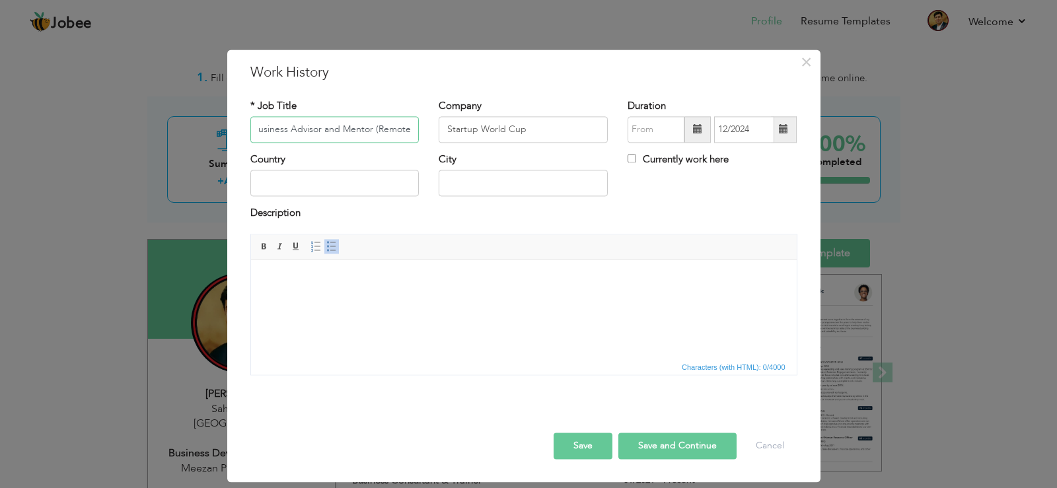
type input "Business Advisor and Mentor (Remote)"
click at [336, 178] on input "text" at bounding box center [334, 183] width 169 height 26
type input "[GEOGRAPHIC_DATA]"
click at [455, 184] on input "text" at bounding box center [523, 183] width 169 height 26
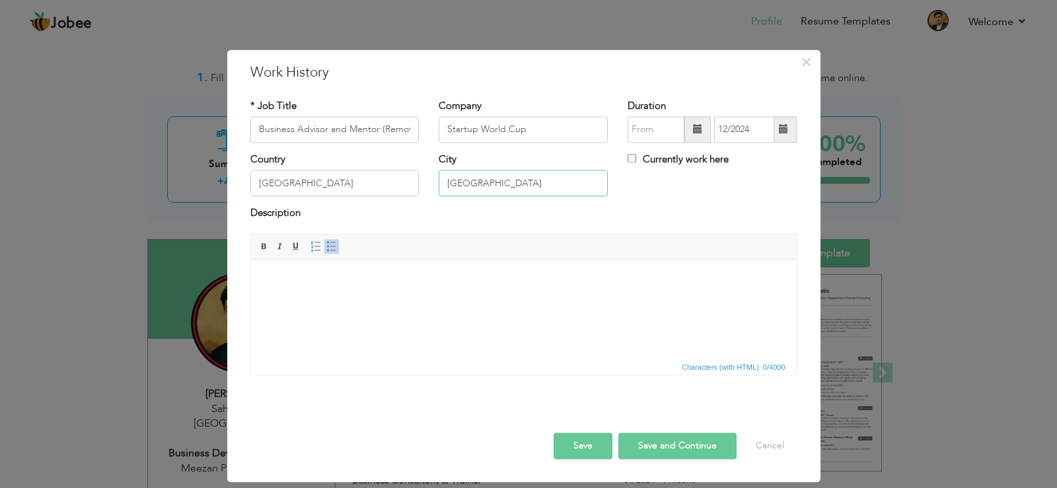
type input "[GEOGRAPHIC_DATA]"
drag, startPoint x: 258, startPoint y: 124, endPoint x: 422, endPoint y: 130, distance: 164.0
click at [422, 130] on div "* Job Title Business Advisor and Mentor (Remote)" at bounding box center [334, 126] width 189 height 54
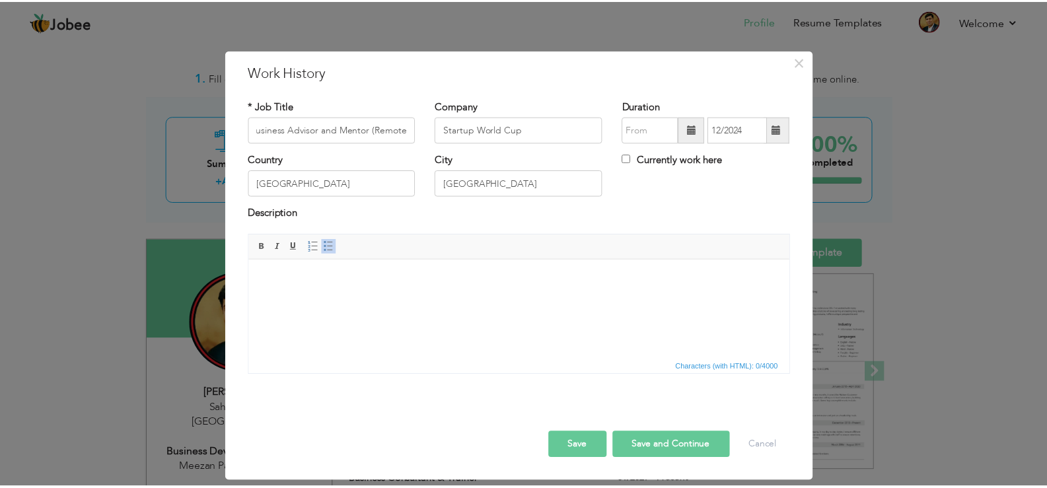
scroll to position [0, 0]
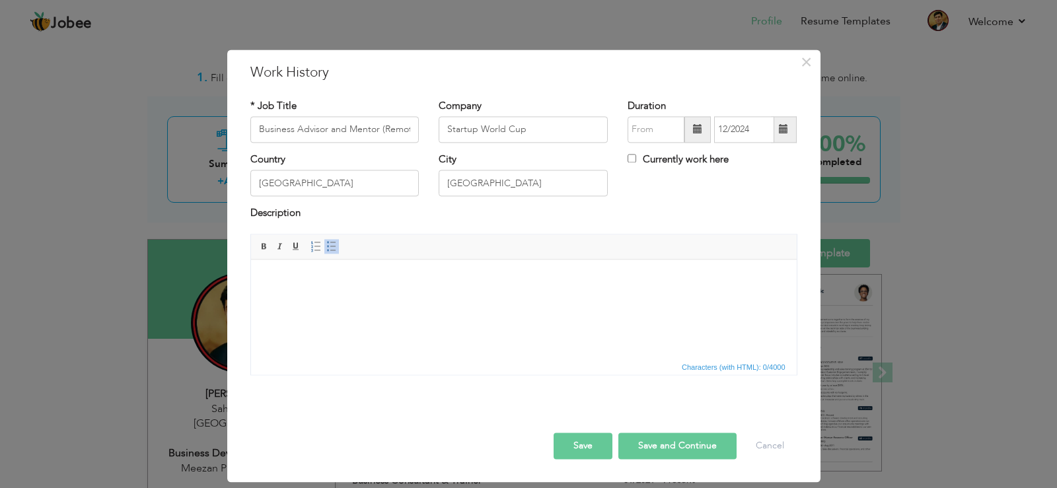
click at [364, 282] on body at bounding box center [523, 280] width 519 height 14
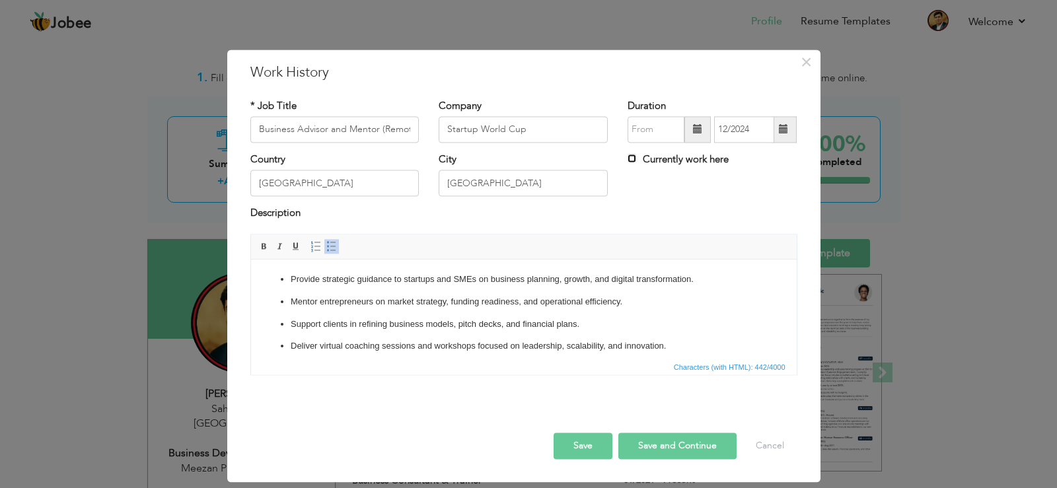
click at [632, 157] on input "Currently work here" at bounding box center [632, 158] width 9 height 9
checkbox input "true"
click at [691, 131] on span at bounding box center [697, 129] width 26 height 26
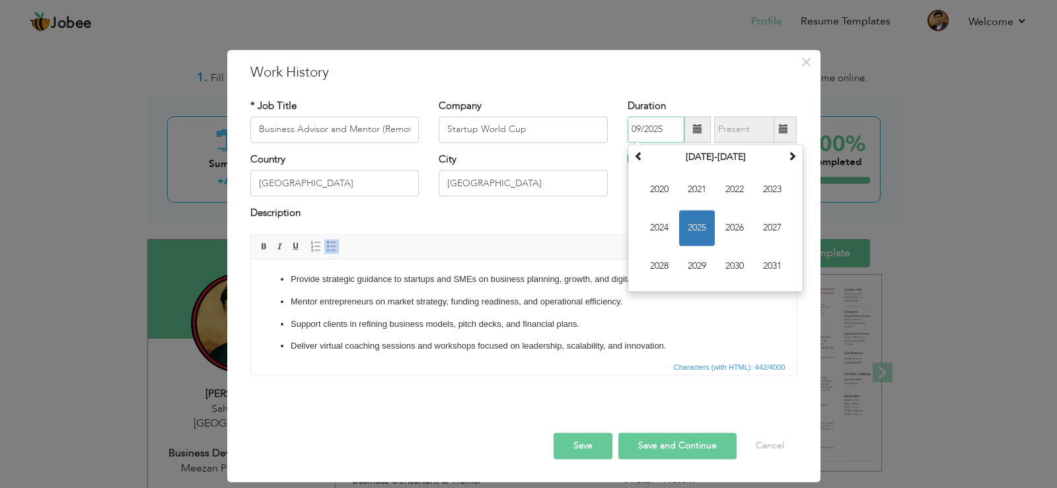
click at [692, 225] on span "2025" at bounding box center [697, 228] width 36 height 36
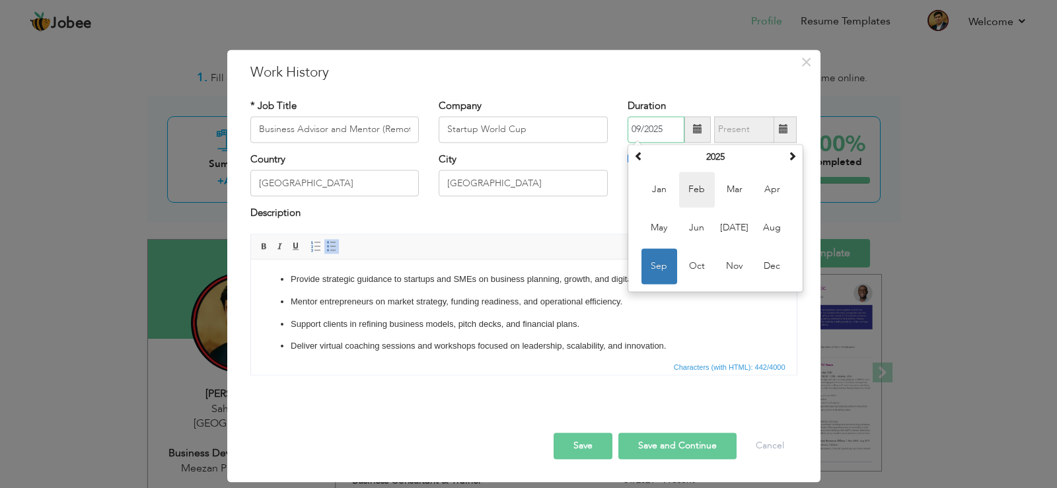
click at [704, 194] on span "Feb" at bounding box center [697, 190] width 36 height 36
type input "02/2025"
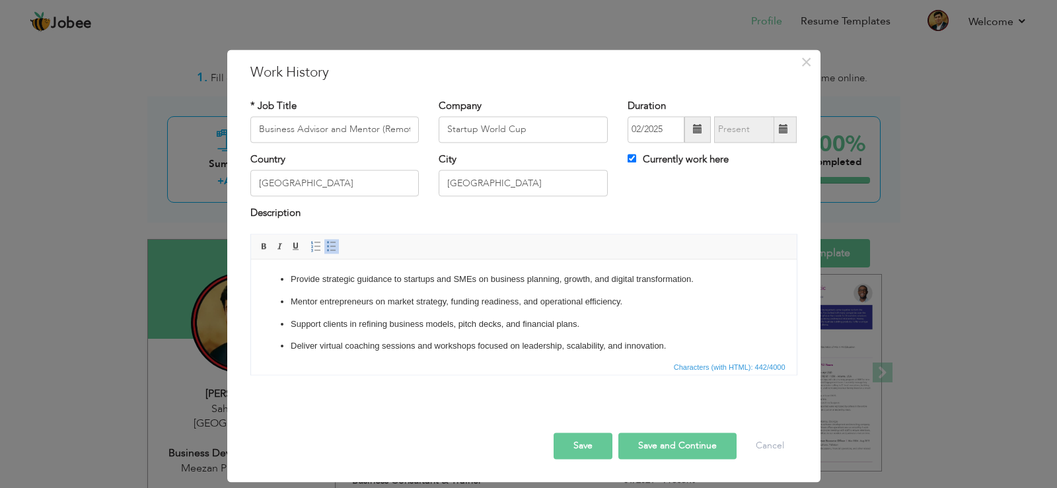
click at [588, 443] on button "Save" at bounding box center [583, 446] width 59 height 26
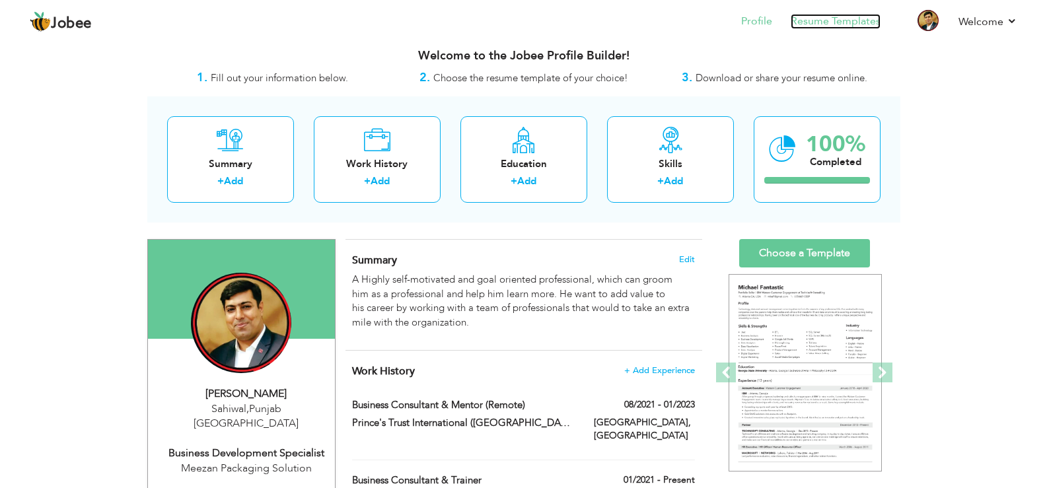
click at [823, 20] on link "Resume Templates" at bounding box center [836, 21] width 90 height 15
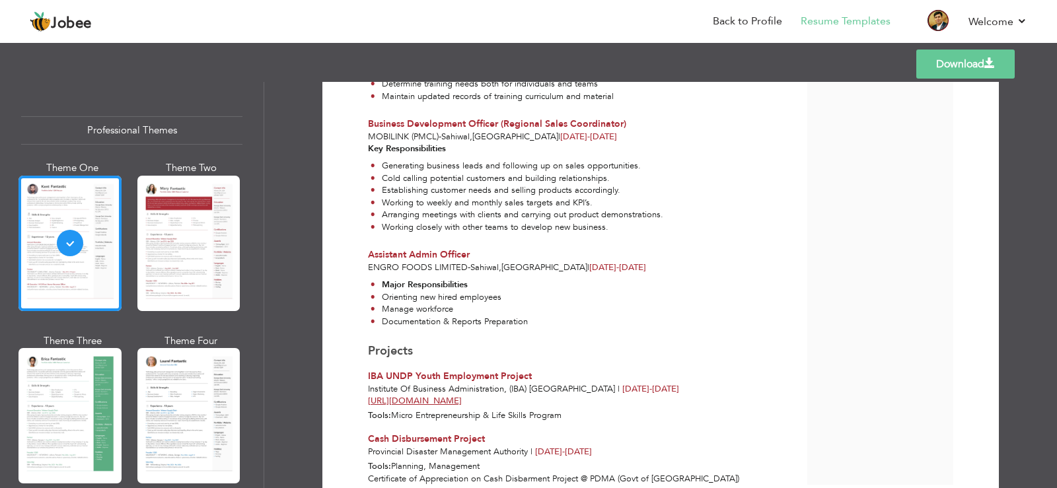
scroll to position [2096, 0]
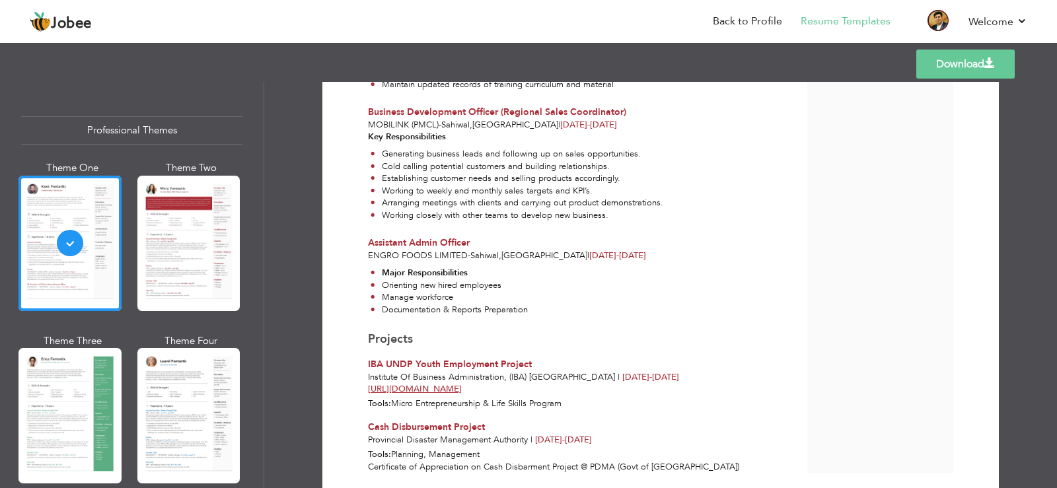
click at [978, 63] on link "Download" at bounding box center [965, 64] width 98 height 29
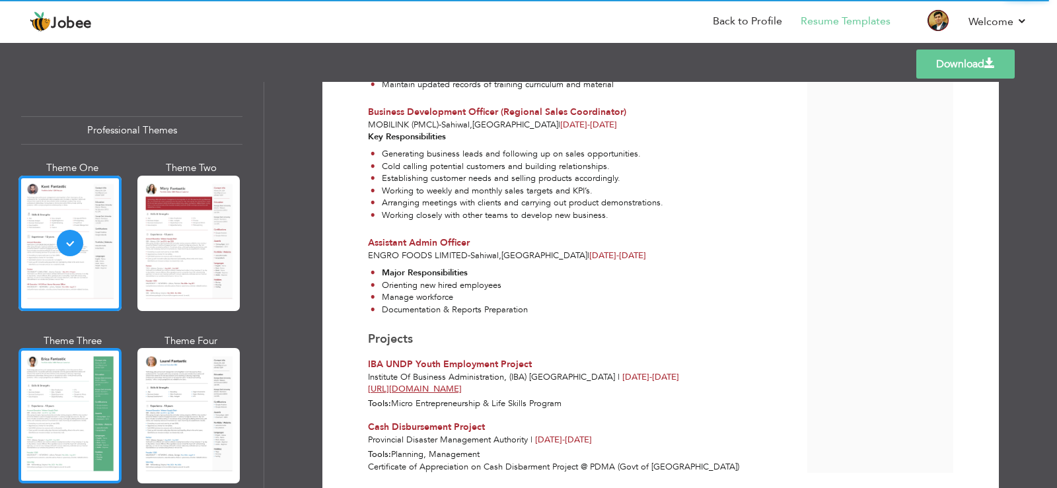
click at [62, 393] on div at bounding box center [69, 415] width 103 height 135
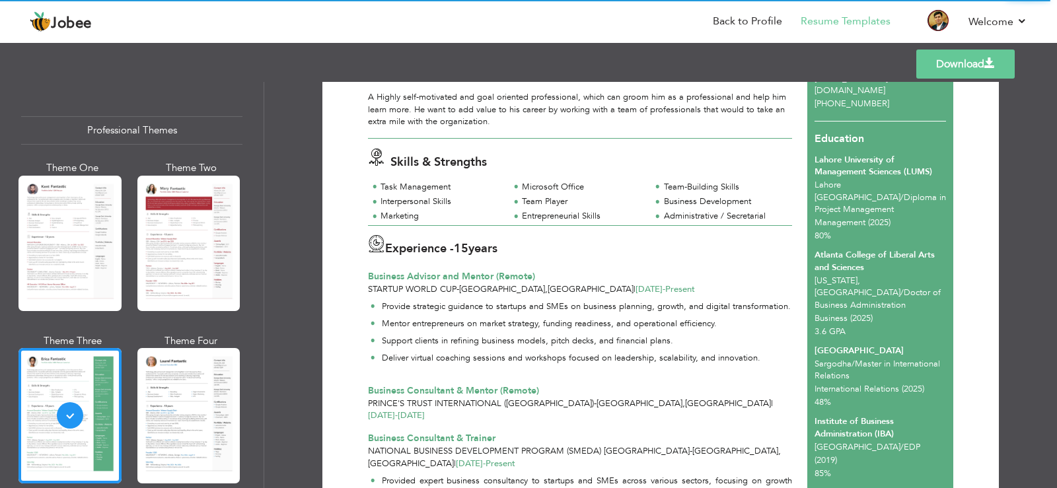
scroll to position [0, 0]
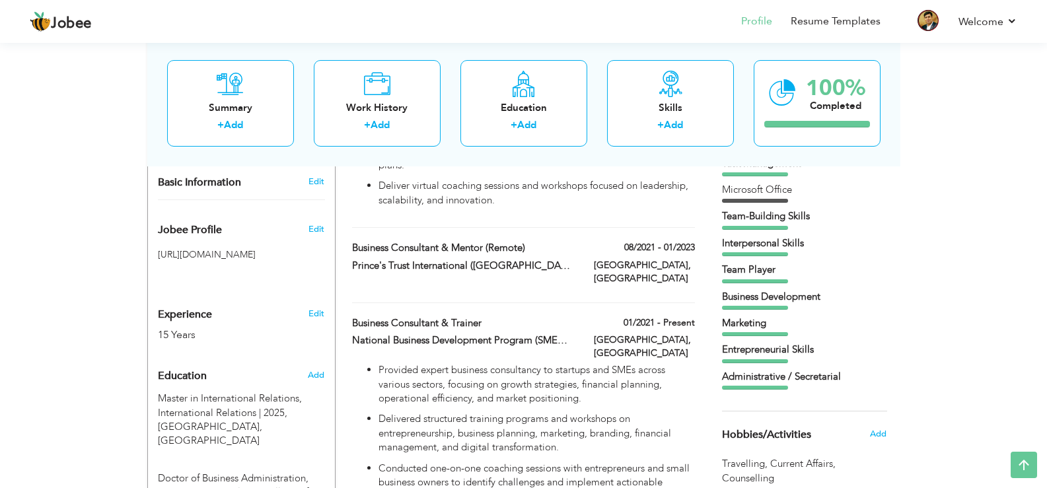
scroll to position [382, 0]
click at [667, 316] on label "01/2021 - Present" at bounding box center [654, 322] width 81 height 13
type input "Business Consultant & Trainer"
type input "National Business Development Program (SMEDA) [GEOGRAPHIC_DATA]"
type input "01/2021"
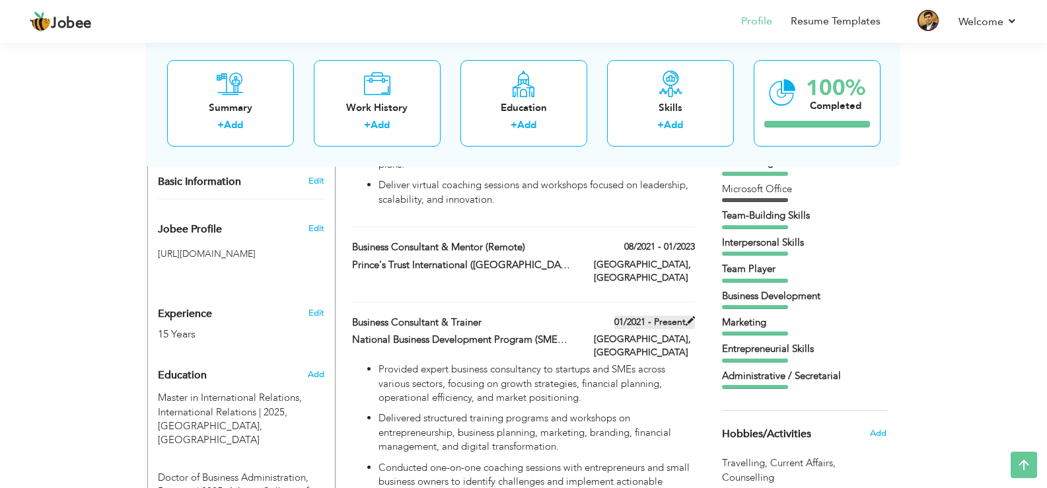
type input "[GEOGRAPHIC_DATA]"
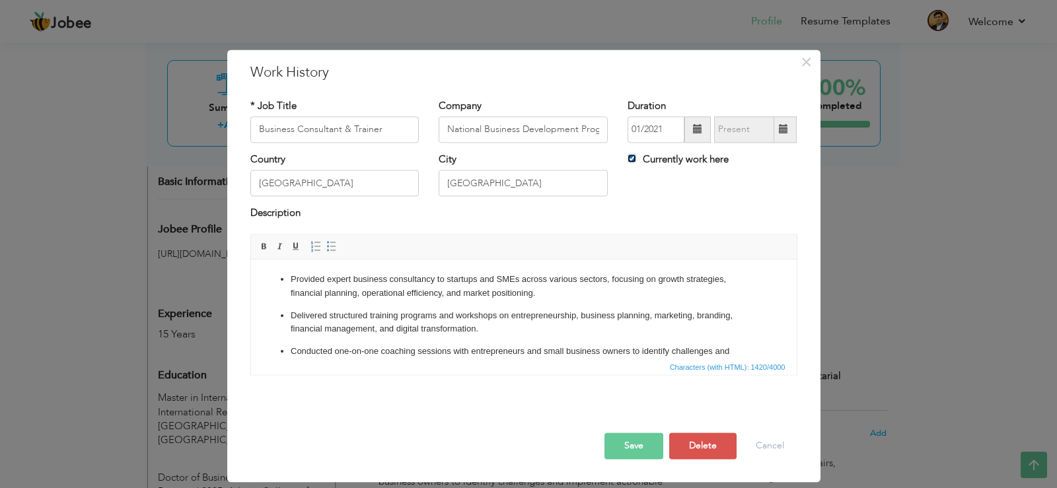
click at [632, 156] on input "Currently work here" at bounding box center [632, 158] width 9 height 9
checkbox input "false"
click at [788, 128] on span at bounding box center [783, 129] width 9 height 9
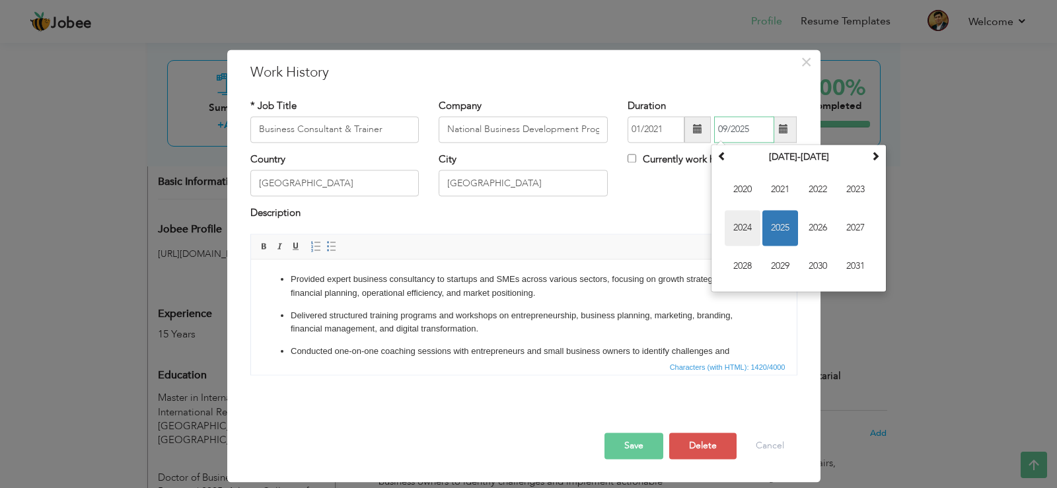
click at [744, 229] on span "2024" at bounding box center [743, 228] width 36 height 36
click at [851, 264] on span "Dec" at bounding box center [856, 266] width 36 height 36
type input "12/2024"
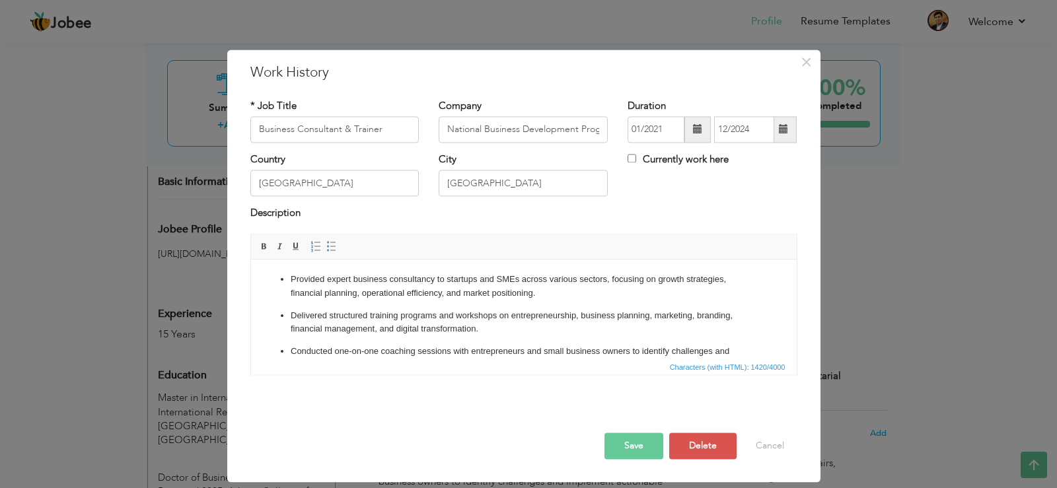
click at [627, 443] on button "Save" at bounding box center [634, 446] width 59 height 26
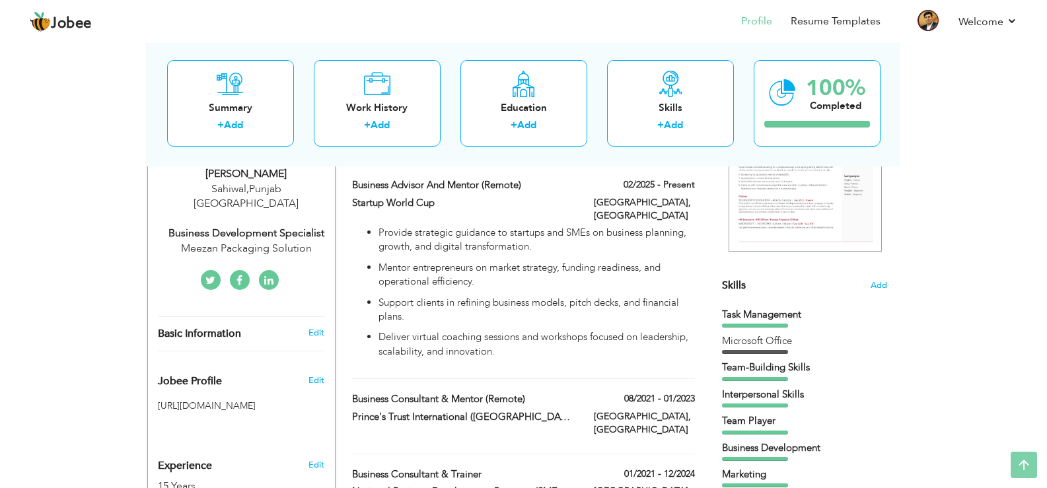
scroll to position [0, 0]
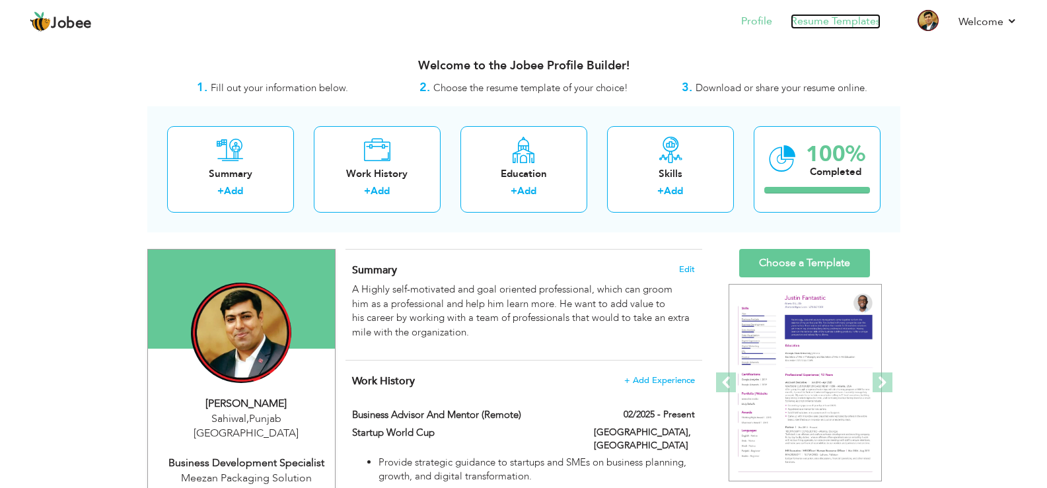
click at [864, 18] on link "Resume Templates" at bounding box center [836, 21] width 90 height 15
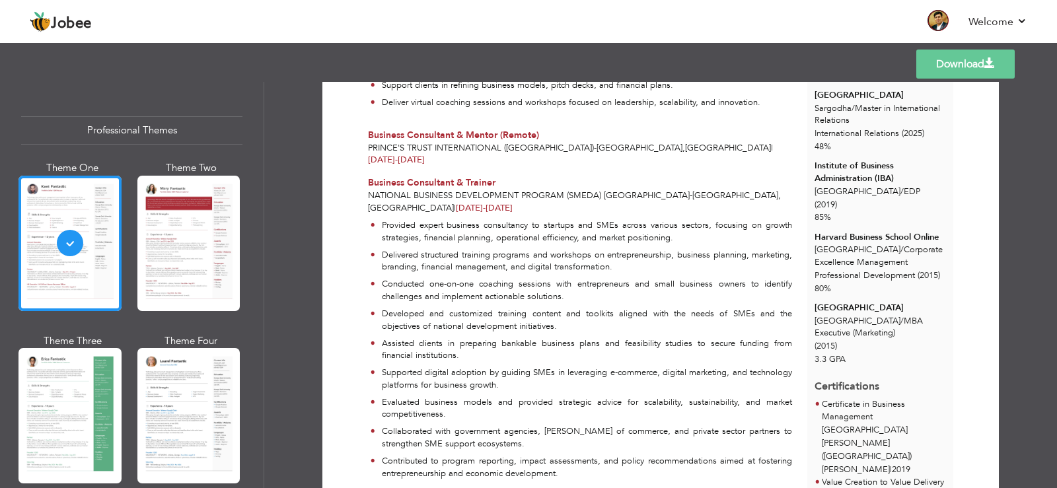
scroll to position [357, 0]
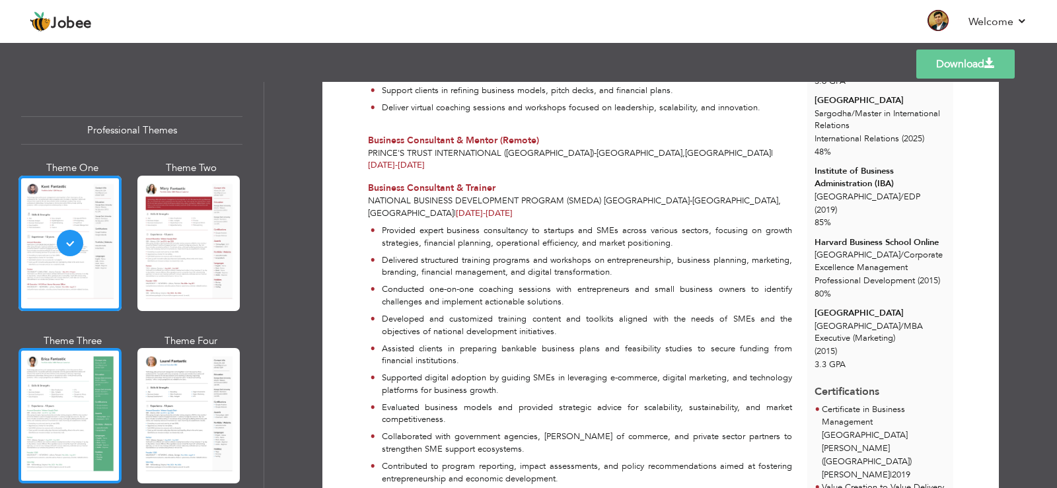
click at [69, 383] on div at bounding box center [69, 415] width 103 height 135
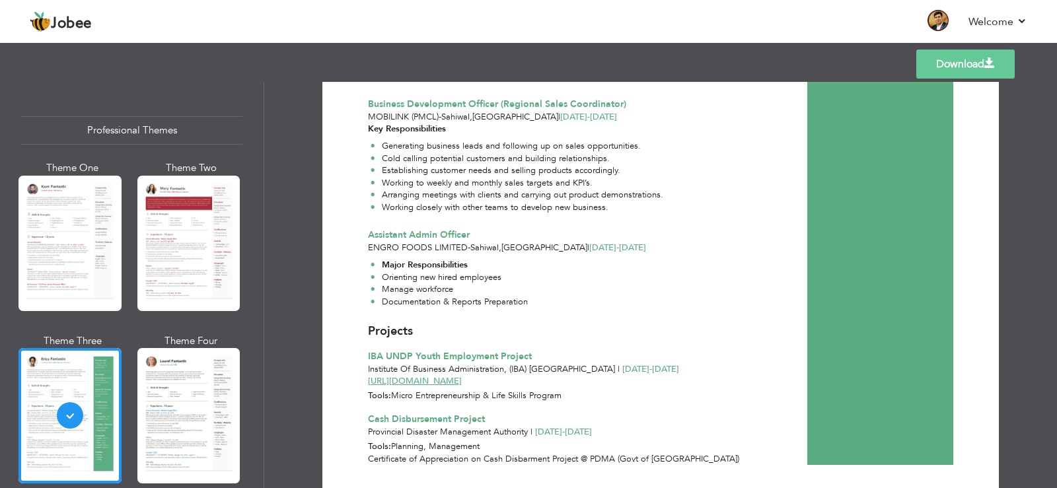
scroll to position [2109, 0]
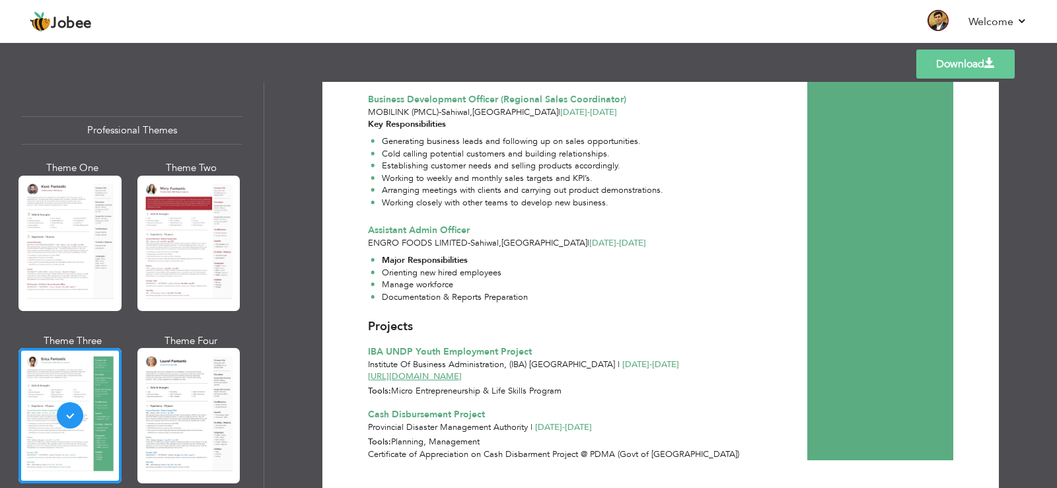
click at [952, 64] on link "Download" at bounding box center [965, 64] width 98 height 29
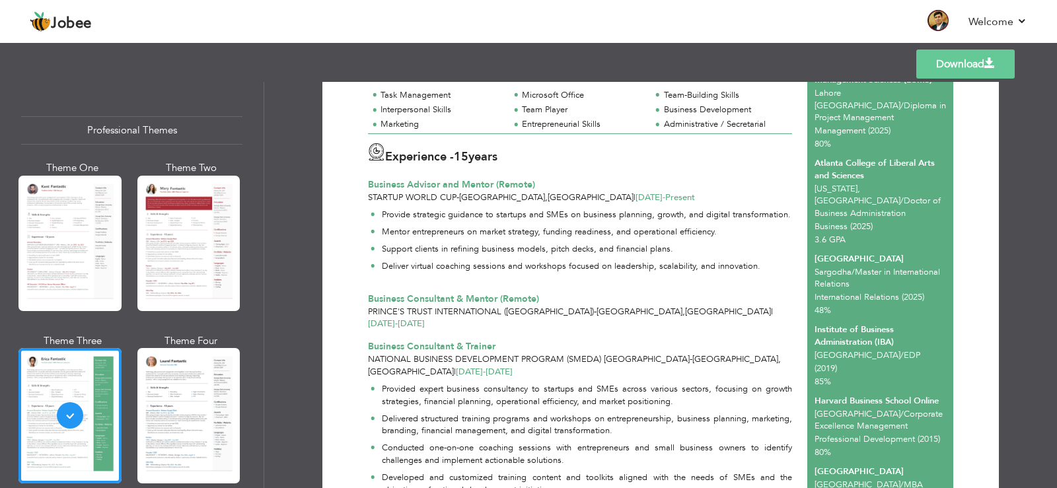
scroll to position [0, 0]
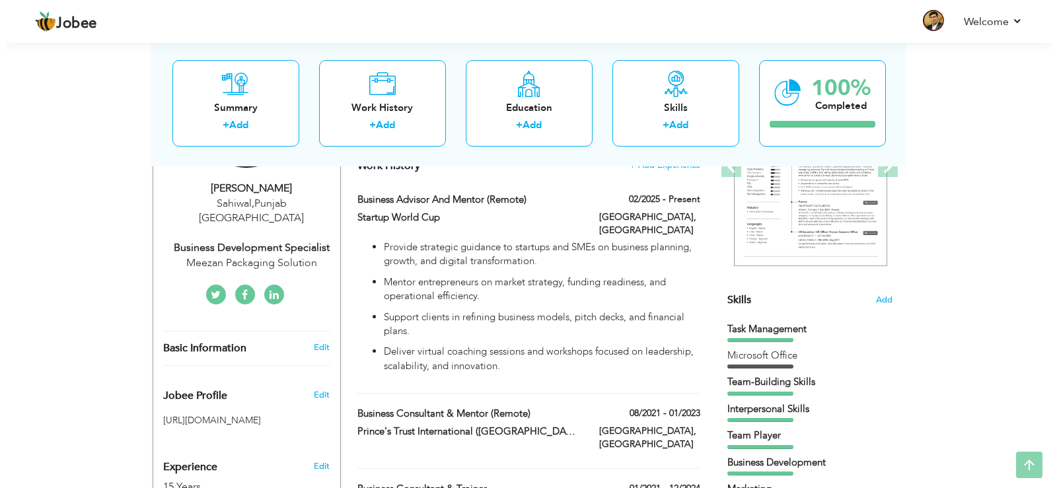
scroll to position [242, 0]
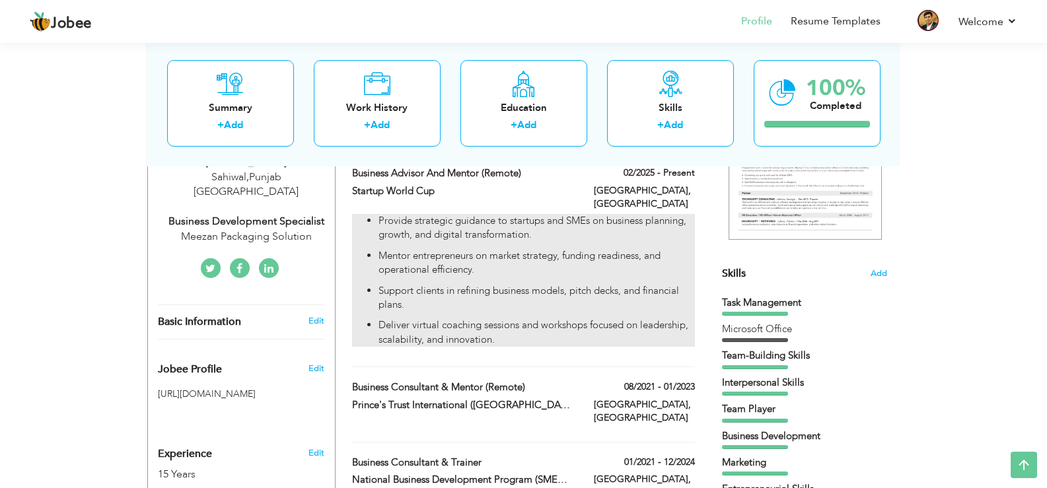
click at [544, 290] on p "Support clients in refining business models, pitch decks, and financial plans." at bounding box center [537, 298] width 316 height 28
type input "Business Advisor and Mentor (Remote)"
type input "Startup World Cup"
type input "02/2025"
type input "[GEOGRAPHIC_DATA]"
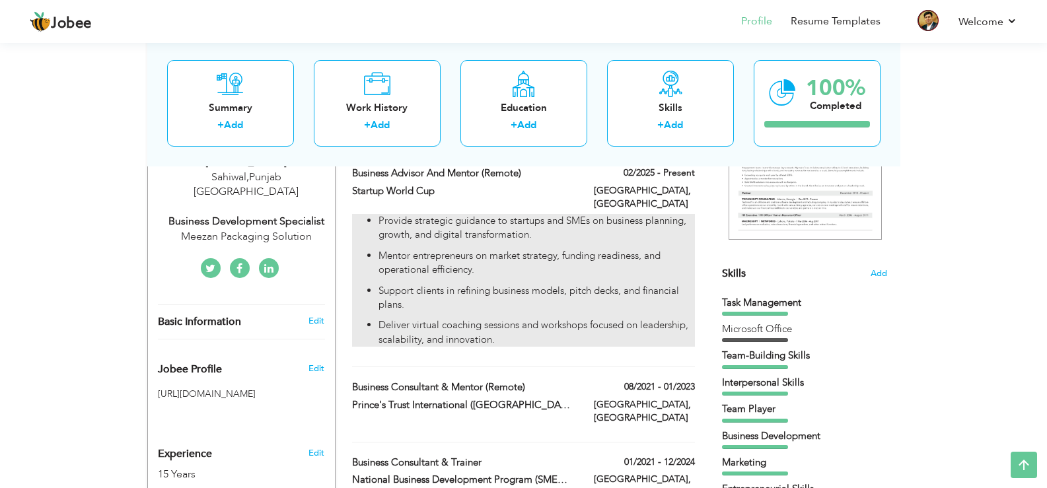
type input "[GEOGRAPHIC_DATA]"
checkbox input "true"
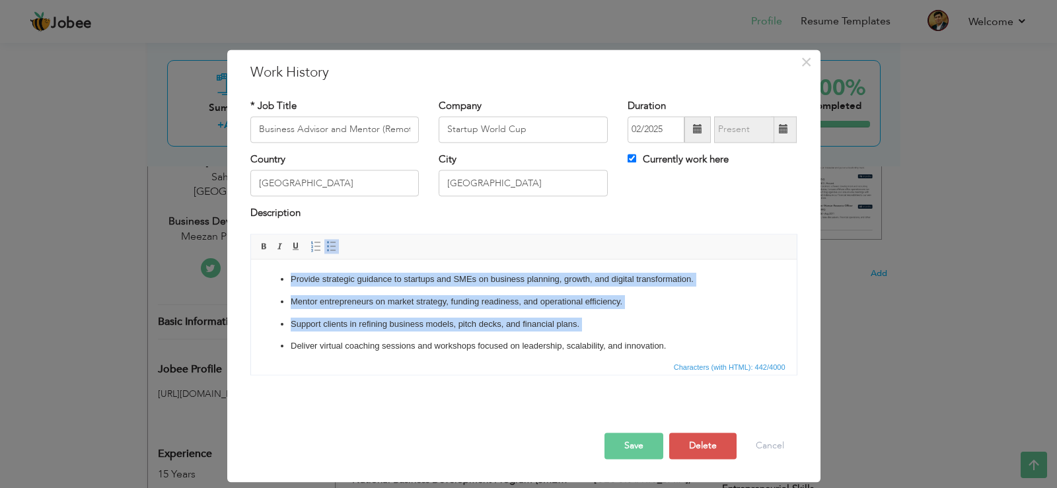
scroll to position [8, 0]
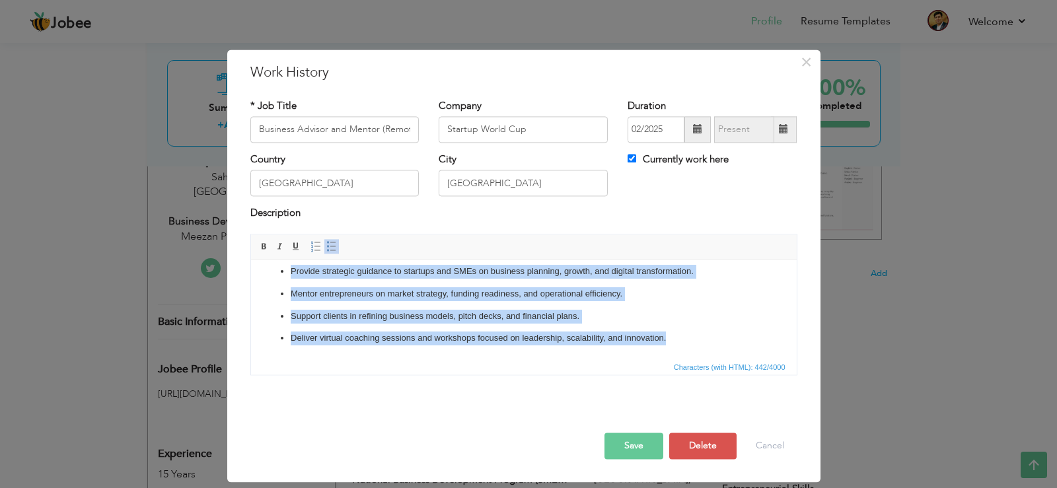
drag, startPoint x: 274, startPoint y: 280, endPoint x: 704, endPoint y: 377, distance: 441.0
click at [704, 359] on html "Provide strategic guidance to startups and SMEs on business planning, growth, a…" at bounding box center [523, 305] width 546 height 107
copy ul "Provide strategic guidance to startups and SMEs on business planning, growth, a…"
click at [694, 341] on p "Deliver virtual coaching sessions and workshops focused on leadership, scalabil…" at bounding box center [523, 339] width 466 height 14
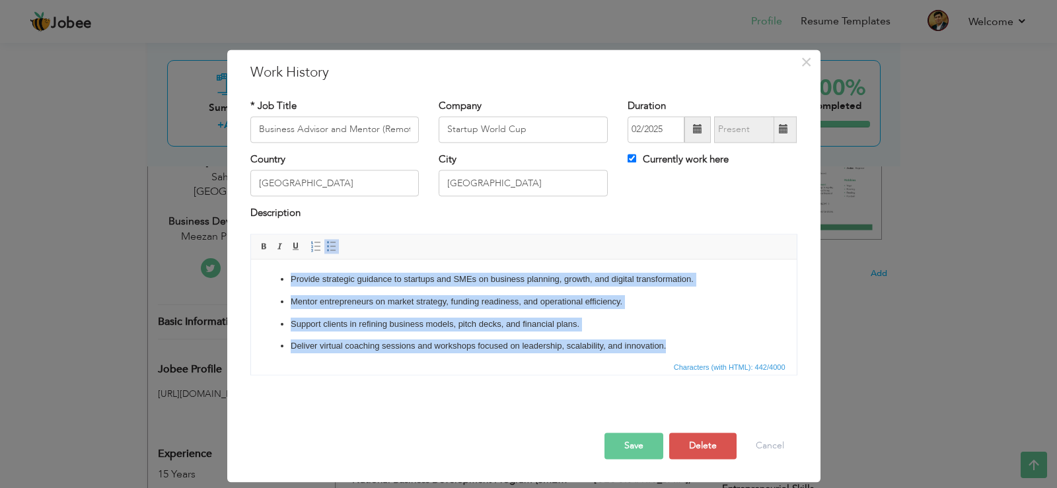
drag, startPoint x: 694, startPoint y: 341, endPoint x: 262, endPoint y: 258, distance: 440.1
click at [262, 260] on html "Provide strategic guidance to startups and SMEs on business planning, growth, a…" at bounding box center [523, 313] width 546 height 107
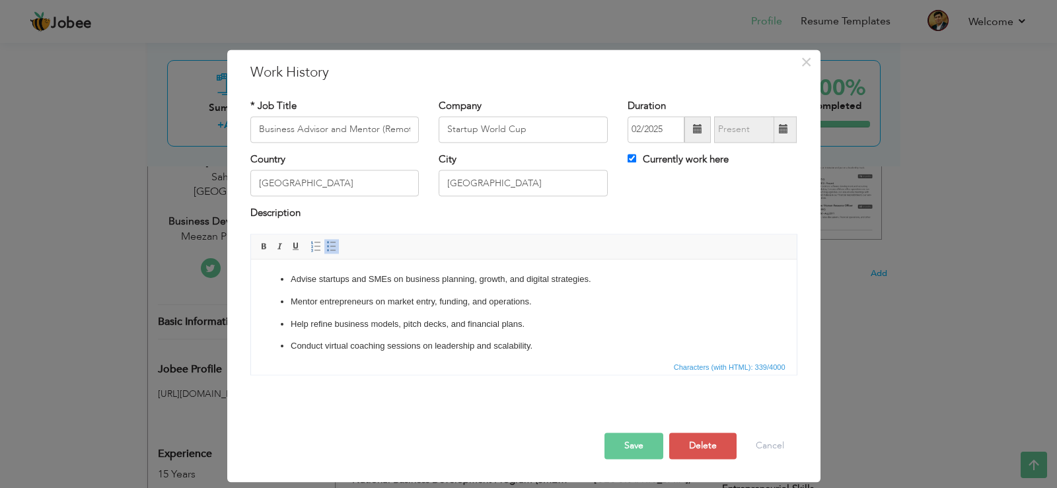
click at [627, 447] on button "Save" at bounding box center [634, 446] width 59 height 26
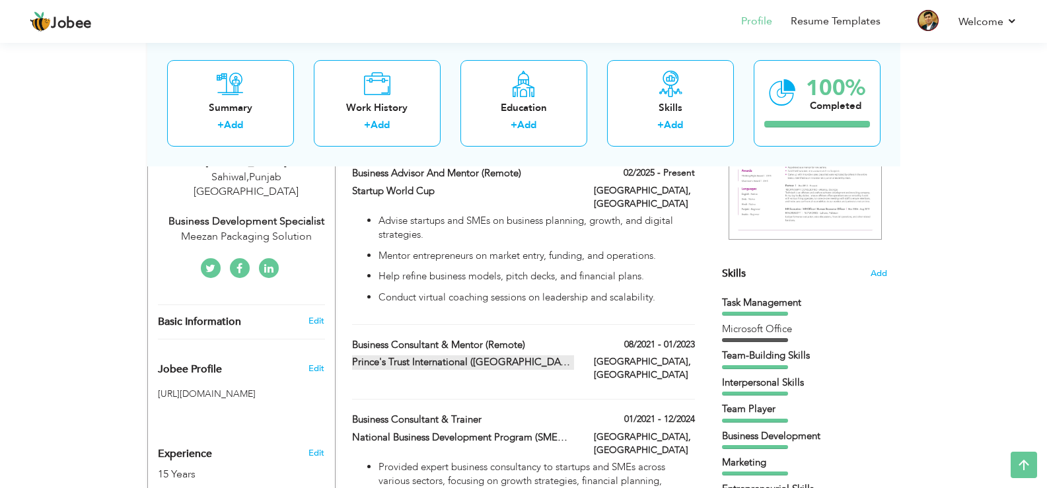
click at [499, 355] on label "Prince's Trust International ([GEOGRAPHIC_DATA])" at bounding box center [463, 362] width 222 height 14
type input "Business Consultant & Mentor (Remote)"
type input "Prince's Trust International ([GEOGRAPHIC_DATA])"
type input "08/2021"
type input "01/2023"
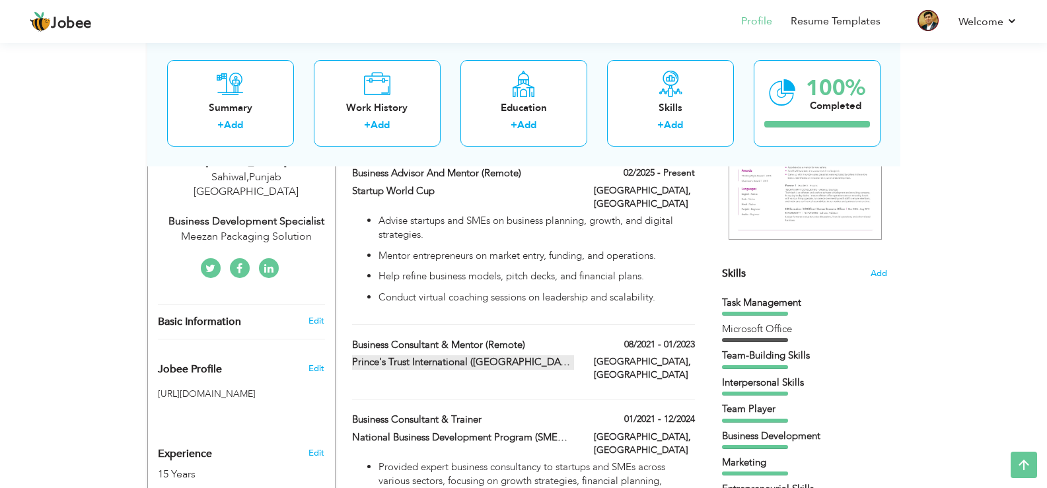
type input "[GEOGRAPHIC_DATA]"
checkbox input "false"
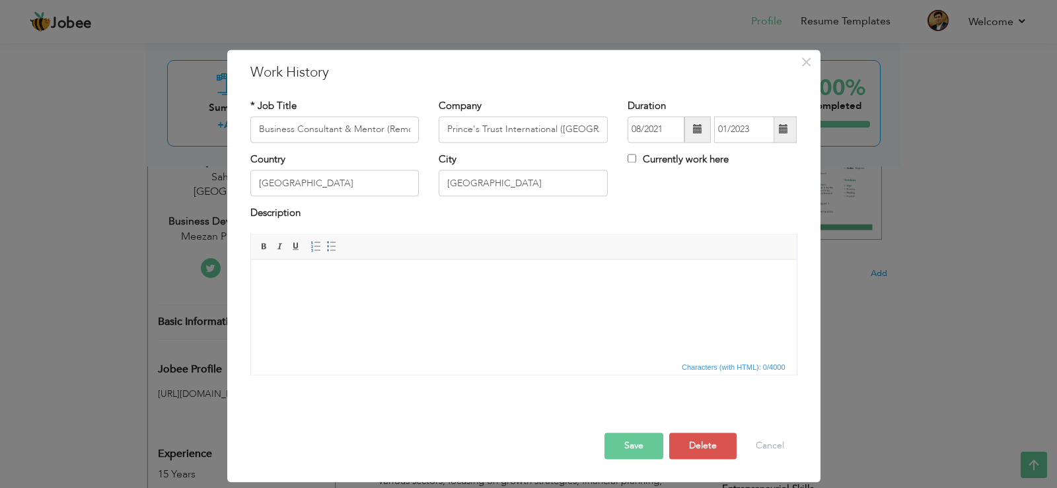
click at [418, 300] on html at bounding box center [523, 280] width 546 height 40
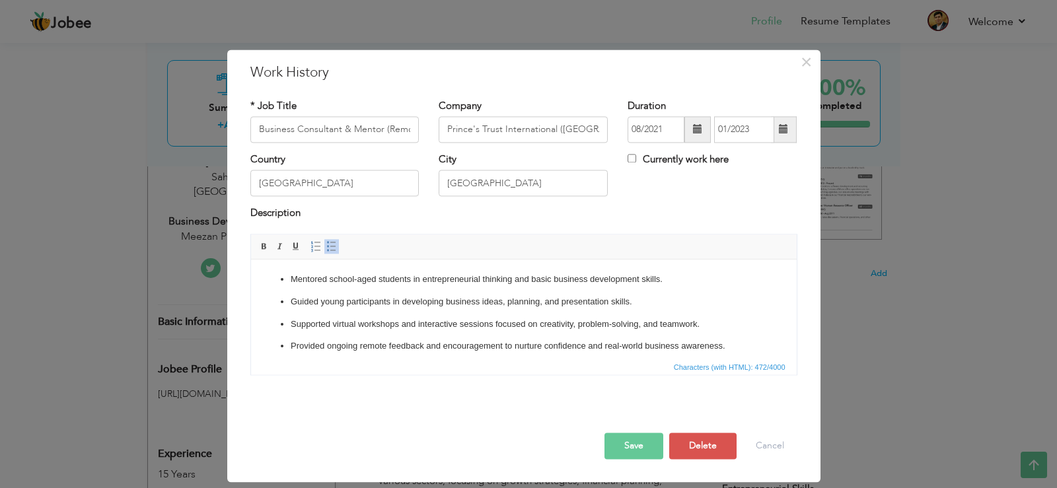
click at [644, 451] on button "Save" at bounding box center [634, 446] width 59 height 26
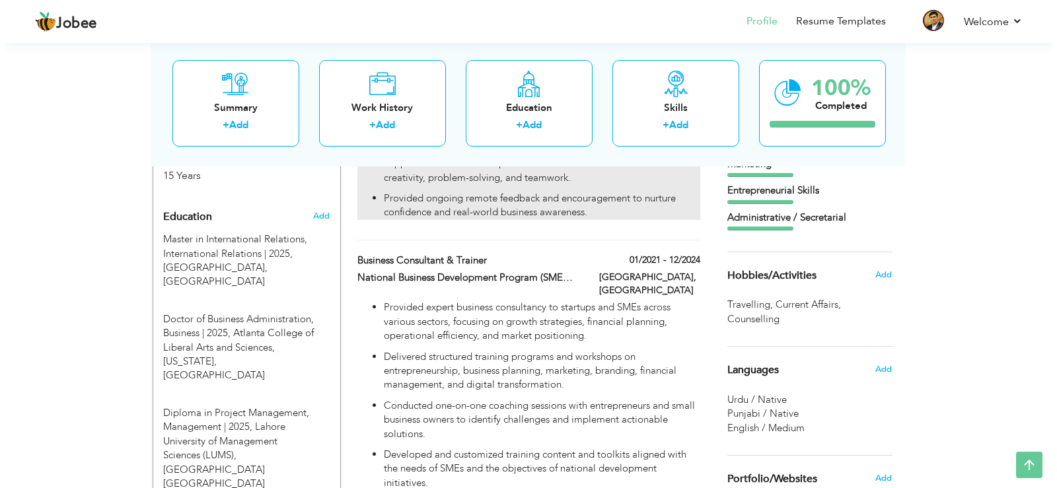
scroll to position [558, 0]
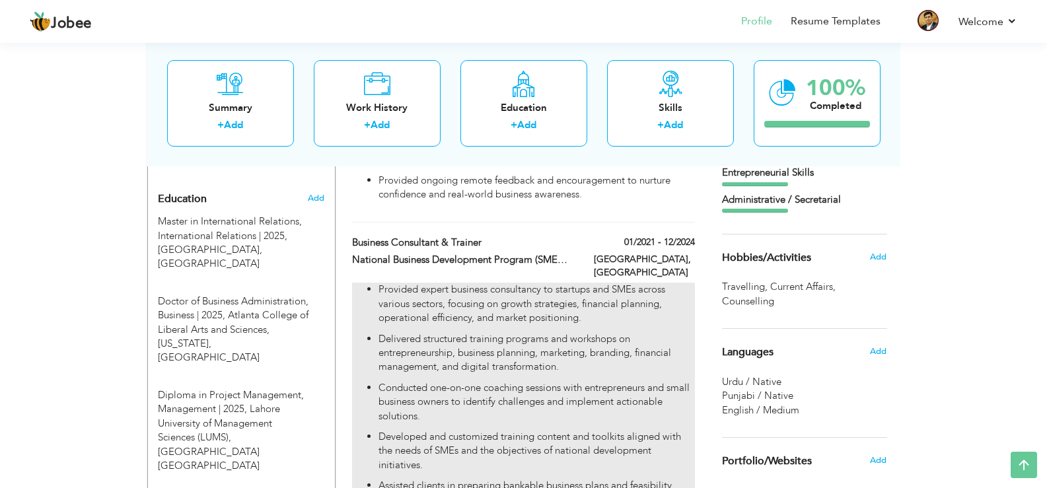
click at [518, 283] on p "Provided expert business consultancy to startups and SMEs across various sector…" at bounding box center [537, 304] width 316 height 42
type input "Business Consultant & Trainer"
type input "National Business Development Program (SMEDA) [GEOGRAPHIC_DATA]"
type input "01/2021"
type input "12/2024"
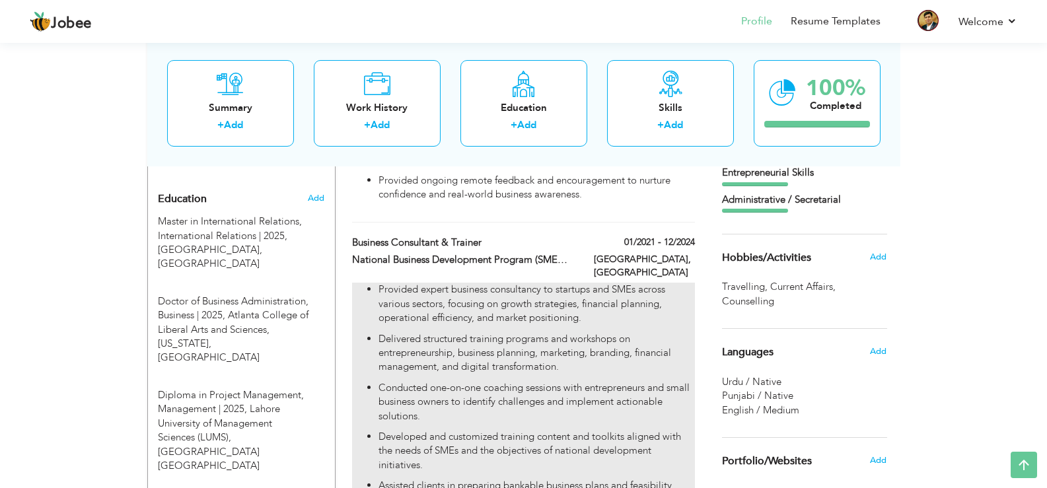
type input "[GEOGRAPHIC_DATA]"
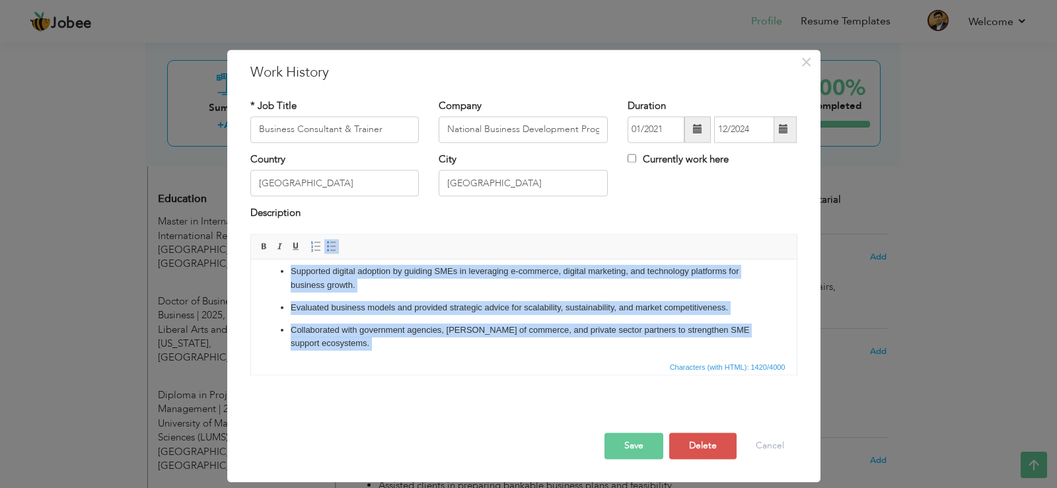
scroll to position [0, 0]
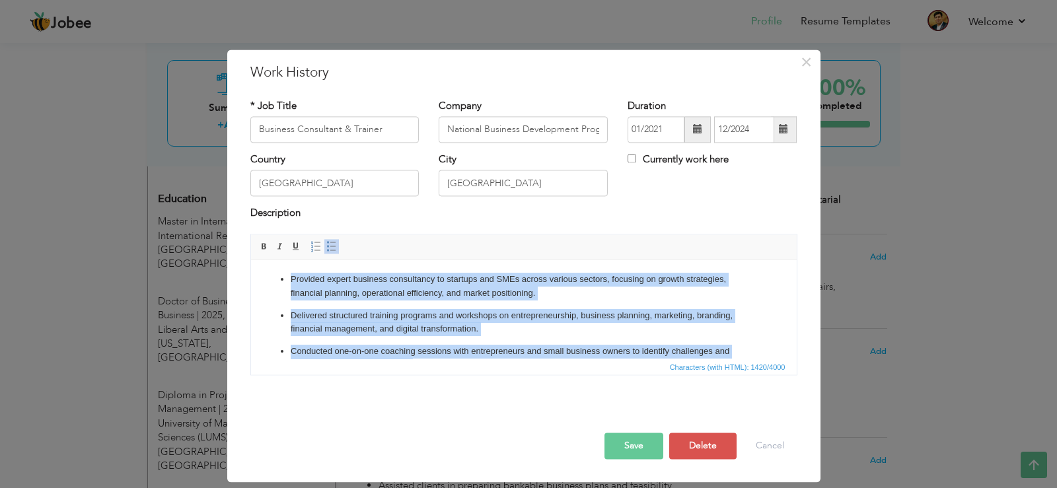
drag, startPoint x: 507, startPoint y: 332, endPoint x: 277, endPoint y: 244, distance: 245.5
click at [277, 260] on html "Provided expert business consultancy to startups and SMEs across various sector…" at bounding box center [523, 417] width 546 height 315
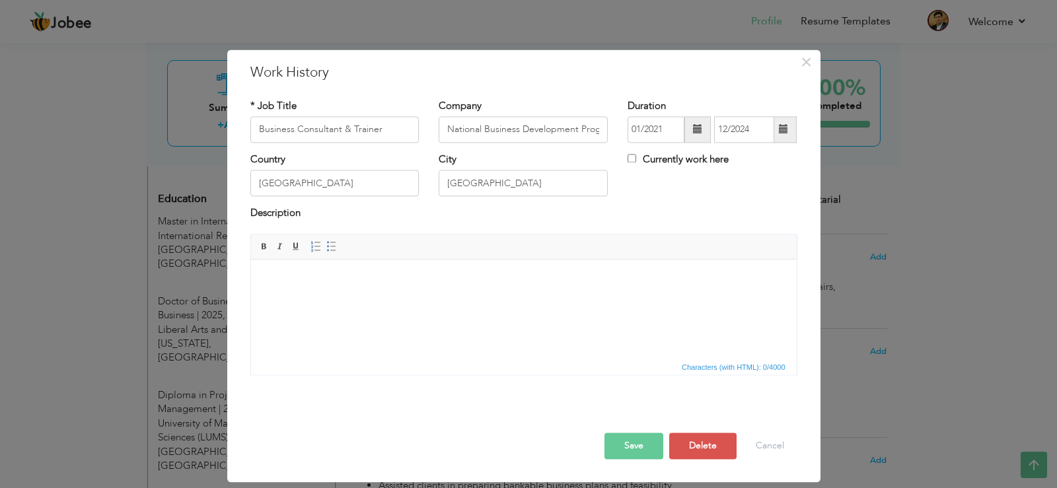
scroll to position [48, 0]
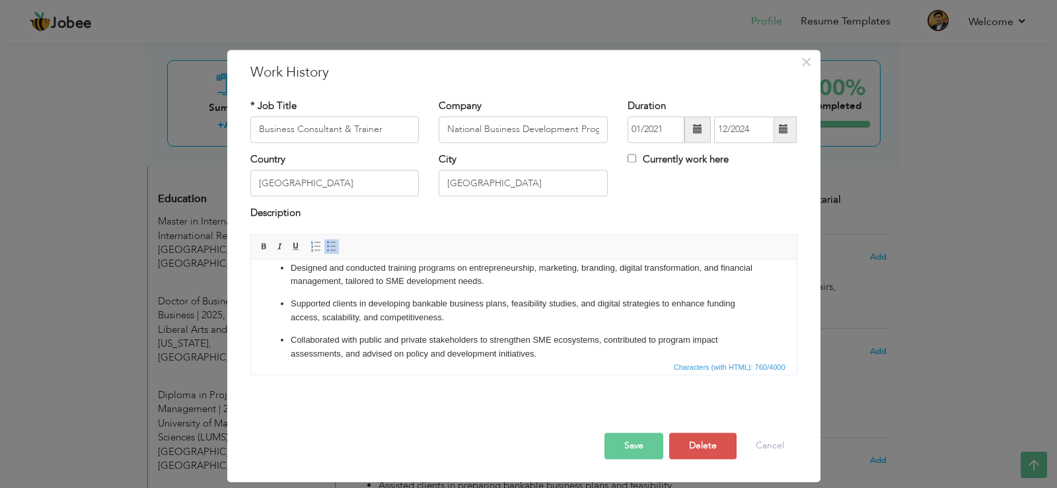
click at [626, 443] on button "Save" at bounding box center [634, 446] width 59 height 26
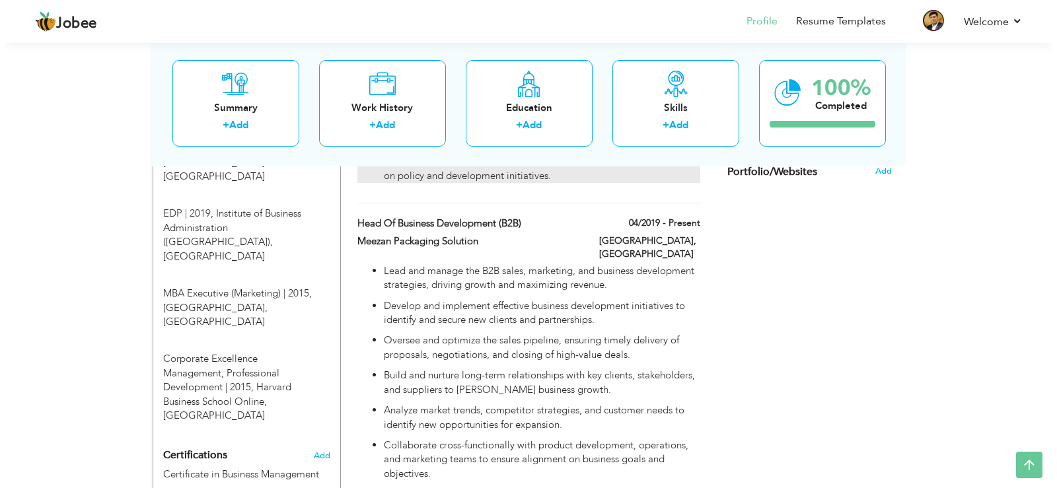
scroll to position [848, 0]
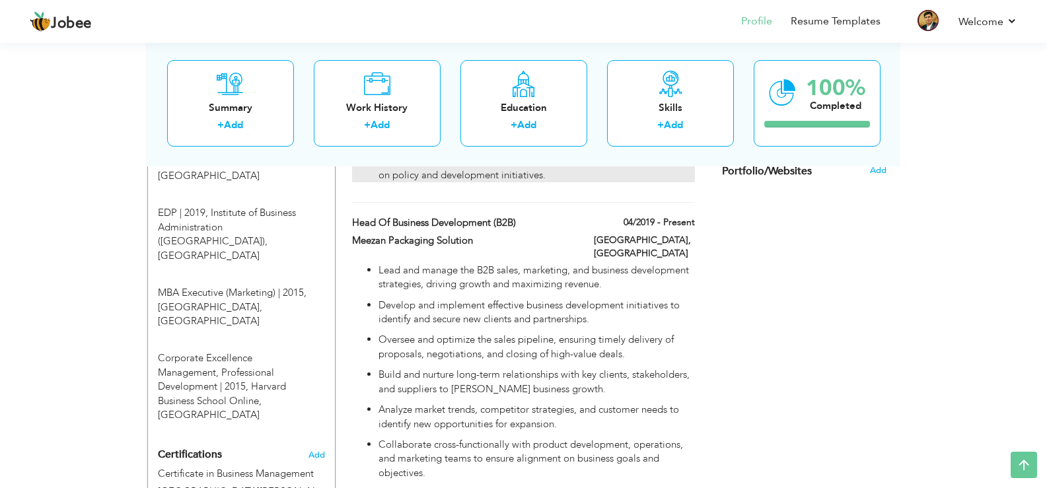
click at [486, 368] on p "Build and nurture long-term relationships with key clients, stakeholders, and s…" at bounding box center [537, 382] width 316 height 28
type input "Head of Business Development (B2B)"
type input "Meezan Packaging Solution"
type input "04/2019"
checkbox input "true"
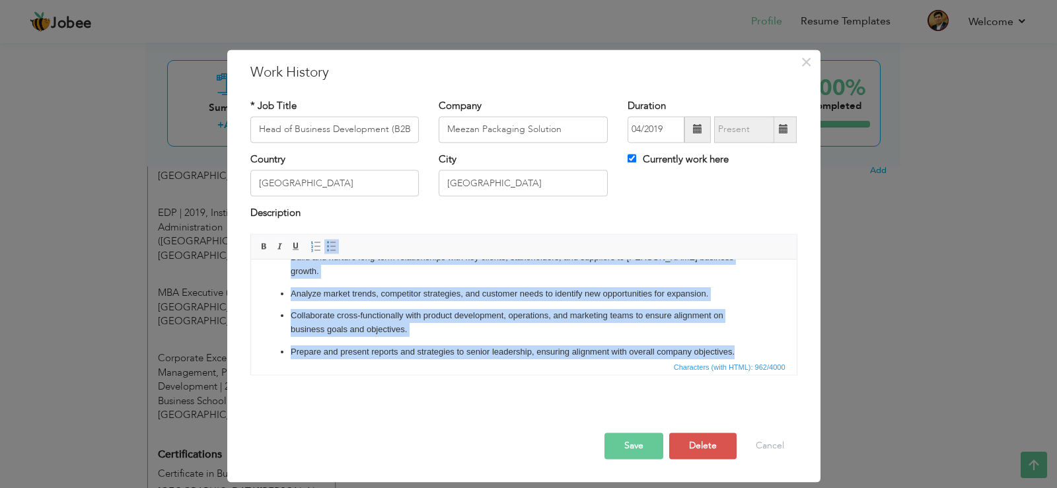
scroll to position [0, 0]
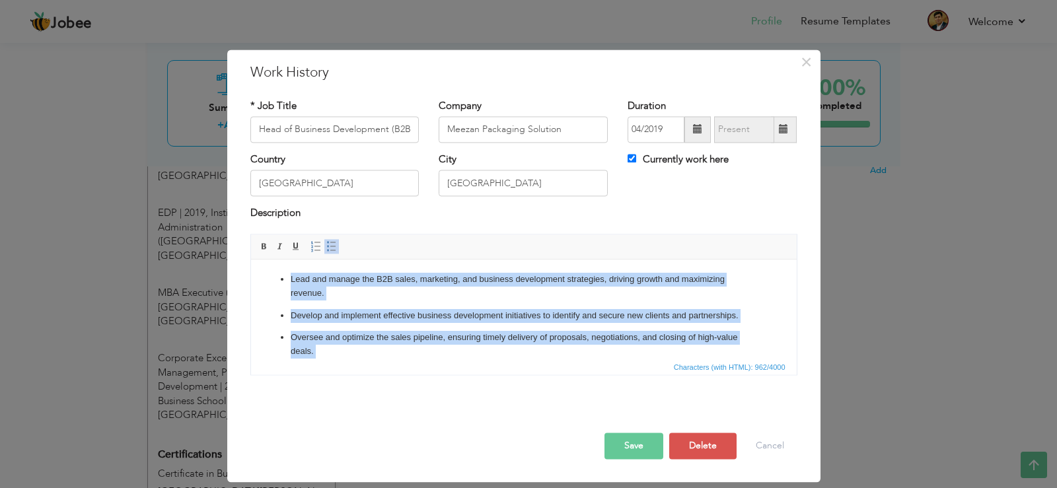
drag, startPoint x: 745, startPoint y: 336, endPoint x: 421, endPoint y: 234, distance: 340.2
click at [421, 260] on html "Lead and manage the B2B sales, marketing, and business development strategies, …" at bounding box center [523, 374] width 546 height 229
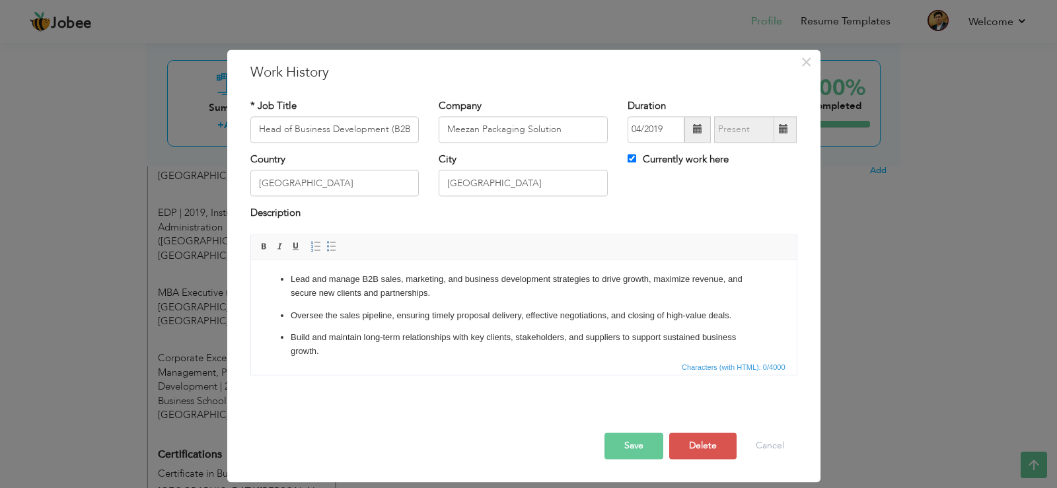
scroll to position [34, 0]
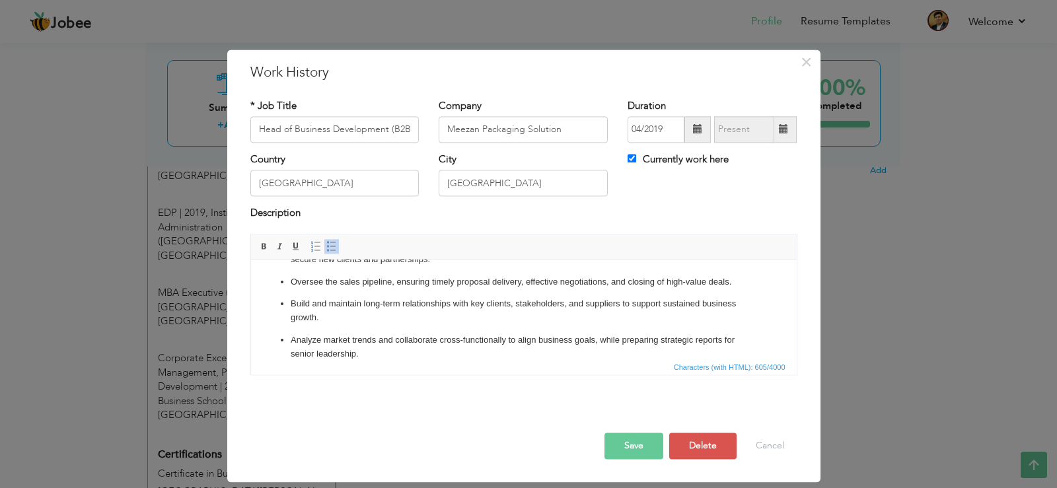
click at [626, 443] on button "Save" at bounding box center [634, 446] width 59 height 26
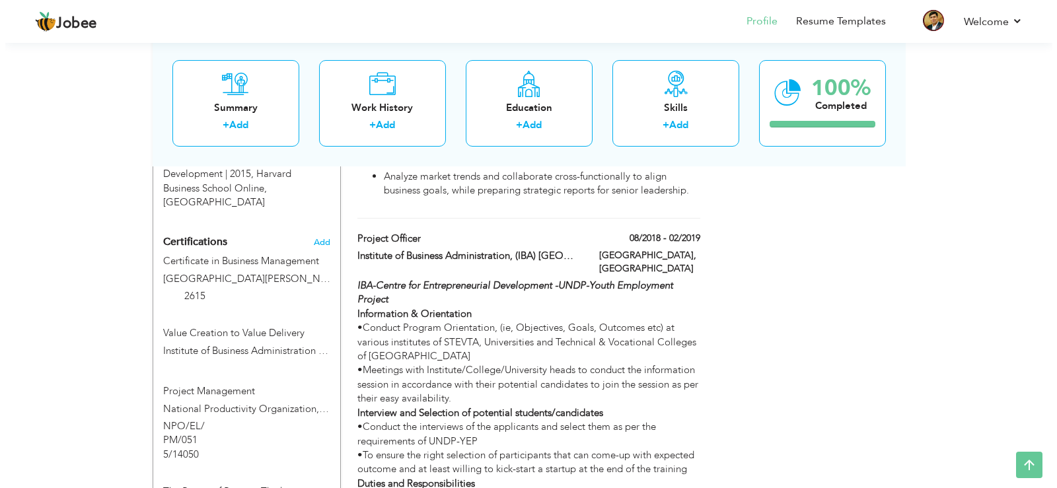
scroll to position [1063, 0]
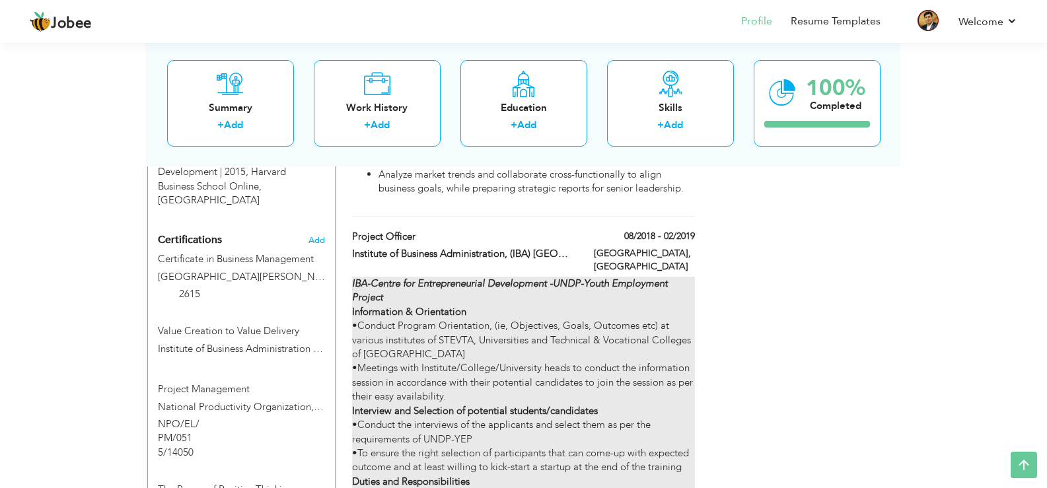
type input "Project Officer"
type input "Institute of Business Administration, (IBA) [GEOGRAPHIC_DATA]"
type input "08/2018"
type input "02/2019"
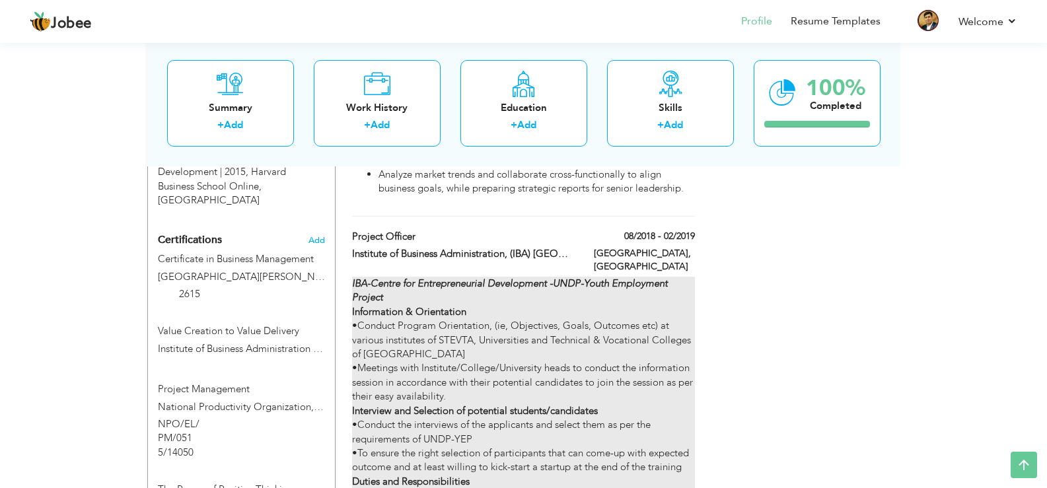
type input "[GEOGRAPHIC_DATA]"
checkbox input "false"
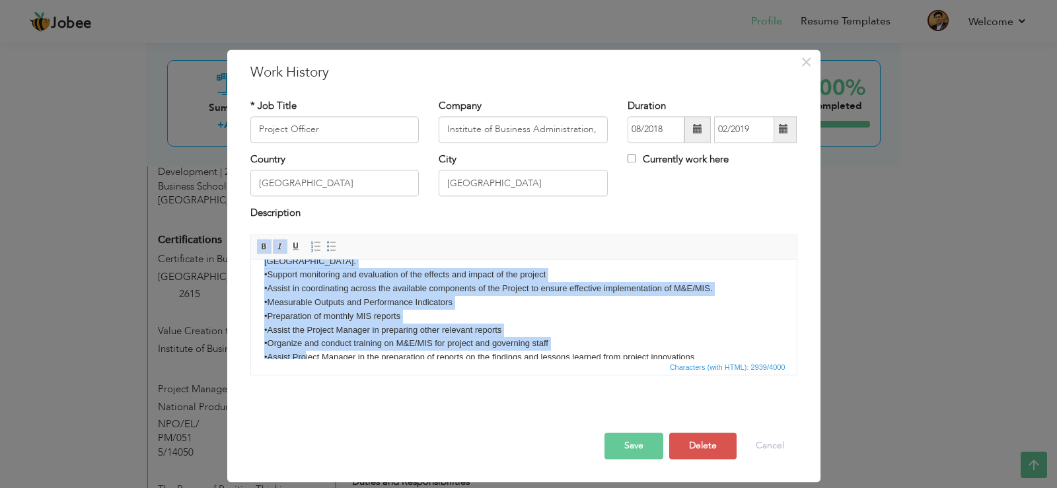
scroll to position [403, 0]
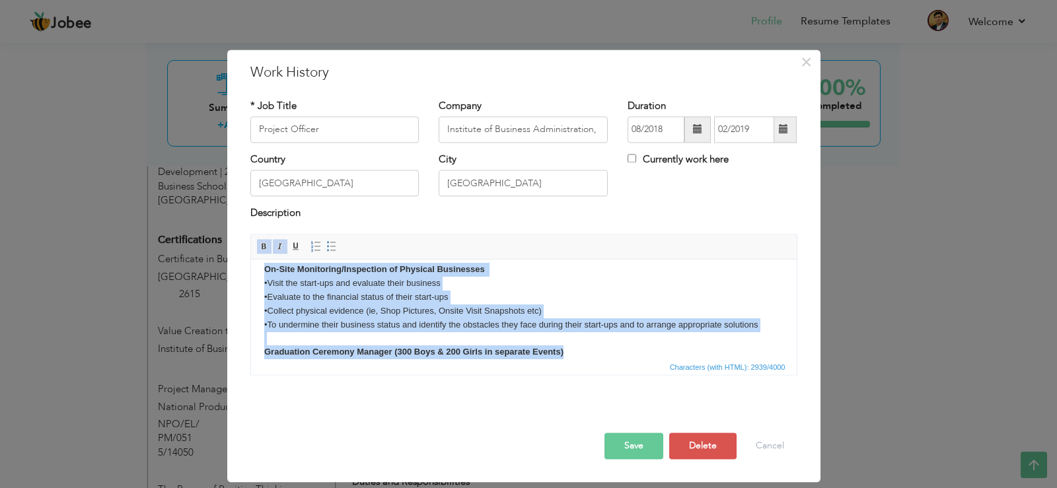
drag, startPoint x: 263, startPoint y: 292, endPoint x: 633, endPoint y: 374, distance: 379.0
click at [633, 373] on html "IBA-Centre for Entrepreneurial Development -UNDP-Youth Employment Project Infor…" at bounding box center [523, 115] width 546 height 516
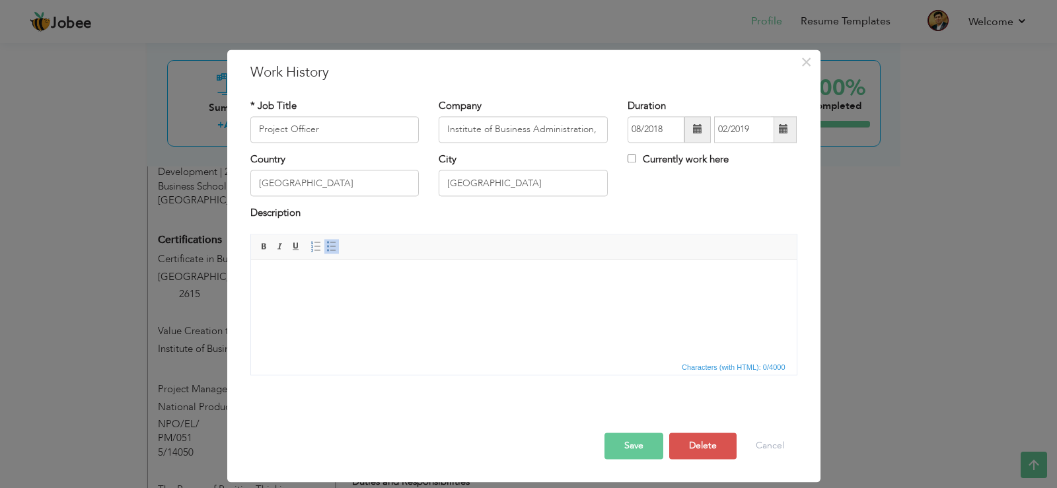
scroll to position [48, 0]
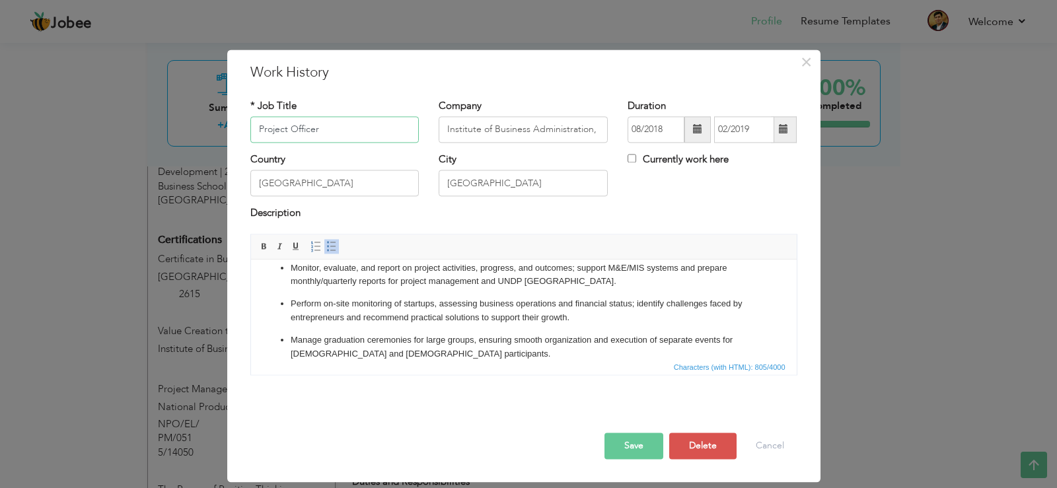
click at [353, 126] on input "Project Officer" at bounding box center [334, 129] width 169 height 26
click at [628, 445] on button "Save" at bounding box center [634, 446] width 59 height 26
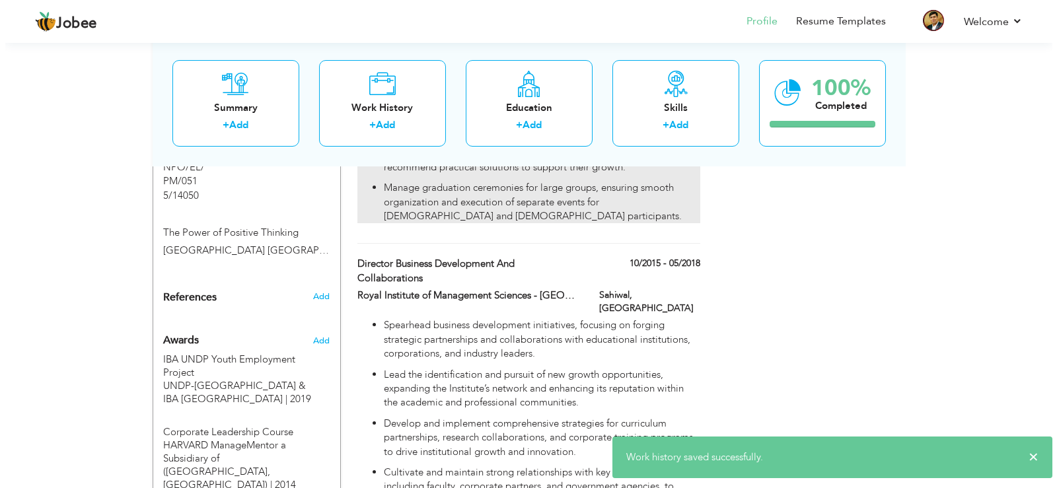
scroll to position [1323, 0]
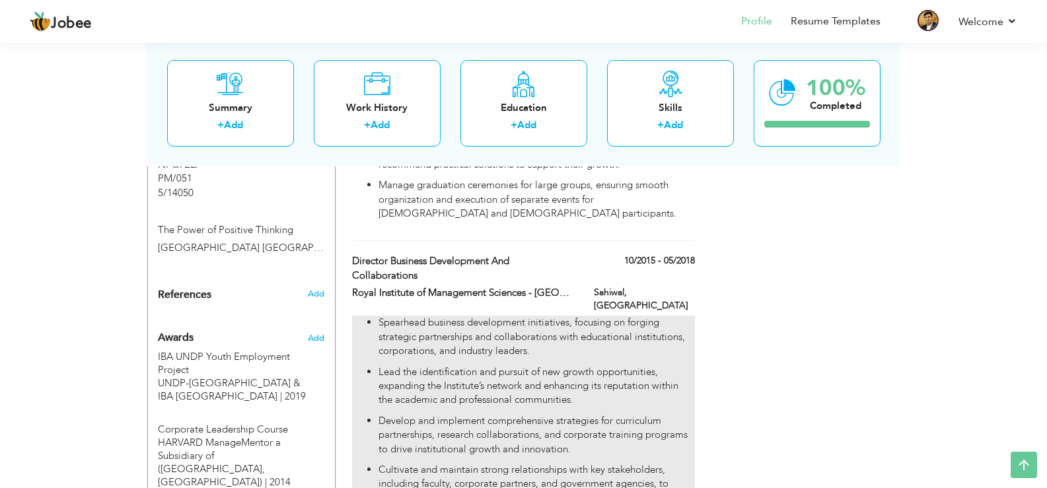
click at [529, 365] on p "Lead the identification and pursuit of new growth opportunities, expanding the …" at bounding box center [537, 386] width 316 height 42
type input "Director Business Development and Collaborations"
type input "Royal Institute of Management Sciences - [GEOGRAPHIC_DATA] ([GEOGRAPHIC_DATA])"
type input "10/2015"
type input "05/2018"
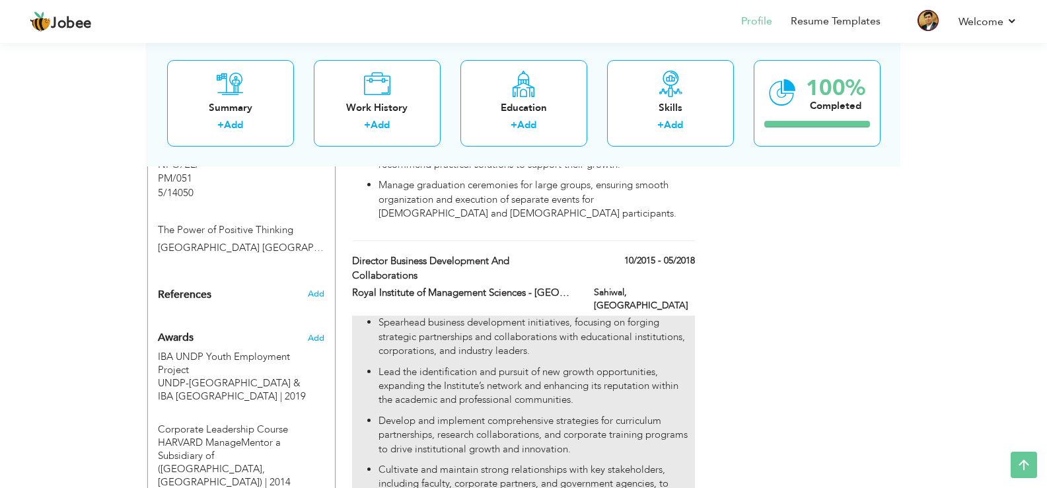
type input "Sahiwal"
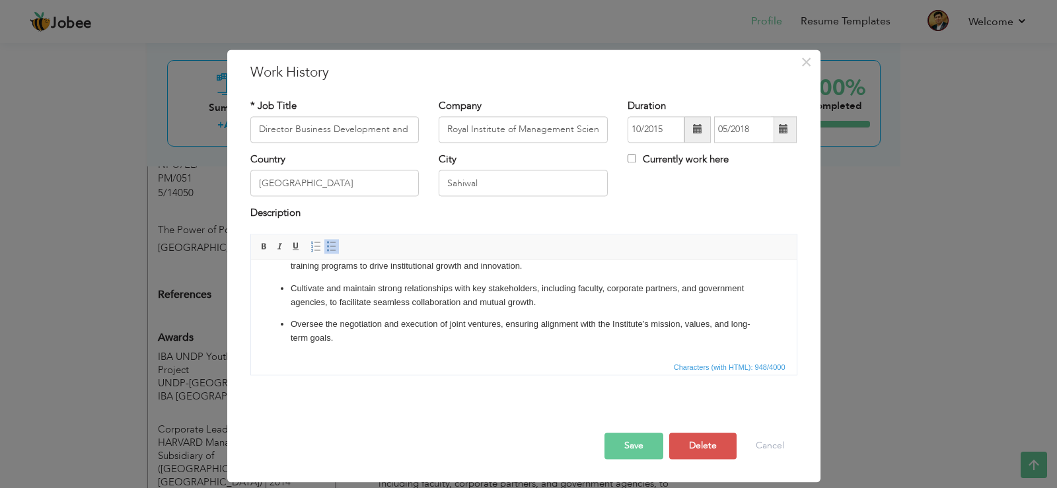
scroll to position [0, 0]
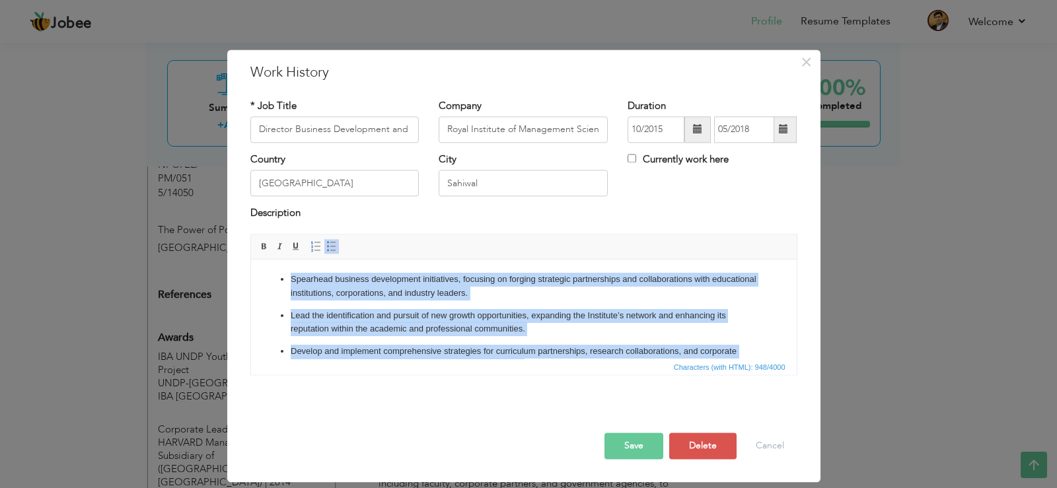
drag, startPoint x: 398, startPoint y: 344, endPoint x: 241, endPoint y: 171, distance: 233.4
click at [250, 260] on html "Spearhead business development initiatives, focusing on forging strategic partn…" at bounding box center [523, 359] width 546 height 198
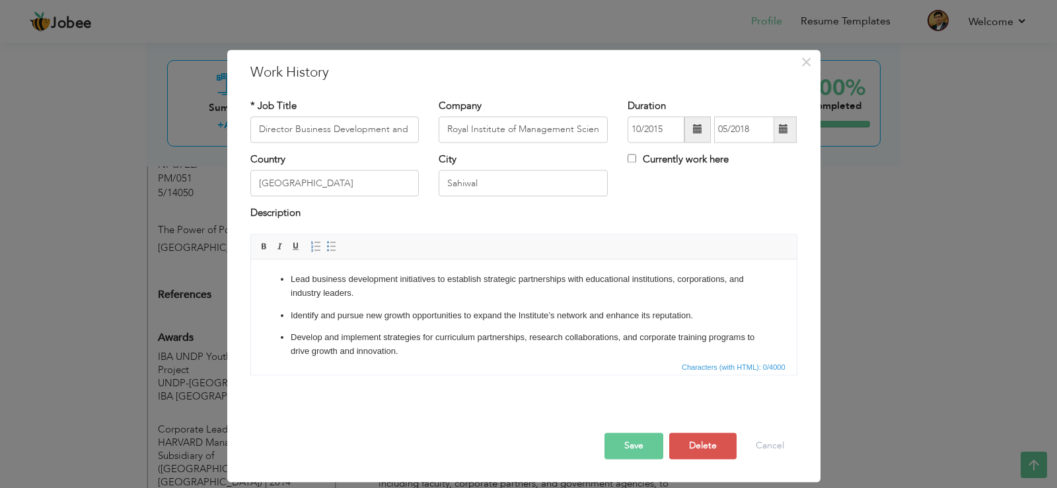
scroll to position [34, 0]
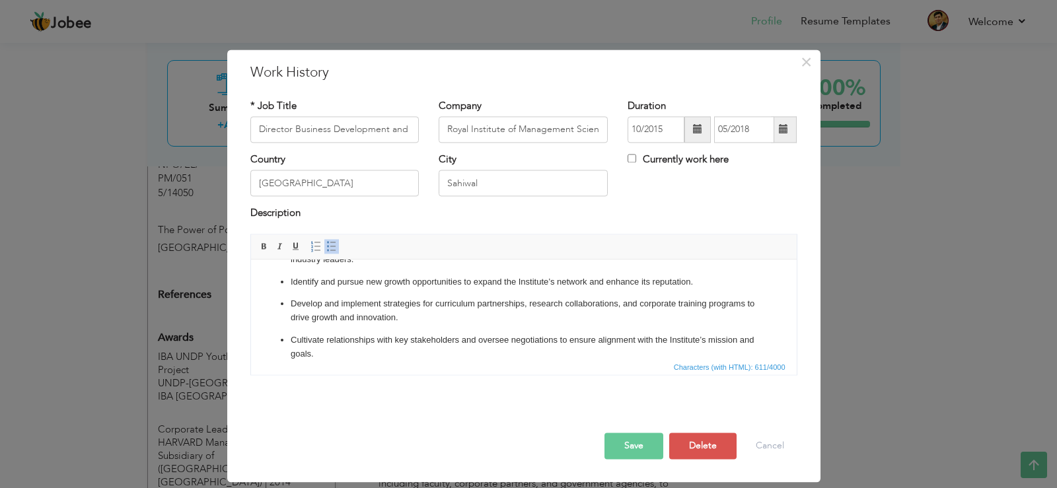
click at [619, 445] on button "Save" at bounding box center [634, 446] width 59 height 26
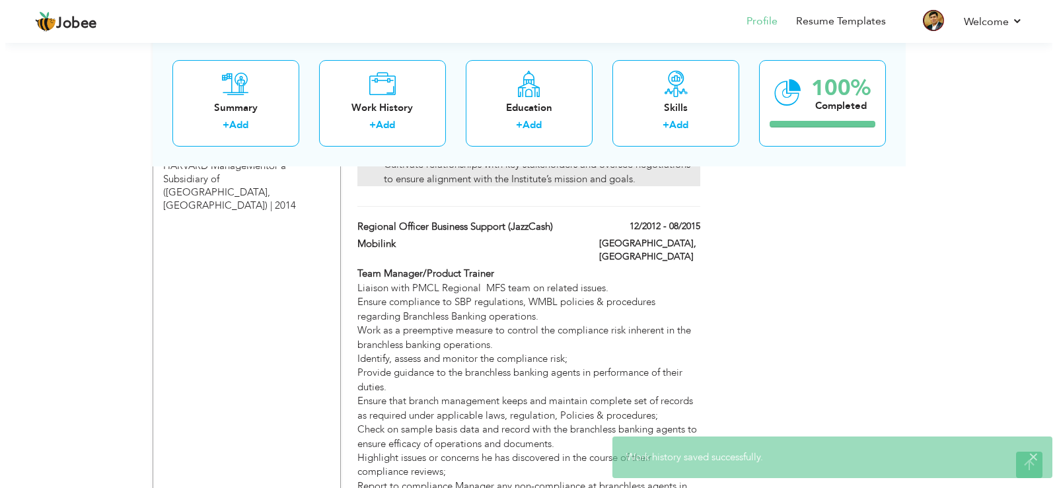
scroll to position [1601, 0]
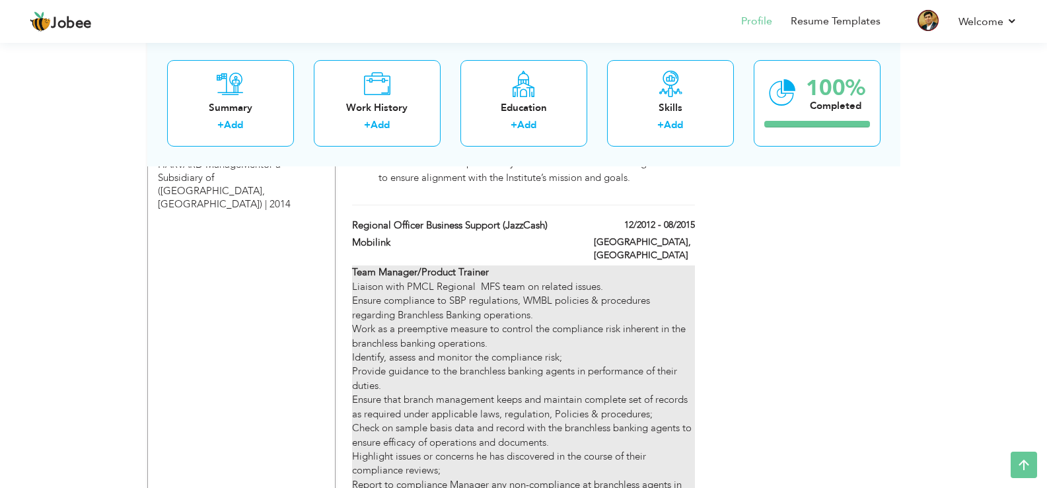
click at [464, 322] on div "Team Manager/Product Trainer Liaison with PMCL Regional MFS team on related iss…" at bounding box center [523, 492] width 342 height 453
type input "Regional Officer Business Support (JazzCash)"
type input "Mobilink"
type input "12/2012"
type input "08/2015"
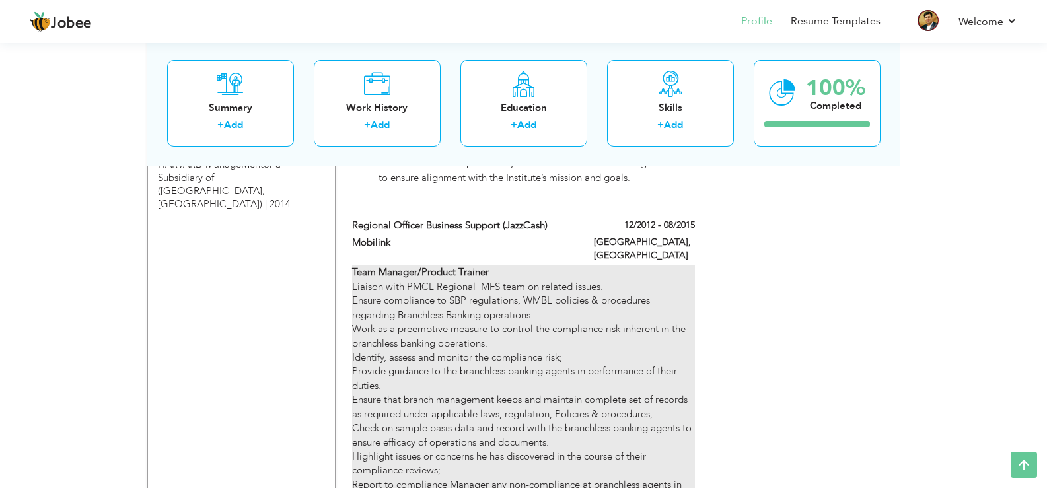
type input "[GEOGRAPHIC_DATA]"
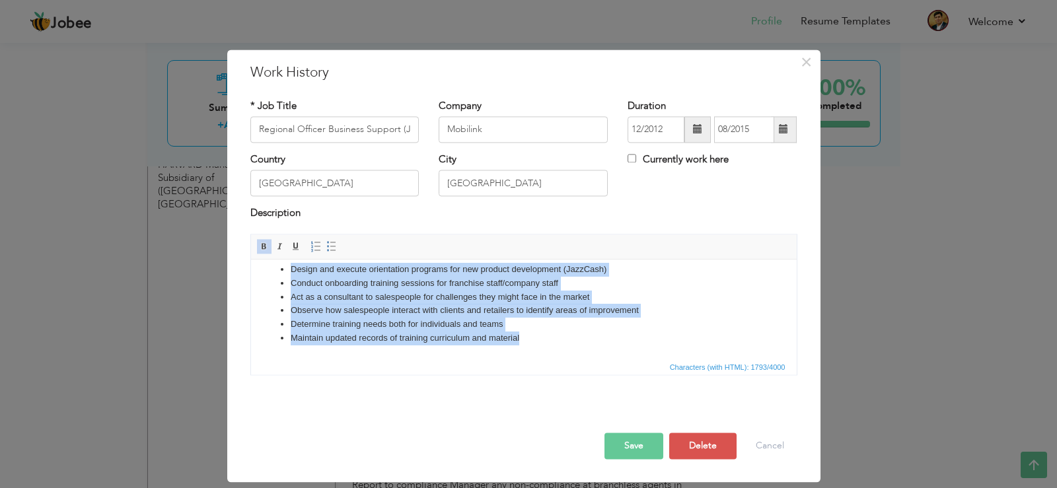
scroll to position [0, 0]
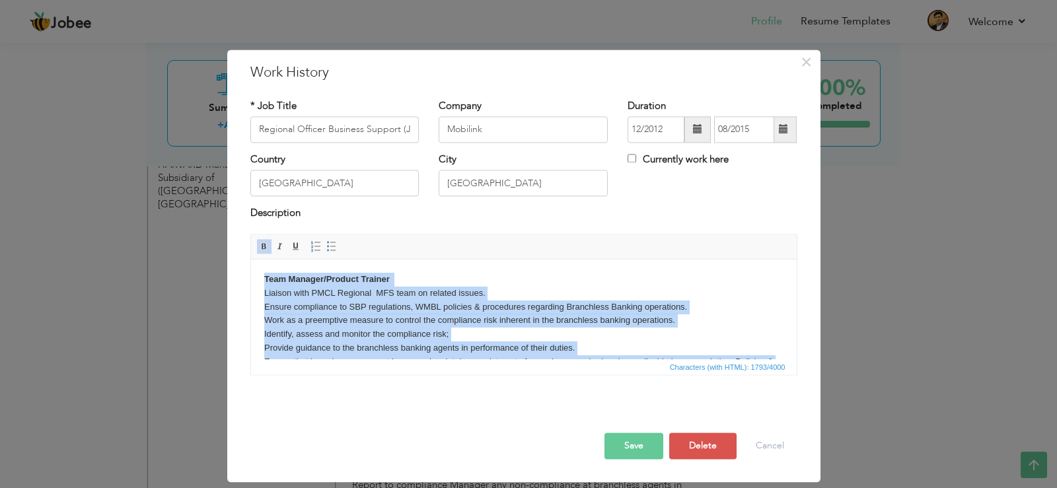
drag, startPoint x: 562, startPoint y: 334, endPoint x: 217, endPoint y: 209, distance: 366.4
click at [250, 260] on html "Team Manager/Product Trainer Liaison with PMCL Regional MFS team on related iss…" at bounding box center [523, 422] width 546 height 324
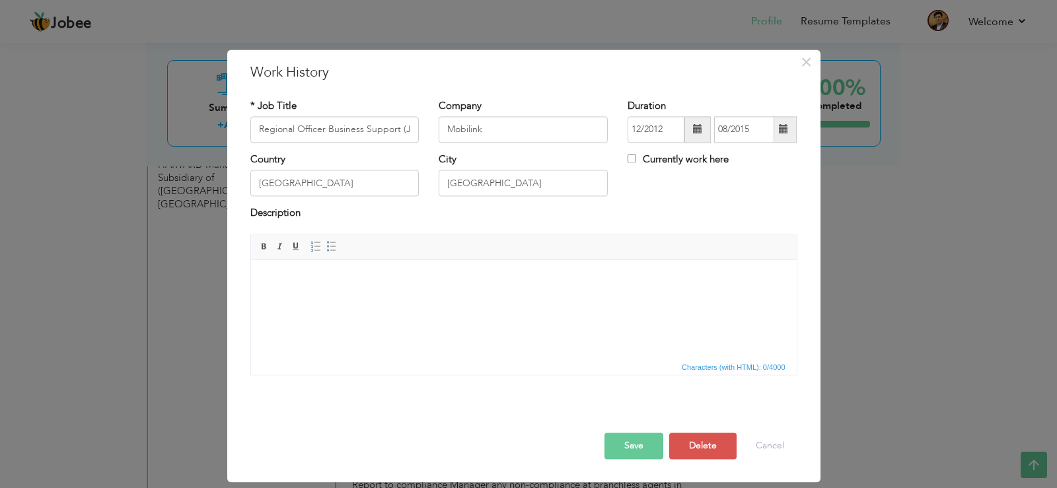
scroll to position [48, 0]
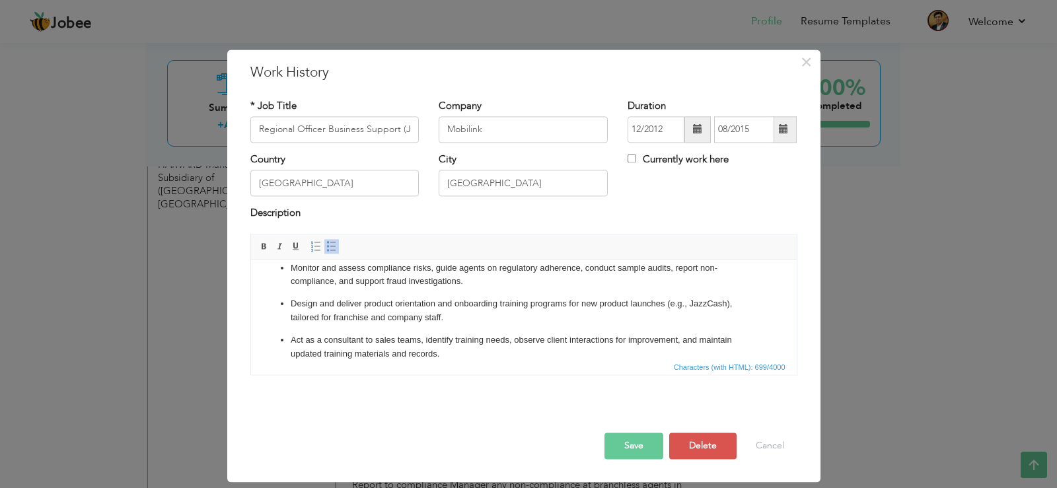
click at [624, 451] on button "Save" at bounding box center [634, 446] width 59 height 26
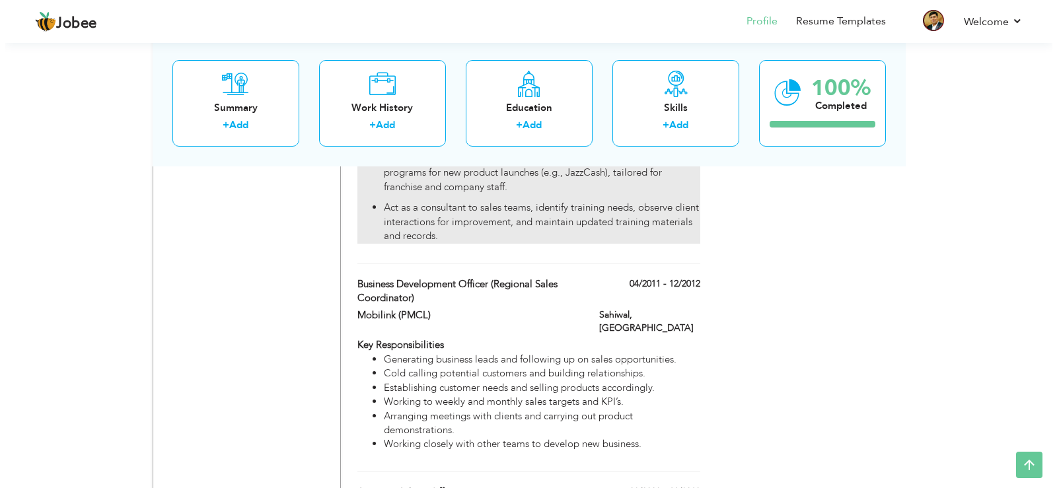
scroll to position [1824, 0]
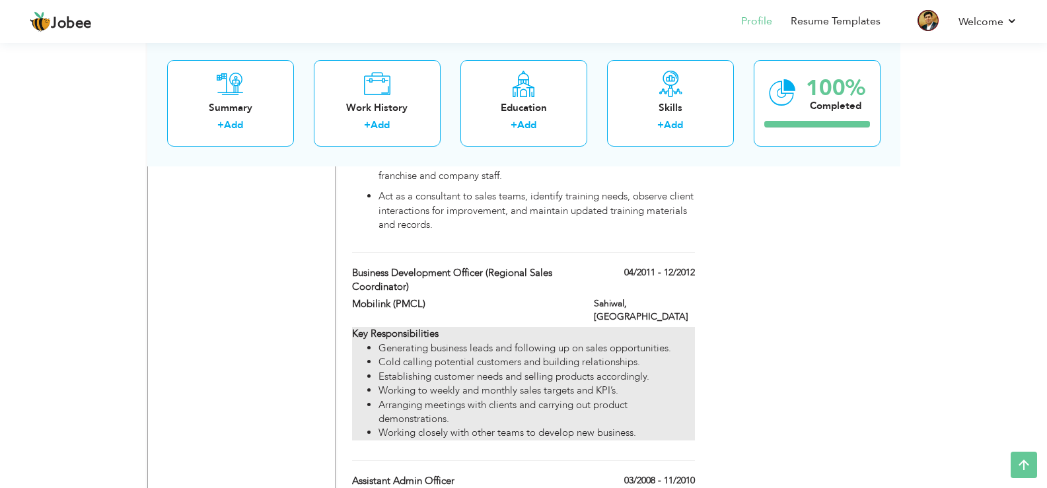
click at [527, 398] on li "Arranging meetings with clients and carrying out product demonstrations." at bounding box center [537, 412] width 316 height 28
type input "Business Development Officer (Regional Sales Coordinator)"
type input "Mobilink (PMCL)"
type input "04/2011"
type input "12/2012"
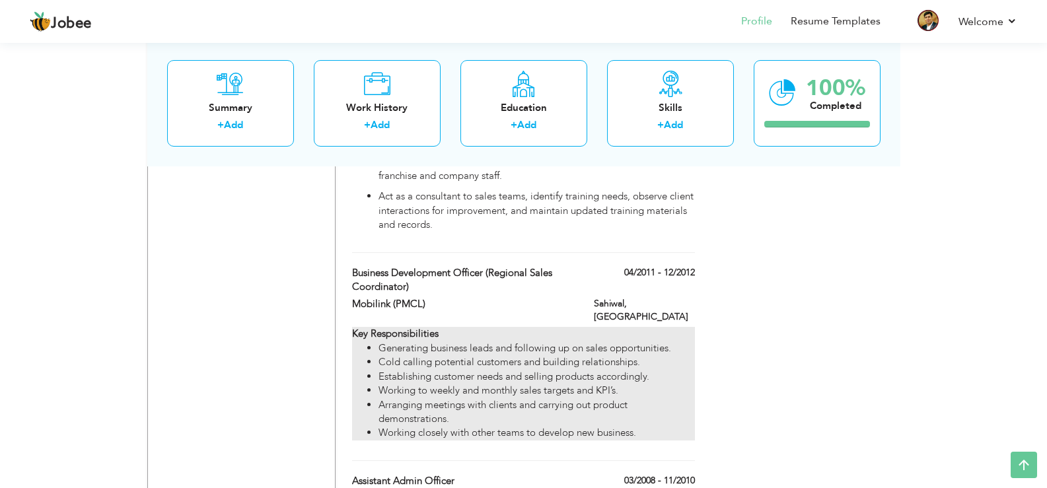
type input "Sahiwal"
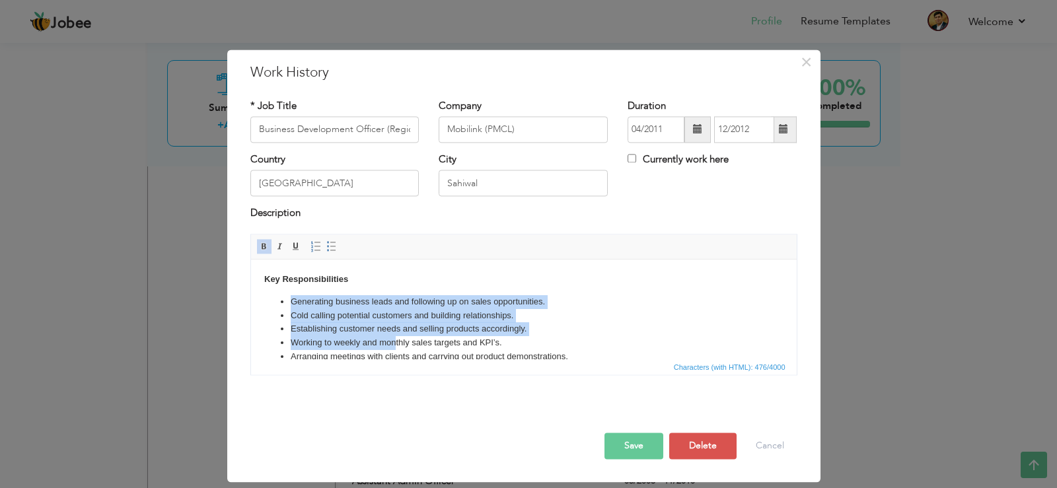
scroll to position [32, 0]
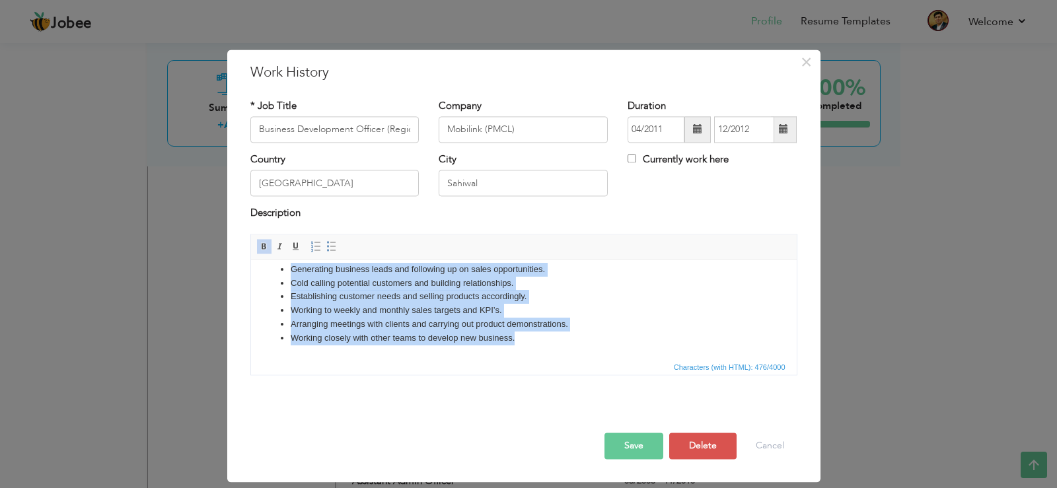
drag, startPoint x: 283, startPoint y: 298, endPoint x: 565, endPoint y: 377, distance: 292.2
click at [565, 359] on html "Key Responsibilities Generating business leads and following up on sales opport…" at bounding box center [523, 292] width 546 height 131
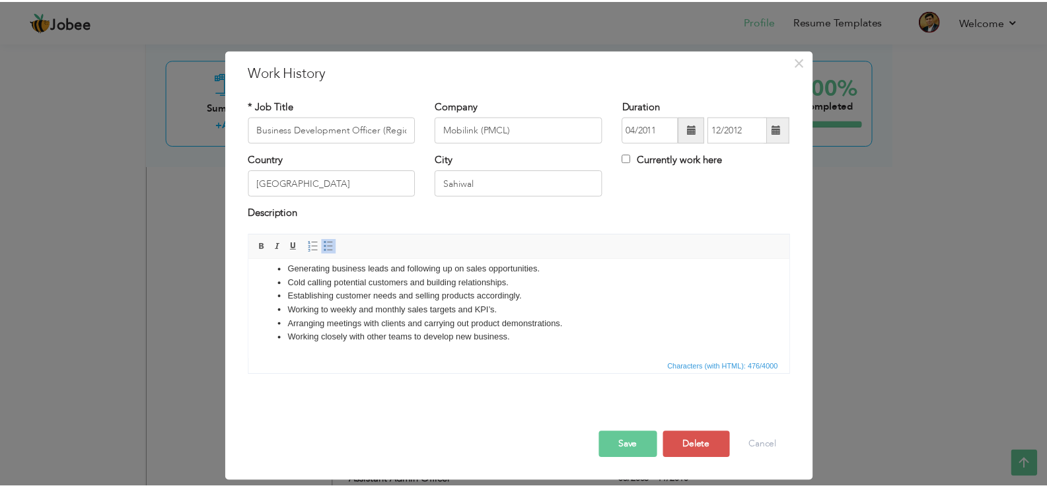
scroll to position [0, 0]
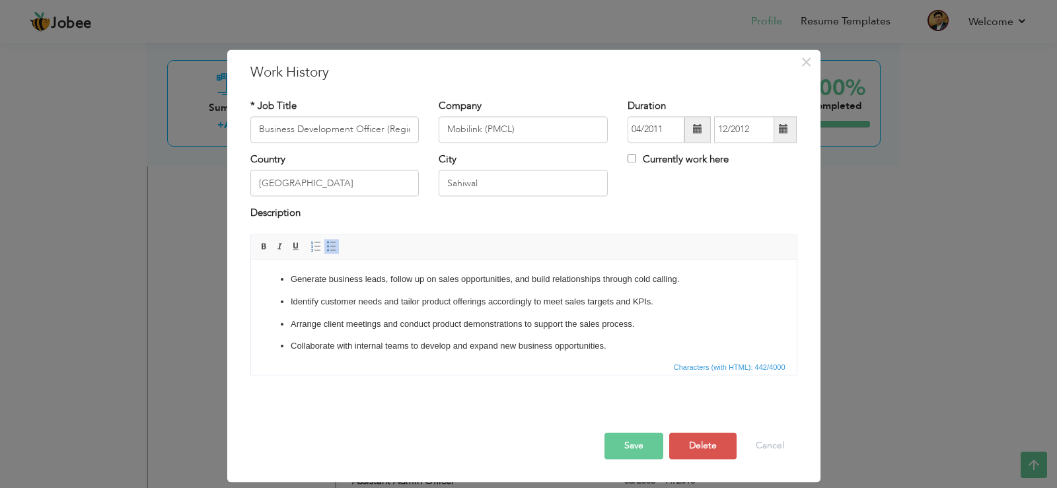
click at [629, 449] on button "Save" at bounding box center [634, 446] width 59 height 26
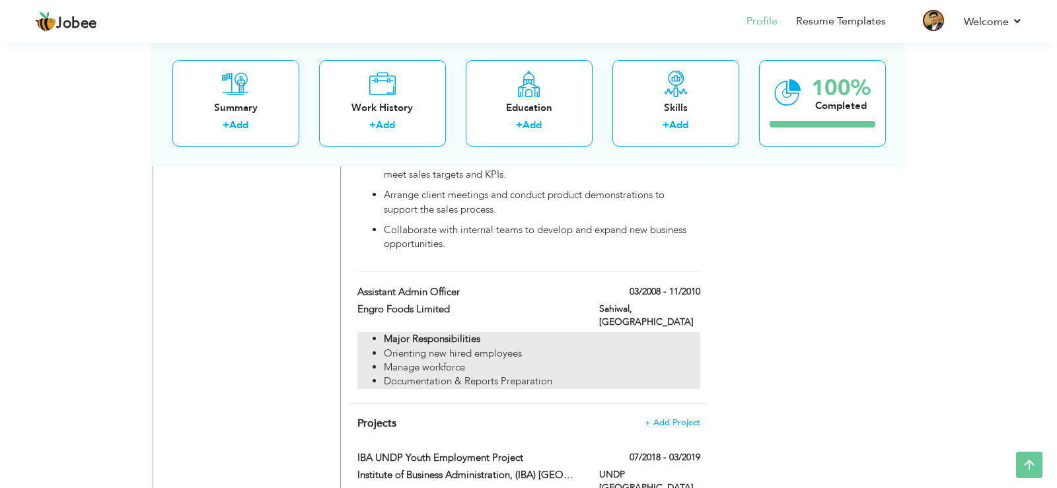
scroll to position [2032, 0]
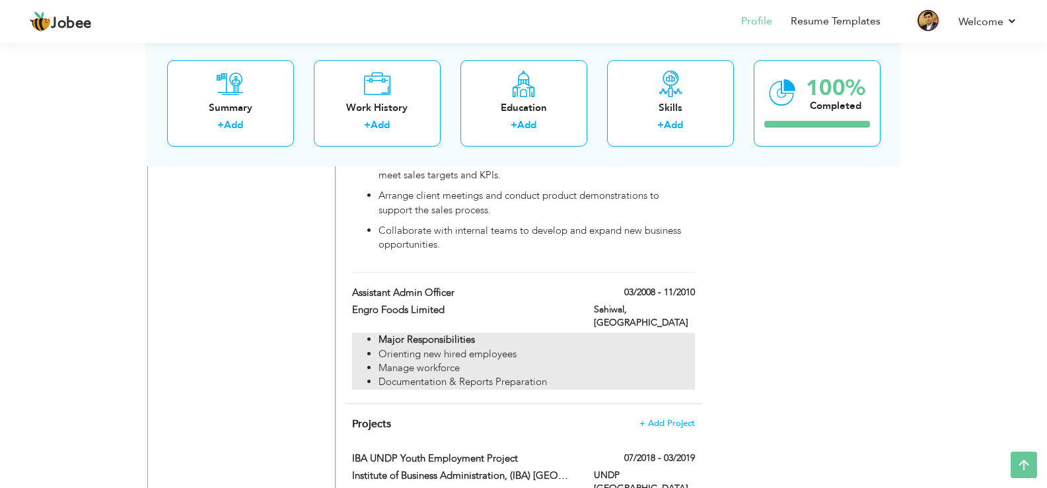
click at [592, 361] on li "Manage workforce" at bounding box center [537, 368] width 316 height 14
type input "Assistant Admin Officer"
type input "Engro Foods Limited"
type input "03/2008"
type input "11/2010"
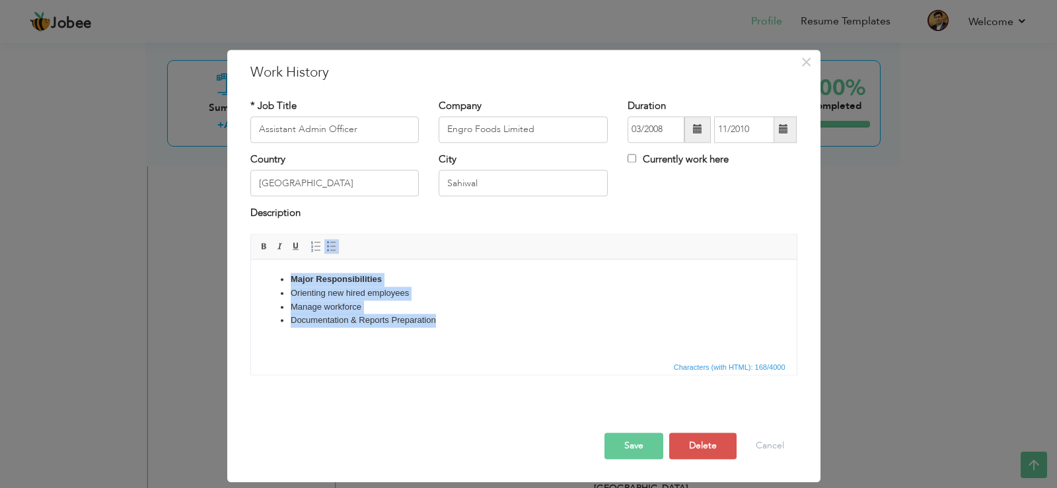
drag, startPoint x: 451, startPoint y: 328, endPoint x: 260, endPoint y: 250, distance: 206.2
click at [260, 260] on html "Major Responsibilities Orienting new hired employees Manage workforce Documenta…" at bounding box center [523, 300] width 546 height 81
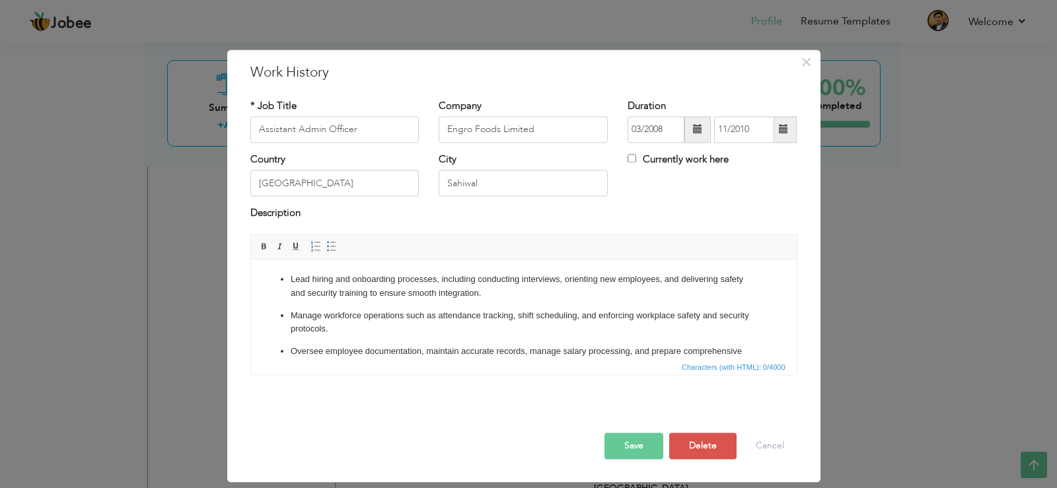
scroll to position [48, 0]
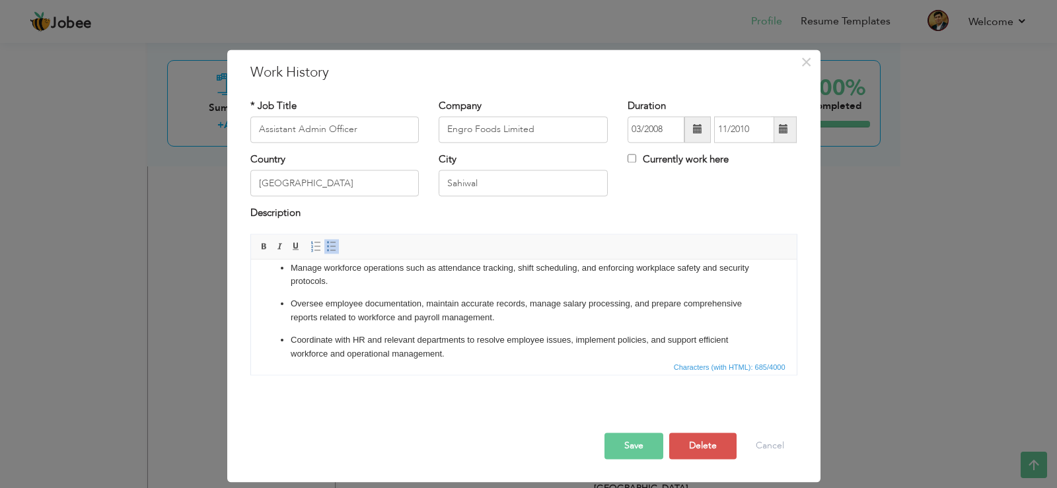
click at [640, 442] on button "Save" at bounding box center [634, 446] width 59 height 26
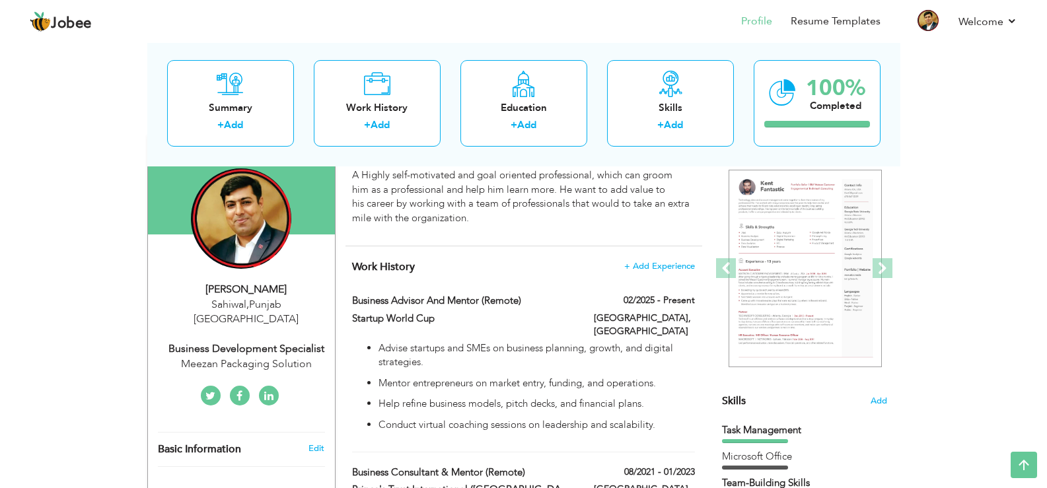
scroll to position [0, 0]
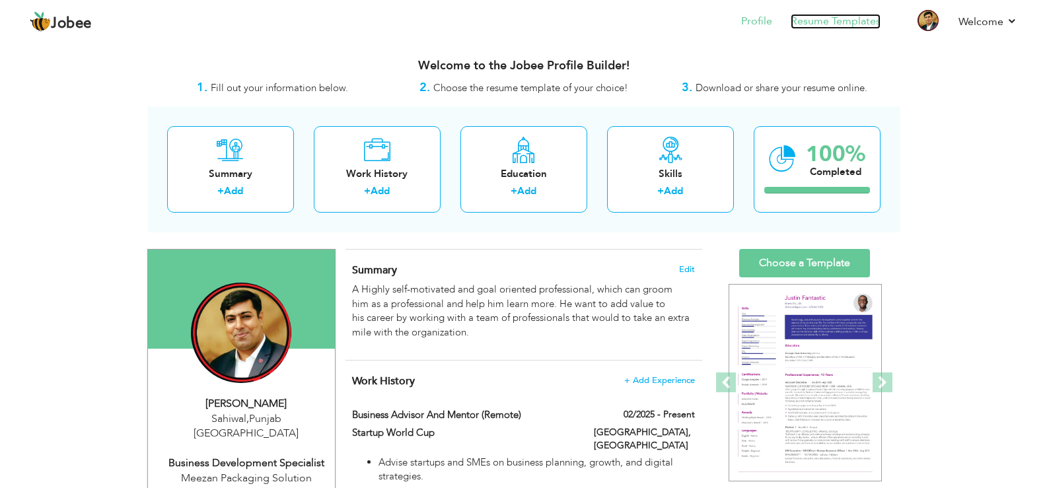
click at [846, 20] on link "Resume Templates" at bounding box center [836, 21] width 90 height 15
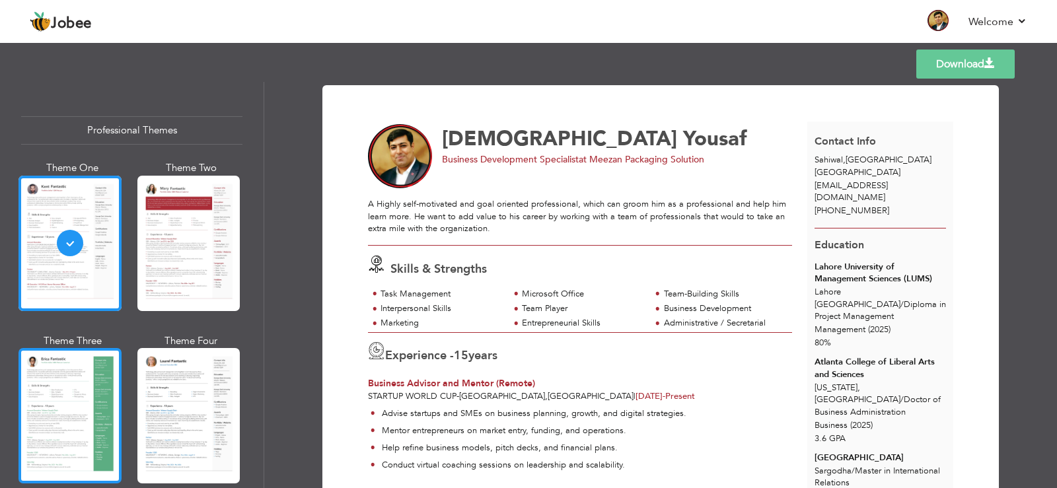
click at [89, 408] on div at bounding box center [69, 415] width 103 height 135
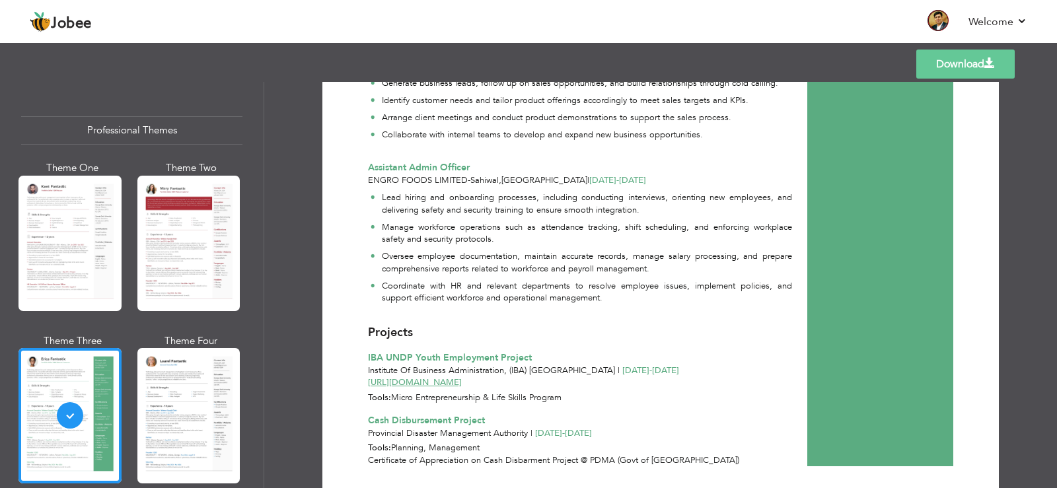
scroll to position [1454, 0]
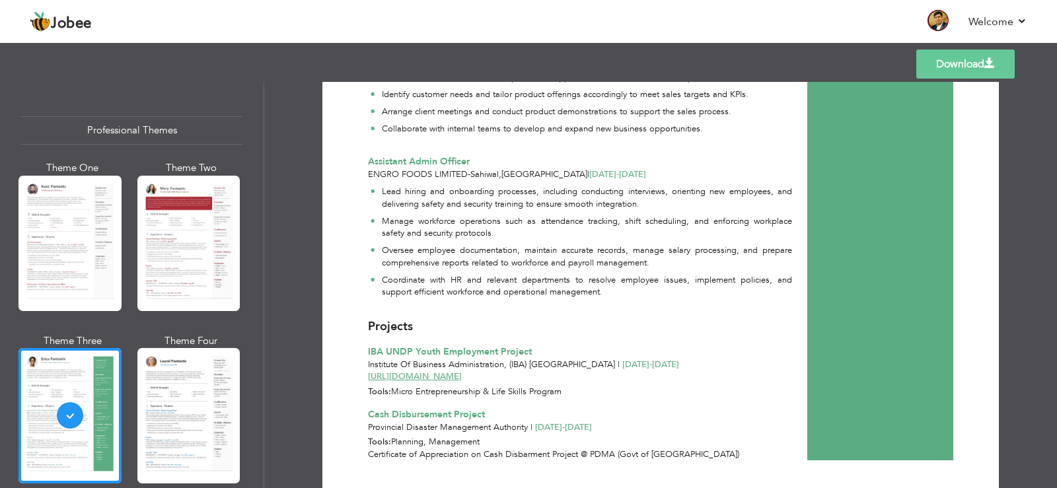
click at [975, 64] on link "Download" at bounding box center [965, 64] width 98 height 29
